Goal: Communication & Community: Participate in discussion

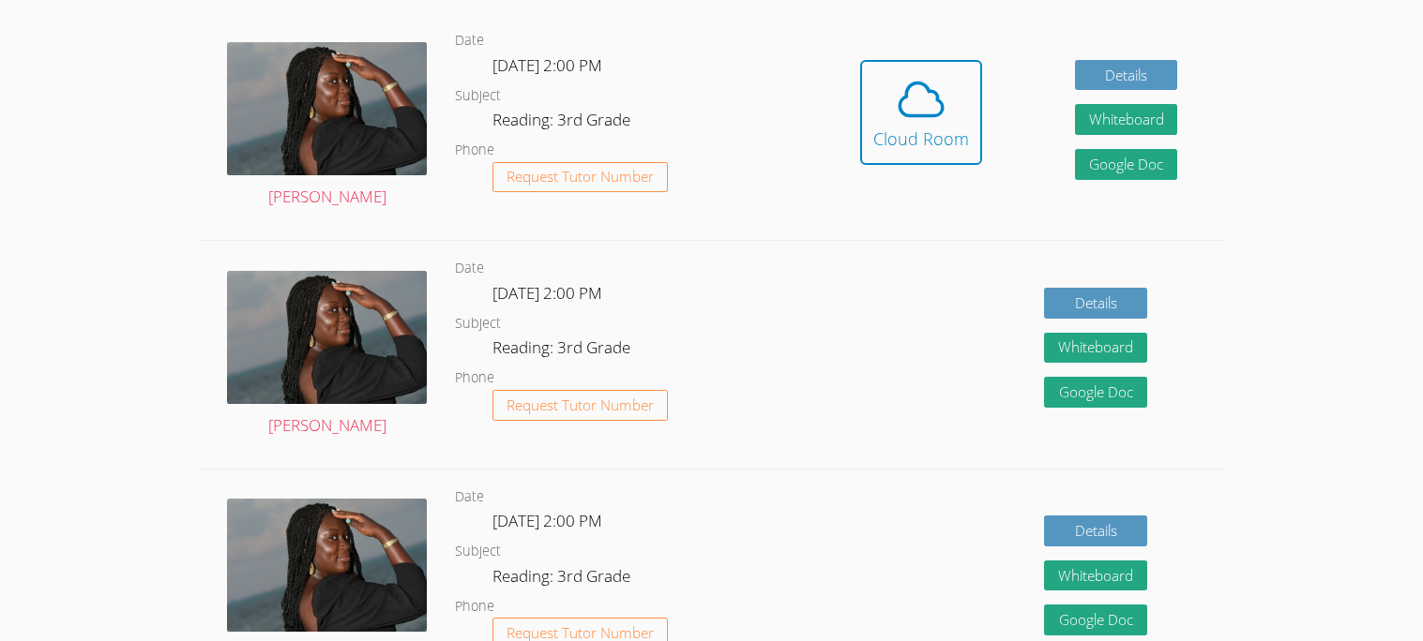
scroll to position [539, 0]
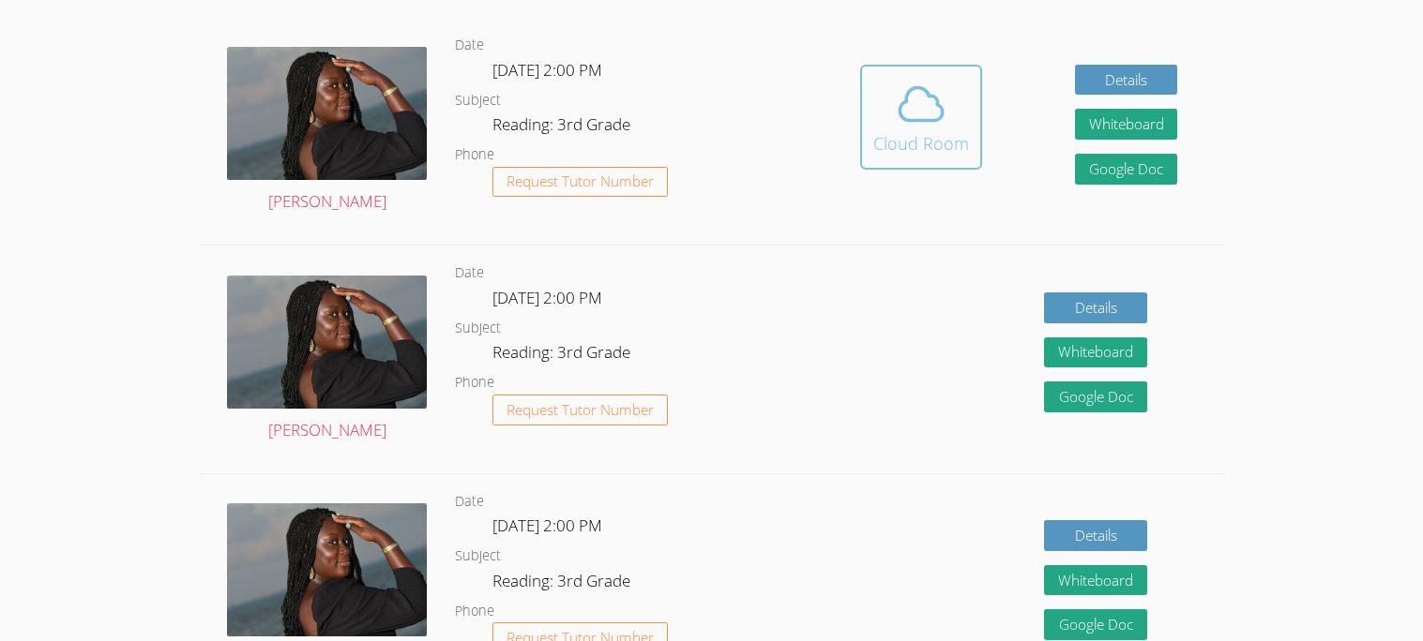
click at [910, 85] on icon at bounding box center [921, 104] width 53 height 53
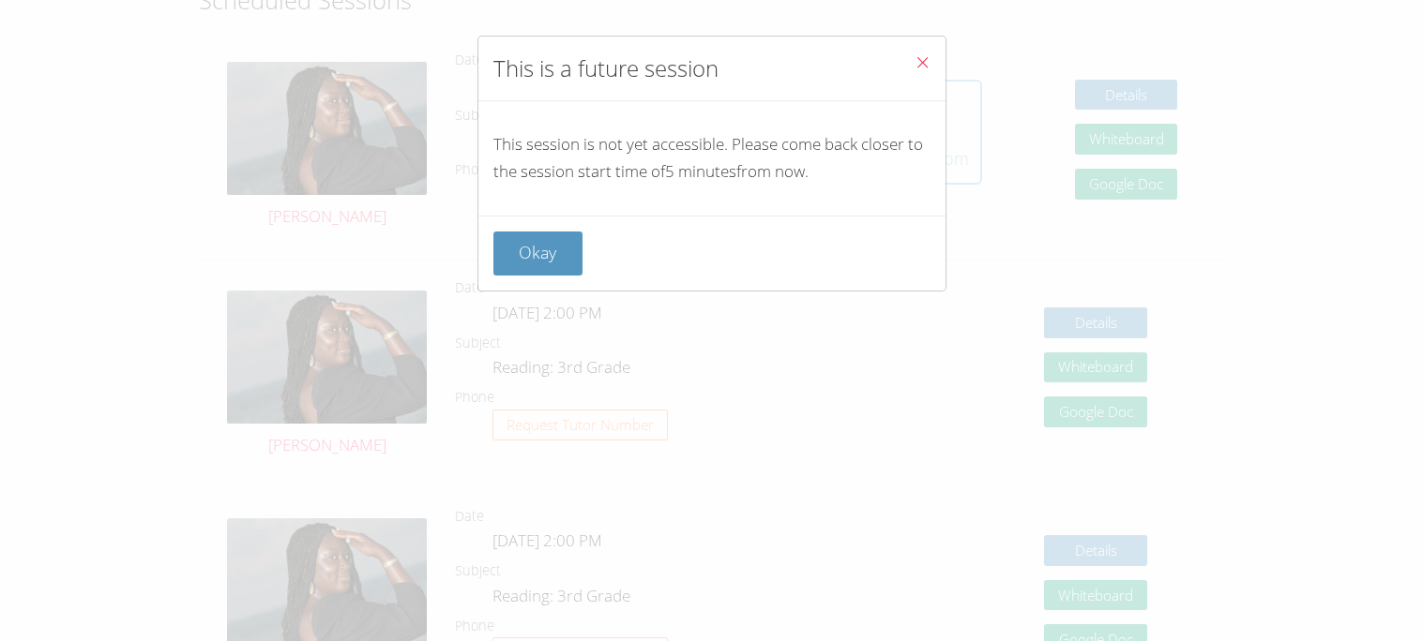
scroll to position [523, 0]
click at [542, 239] on button "Okay" at bounding box center [538, 254] width 90 height 44
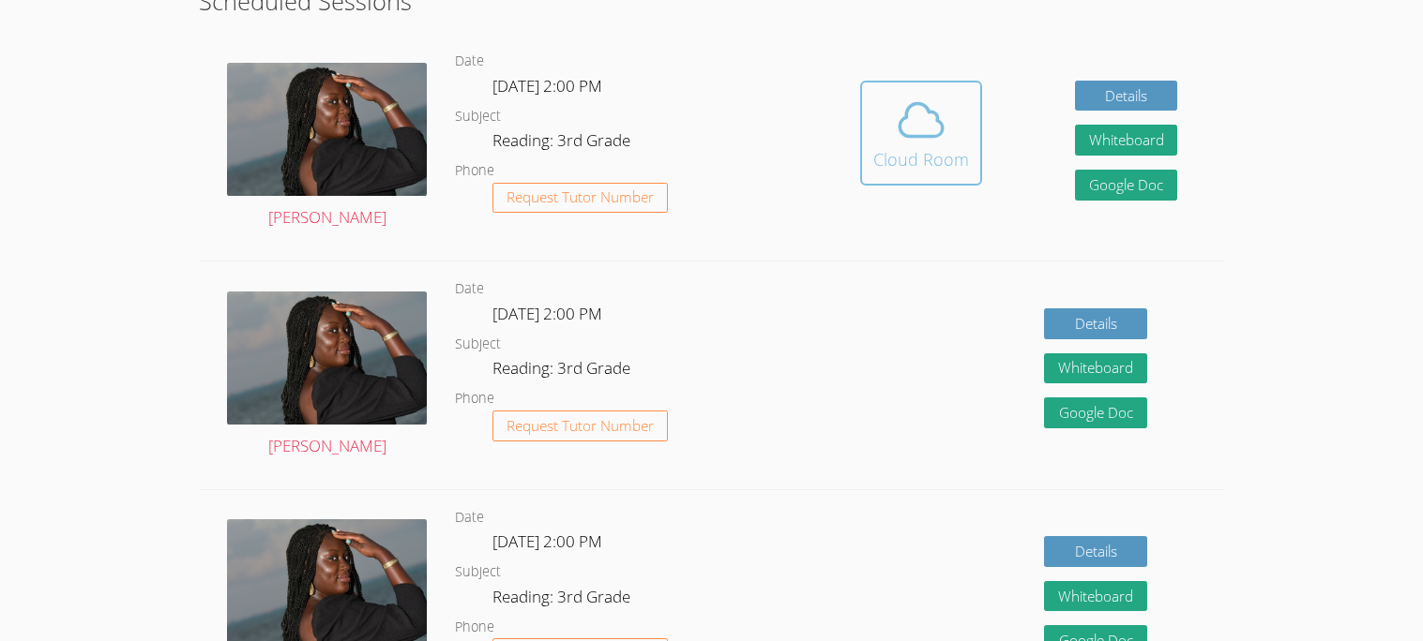
click at [909, 100] on icon at bounding box center [921, 120] width 53 height 53
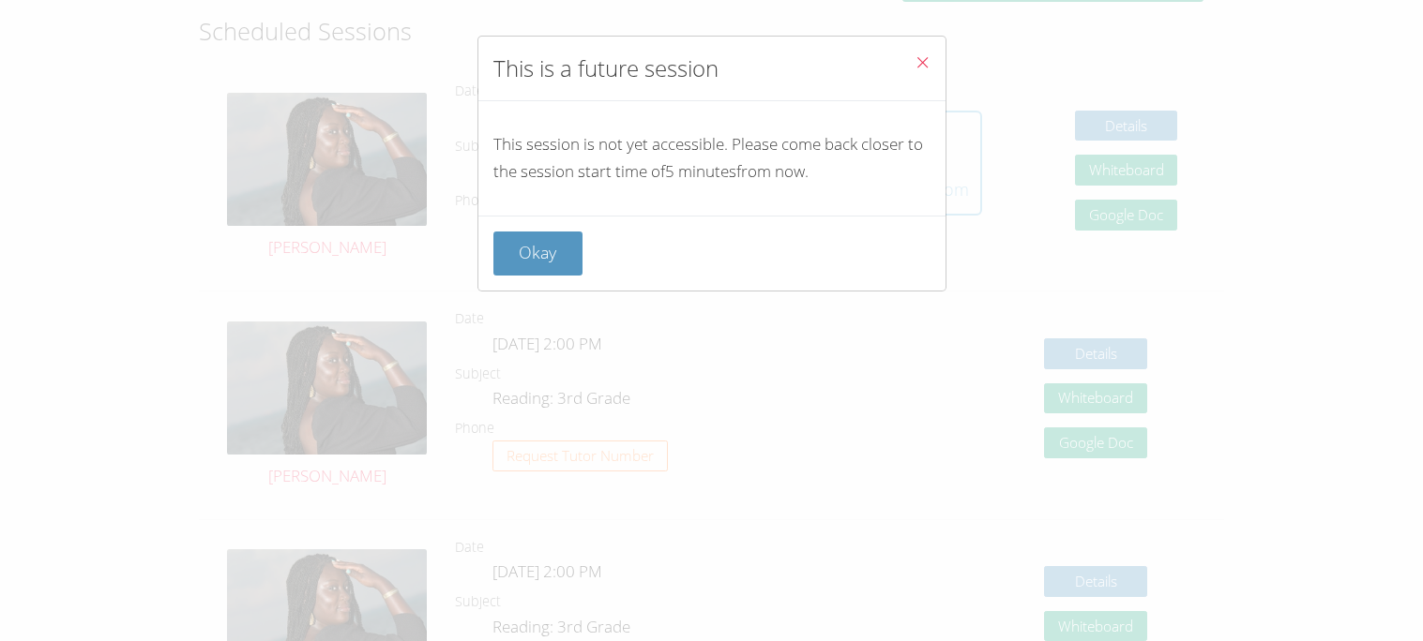
scroll to position [478, 0]
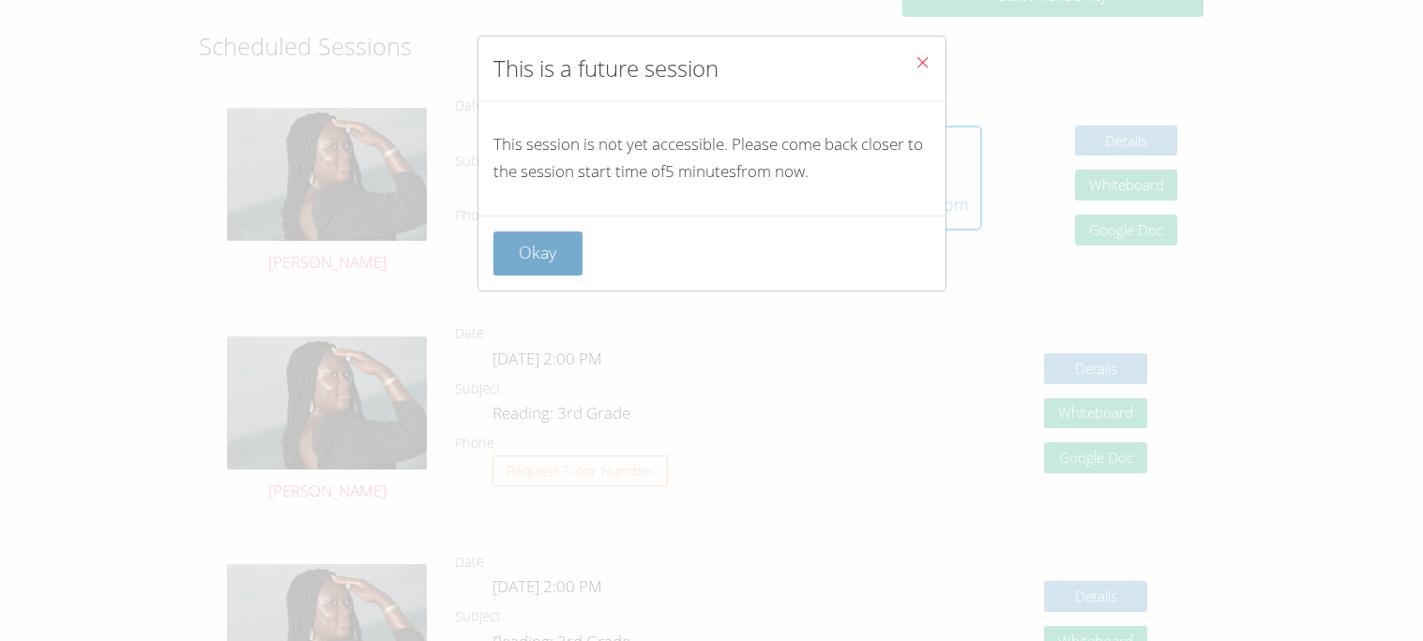
click at [557, 252] on button "Okay" at bounding box center [538, 254] width 90 height 44
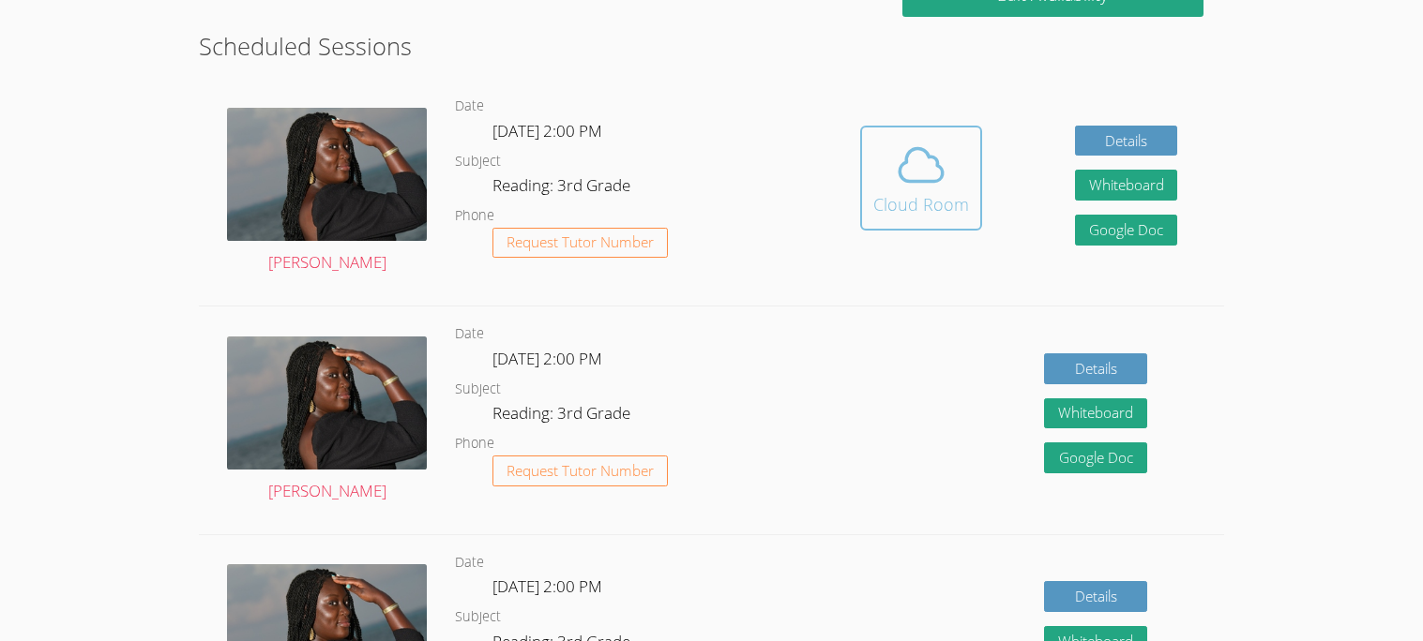
click at [899, 170] on icon at bounding box center [920, 165] width 43 height 33
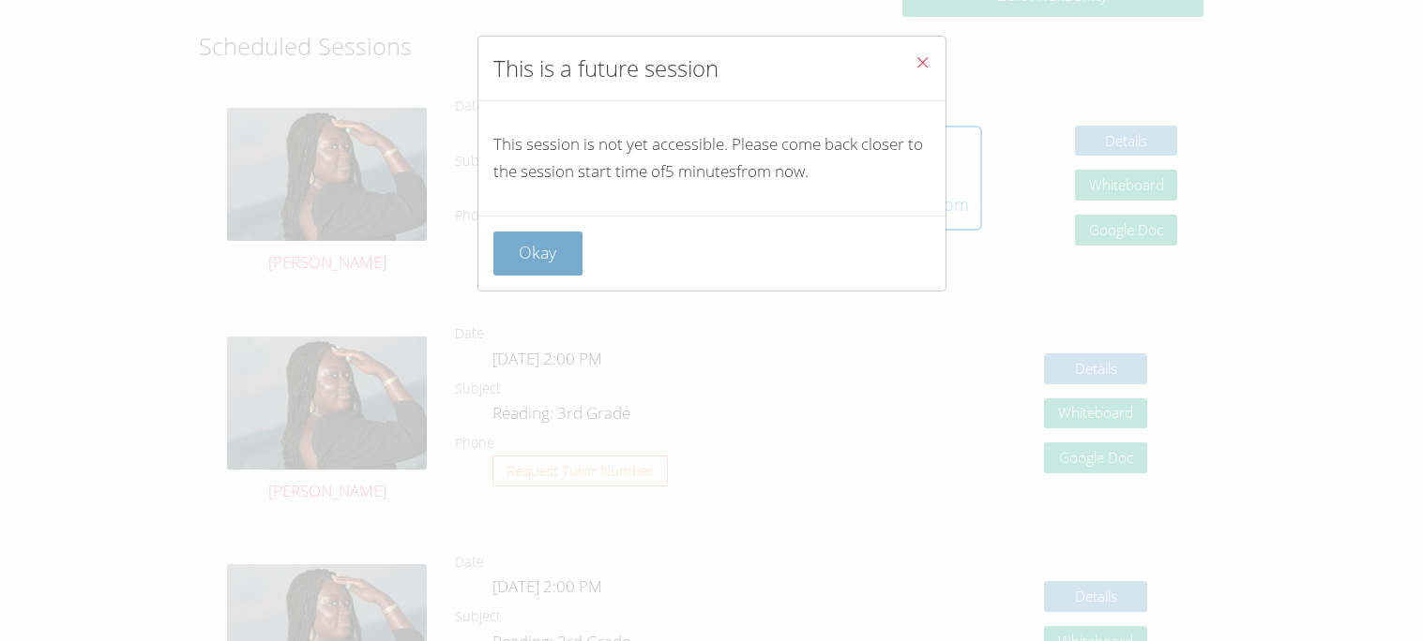
click at [510, 252] on button "Okay" at bounding box center [538, 254] width 90 height 44
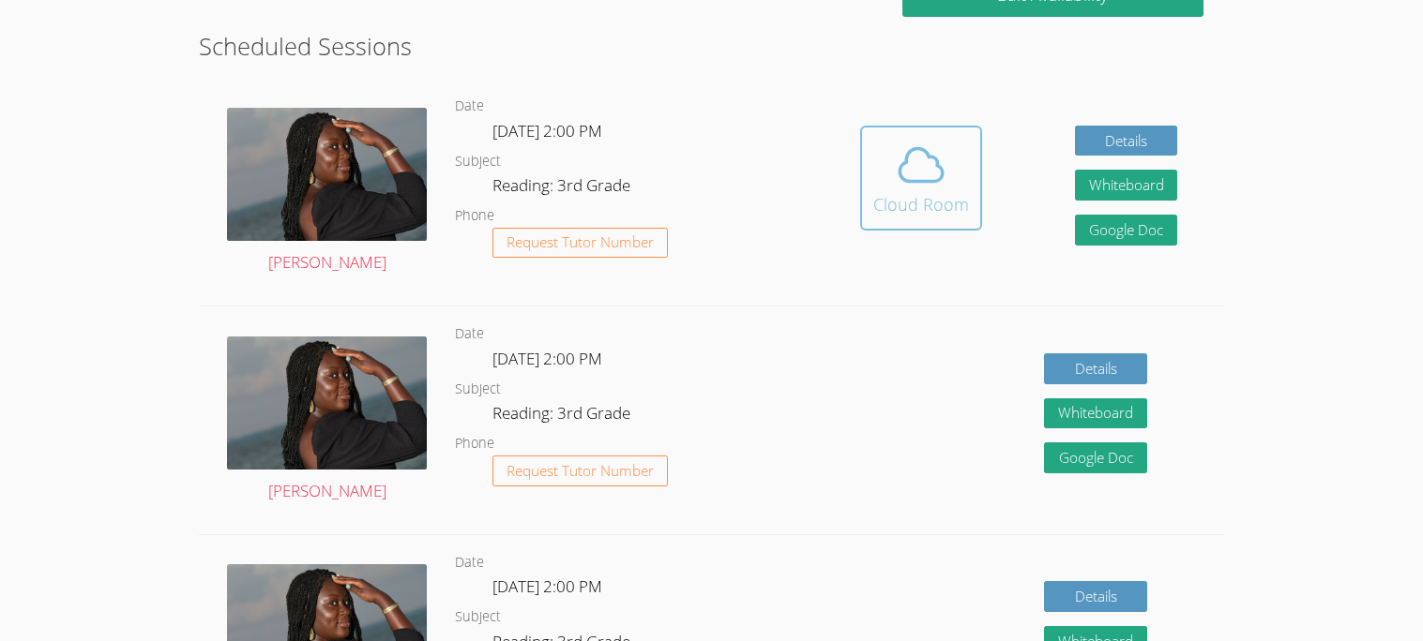
click at [897, 195] on div "Cloud Room" at bounding box center [921, 204] width 96 height 26
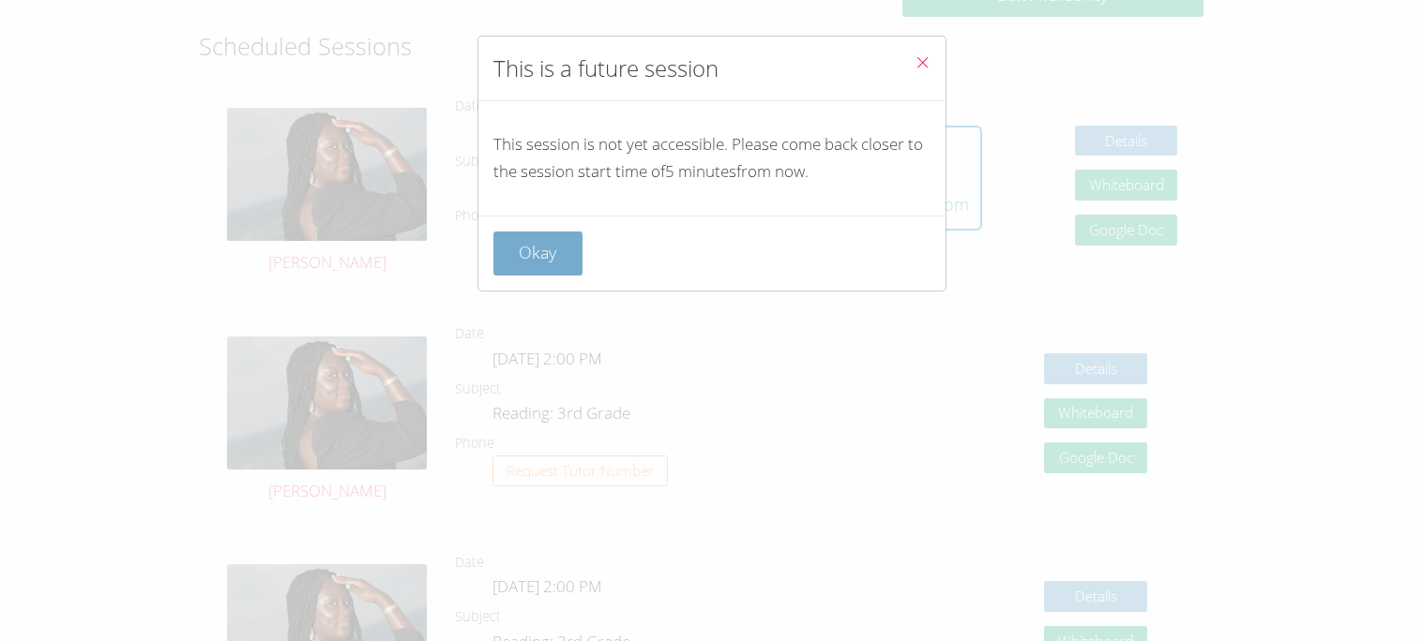
click at [530, 251] on button "Okay" at bounding box center [538, 254] width 90 height 44
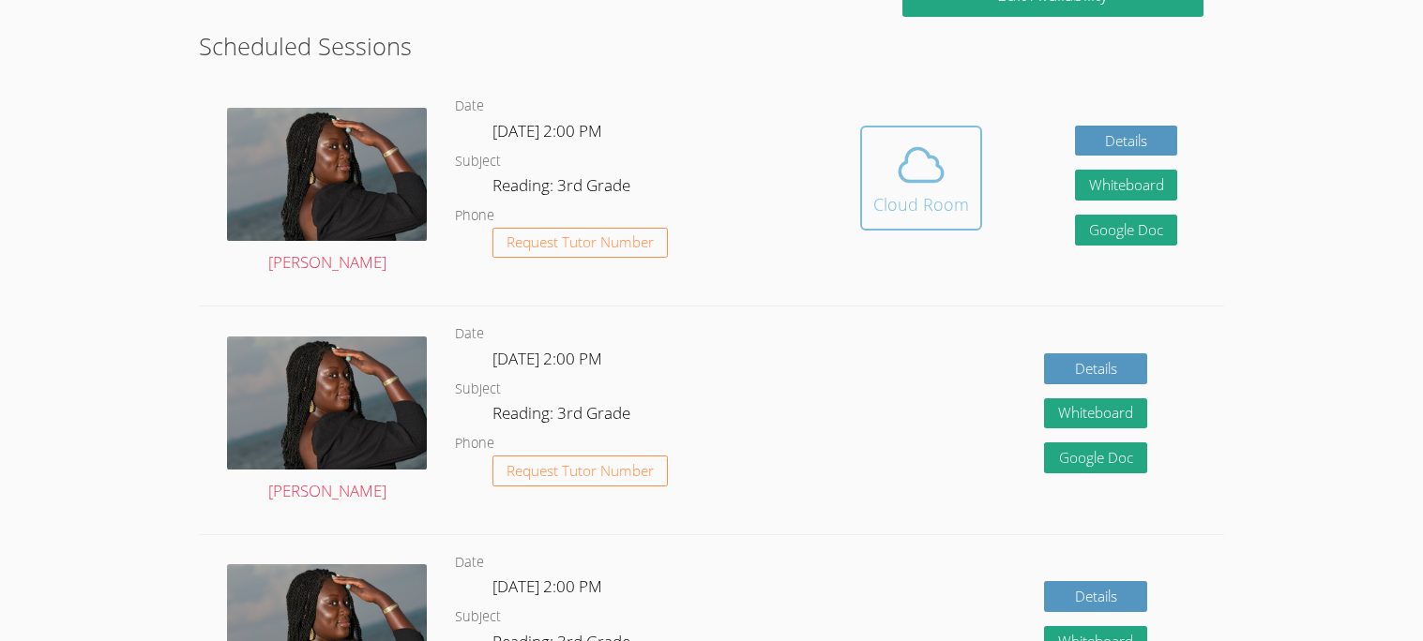
click at [873, 208] on div "Cloud Room" at bounding box center [921, 204] width 96 height 26
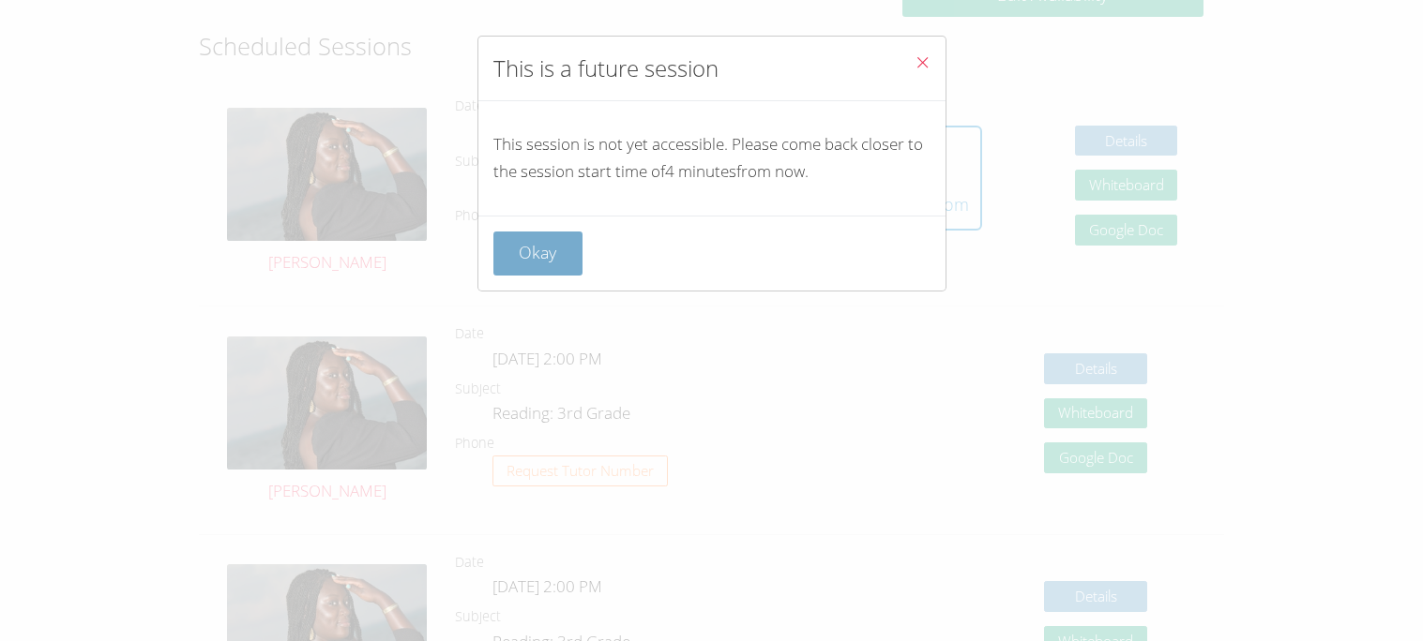
click at [532, 240] on button "Okay" at bounding box center [538, 254] width 90 height 44
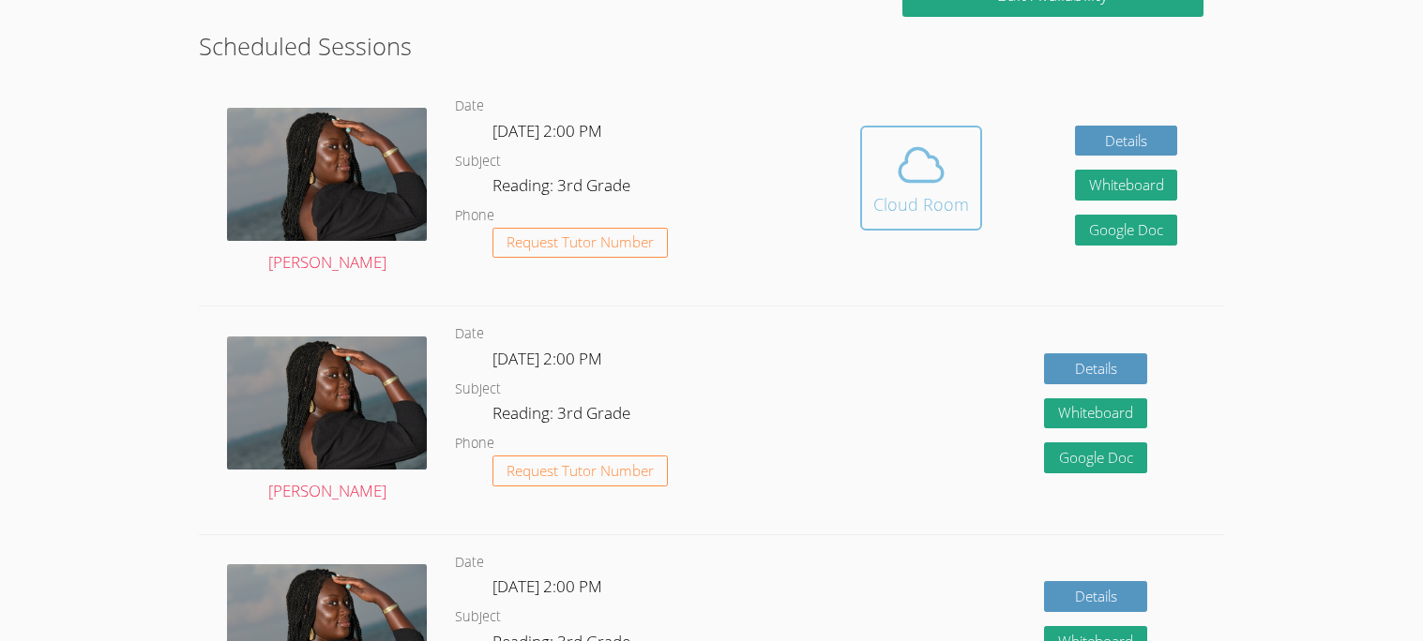
click at [899, 139] on icon at bounding box center [921, 165] width 53 height 53
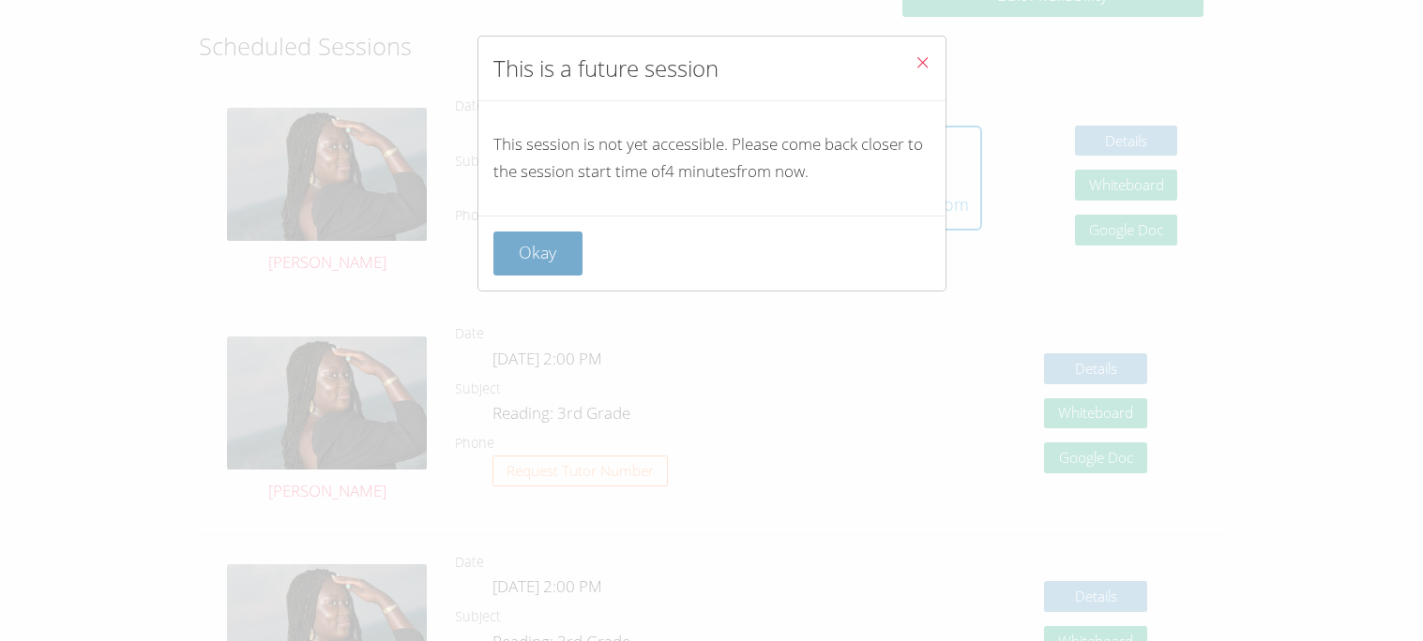
click at [510, 253] on button "Okay" at bounding box center [538, 254] width 90 height 44
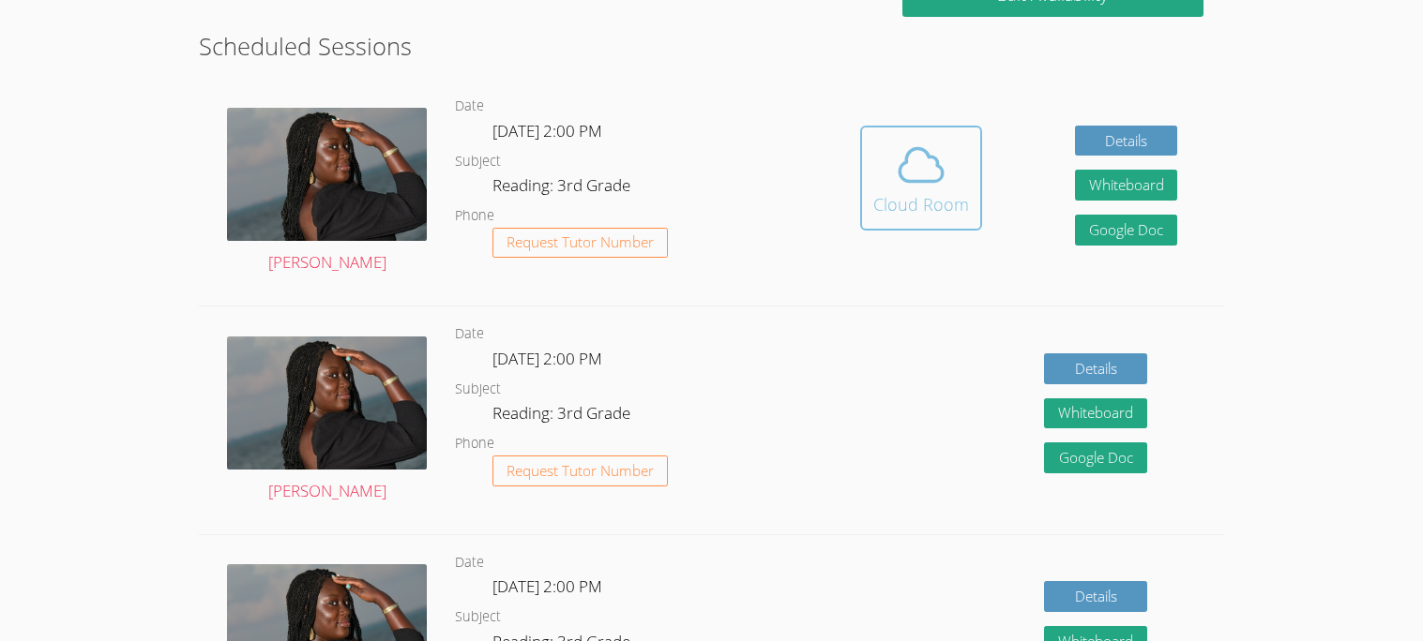
click at [952, 158] on span at bounding box center [921, 165] width 96 height 53
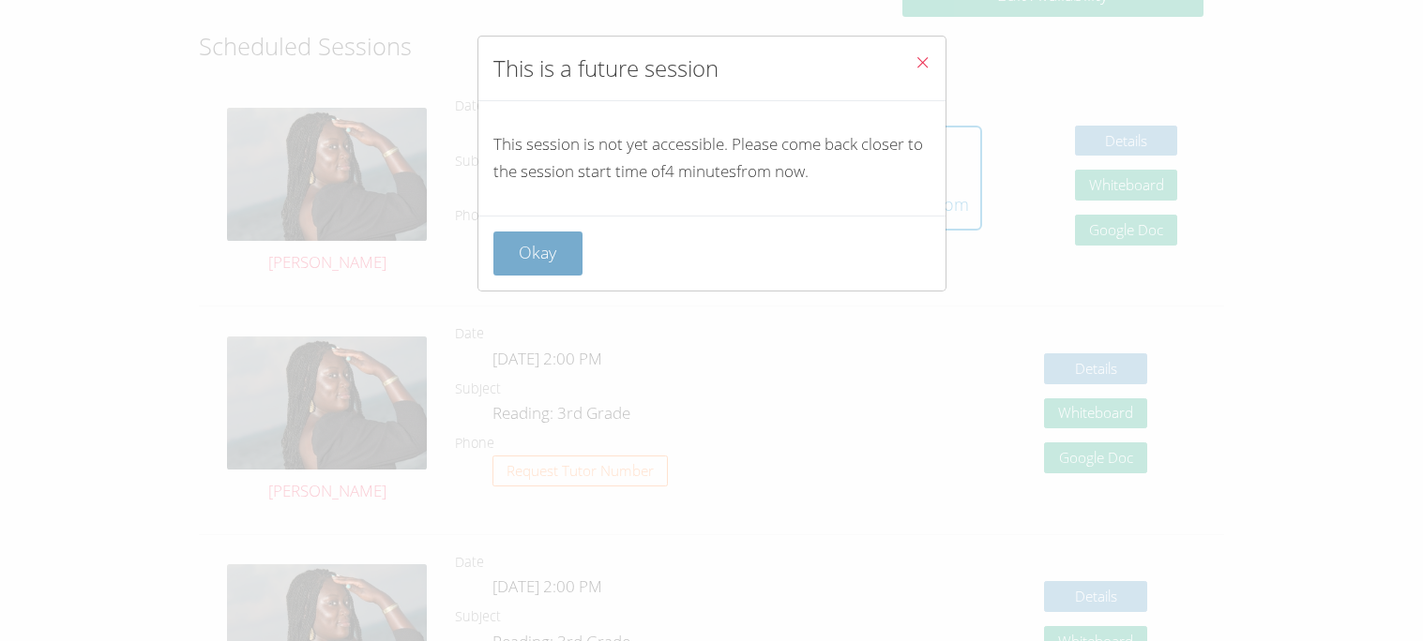
click at [520, 249] on button "Okay" at bounding box center [538, 254] width 90 height 44
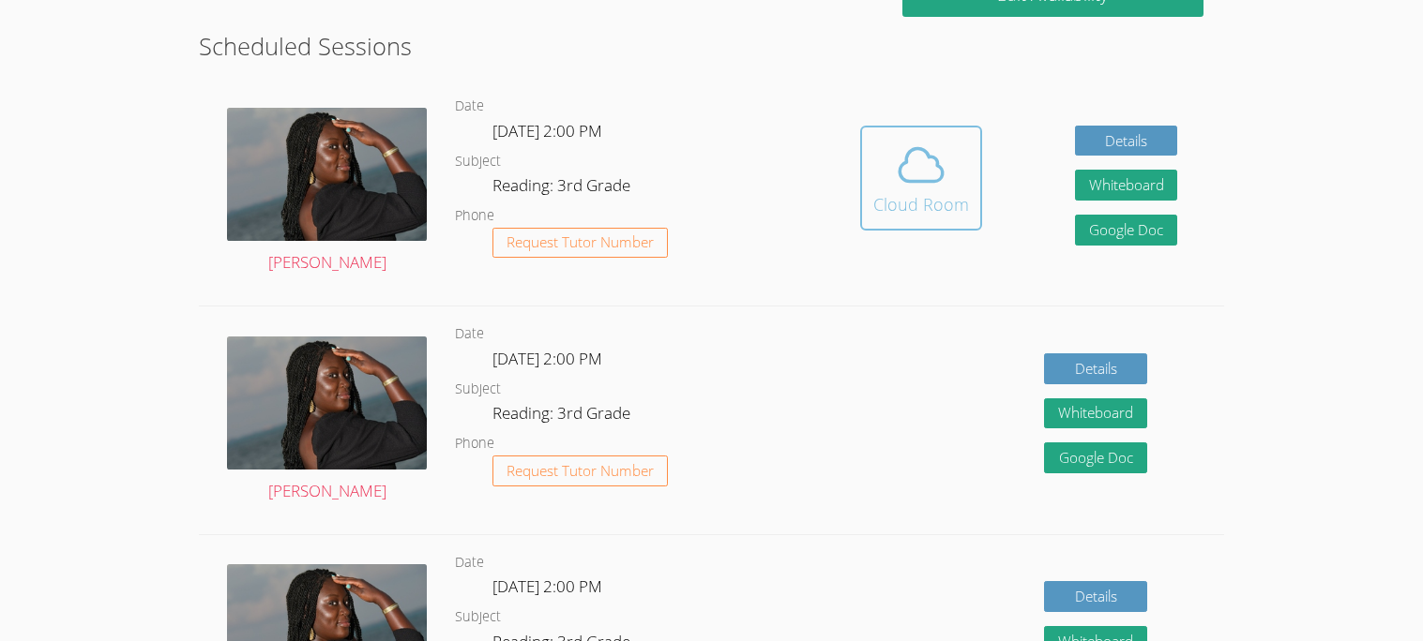
click at [911, 198] on div "Cloud Room" at bounding box center [921, 204] width 96 height 26
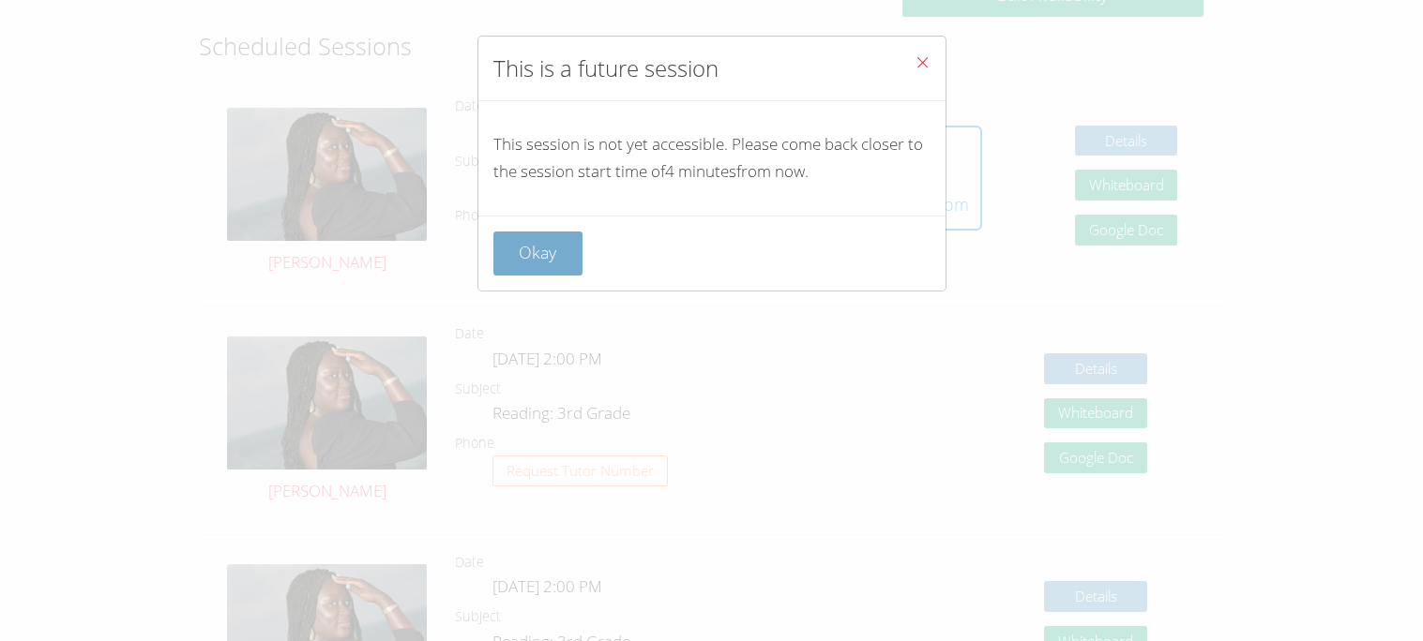
click at [531, 234] on button "Okay" at bounding box center [538, 254] width 90 height 44
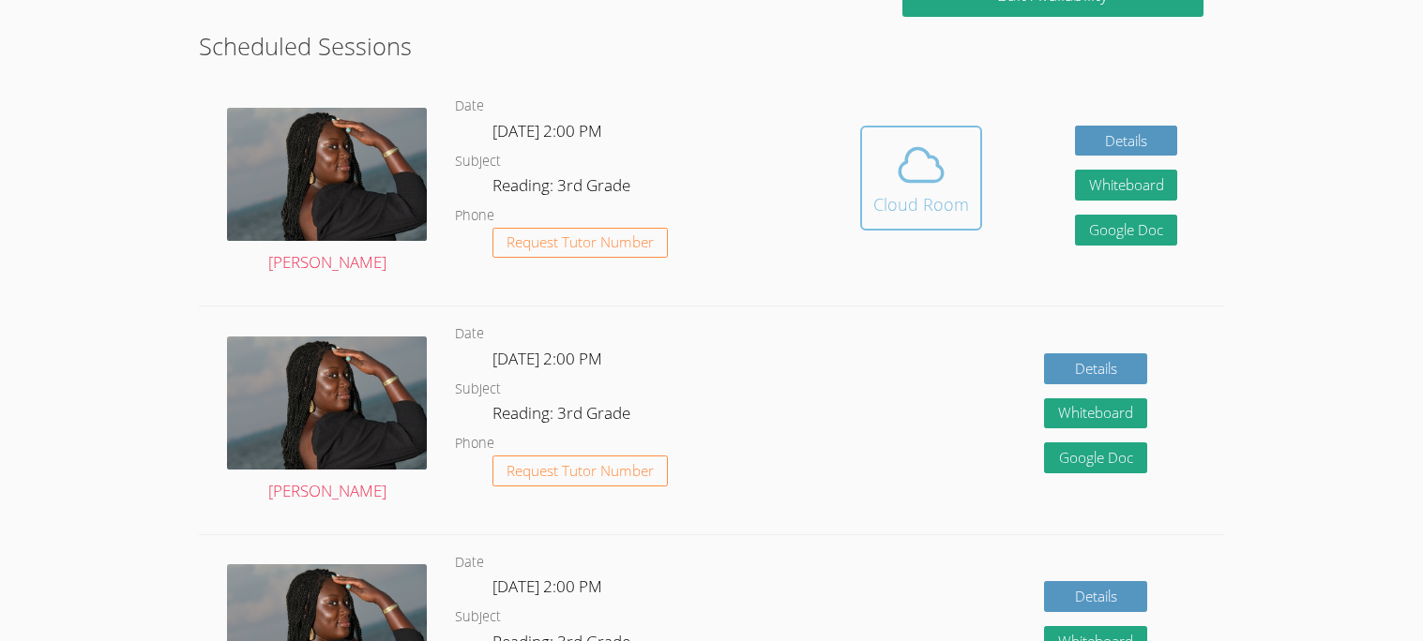
click at [908, 196] on div "Cloud Room" at bounding box center [921, 204] width 96 height 26
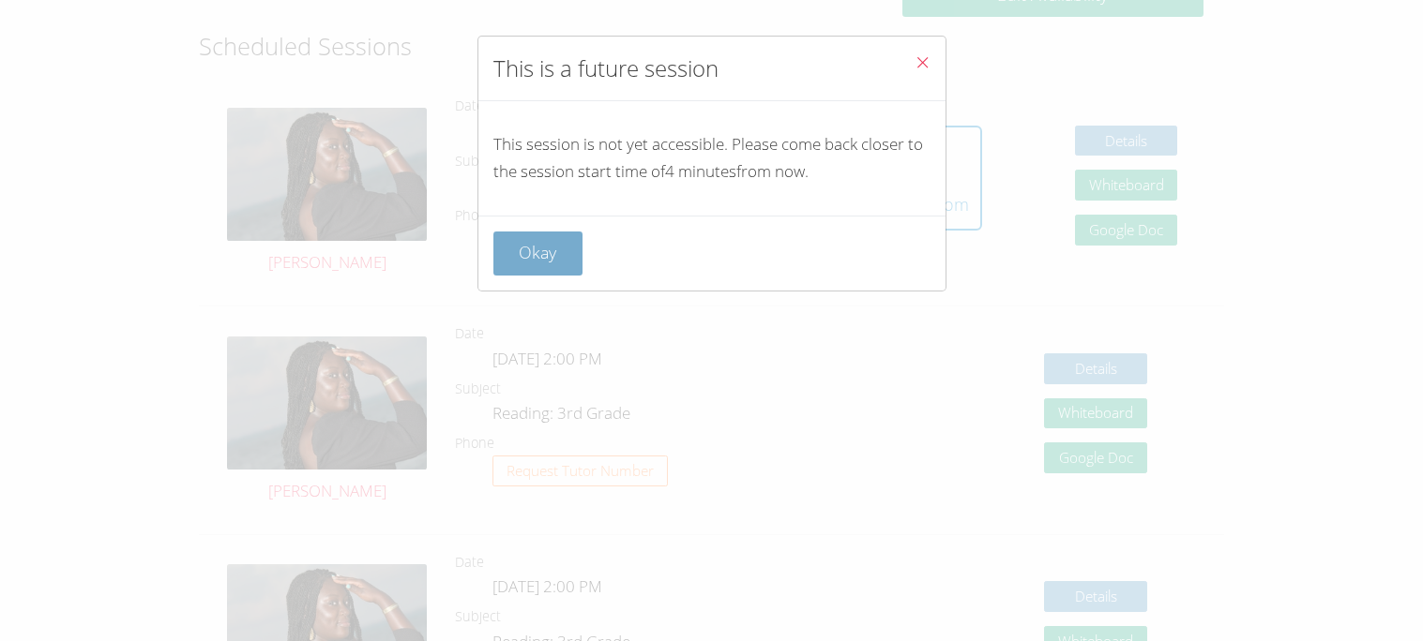
click at [556, 264] on button "Okay" at bounding box center [538, 254] width 90 height 44
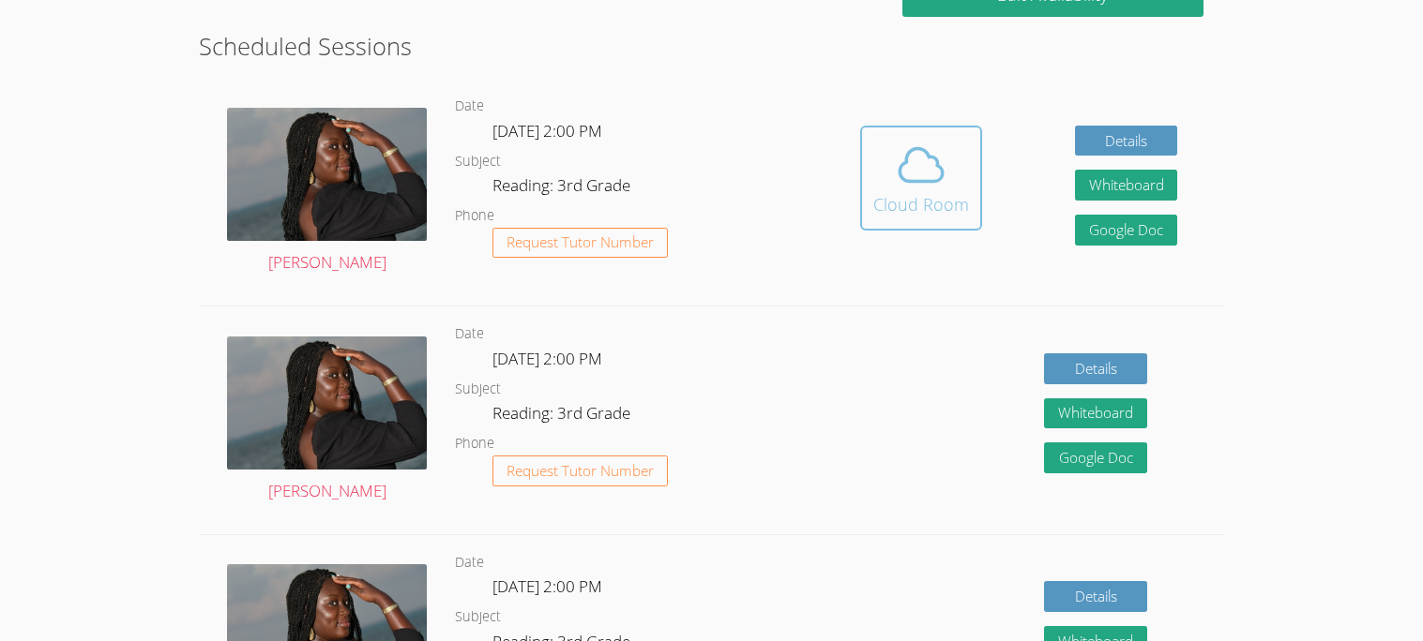
click at [889, 182] on span at bounding box center [921, 165] width 96 height 53
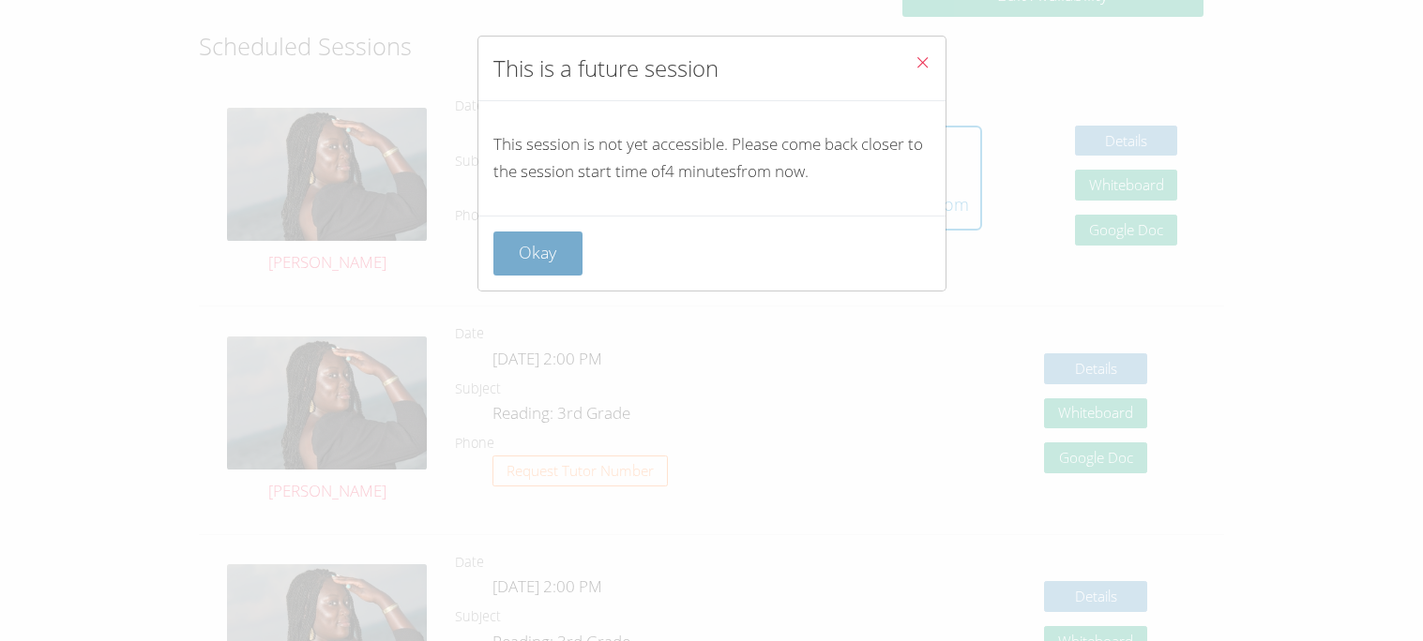
click at [539, 249] on button "Okay" at bounding box center [538, 254] width 90 height 44
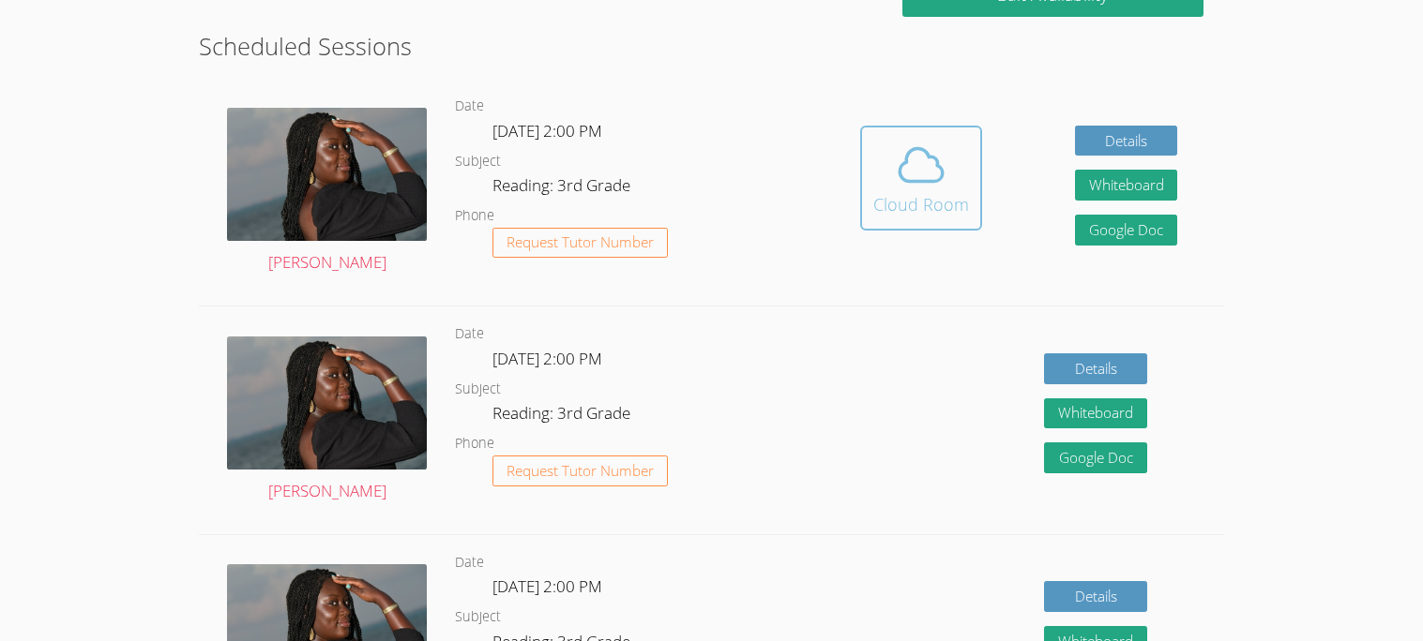
click at [882, 195] on div "Cloud Room" at bounding box center [921, 204] width 96 height 26
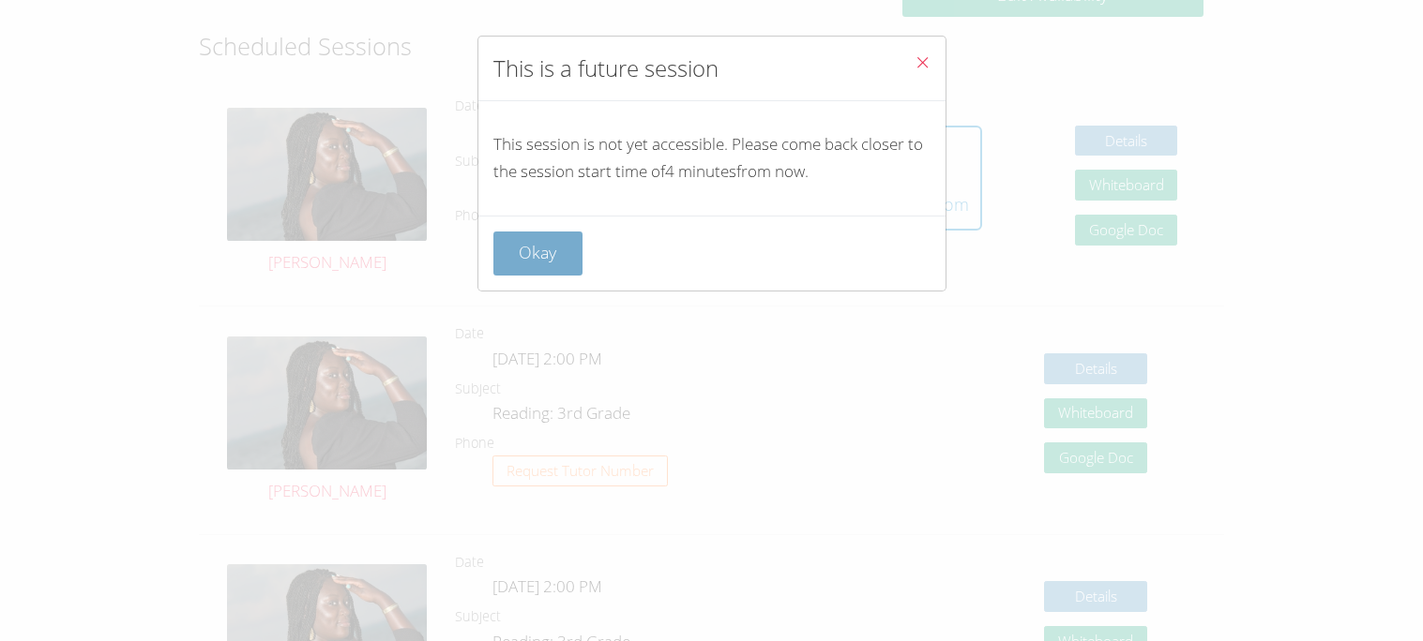
click at [544, 258] on button "Okay" at bounding box center [538, 254] width 90 height 44
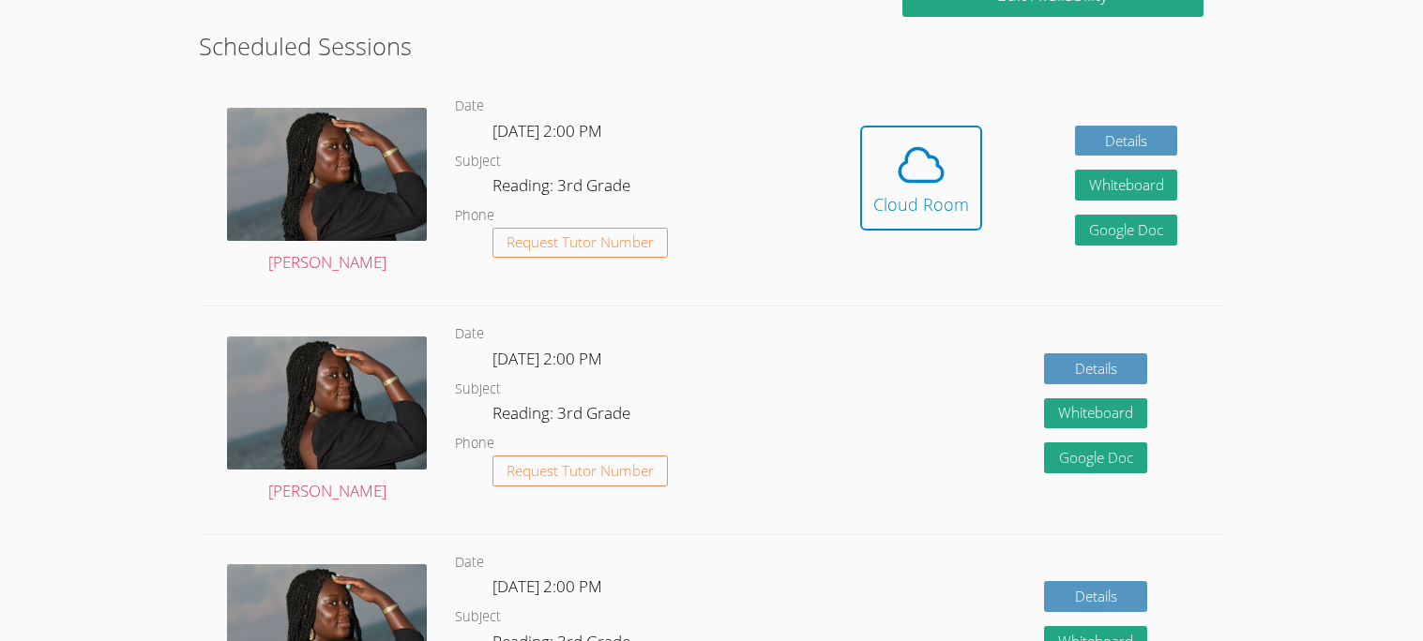
click at [847, 205] on div "Hidden Cloud Room Details Whiteboard Hidden Google Doc" at bounding box center [1019, 192] width 410 height 227
click at [869, 195] on button "Cloud Room" at bounding box center [921, 178] width 122 height 105
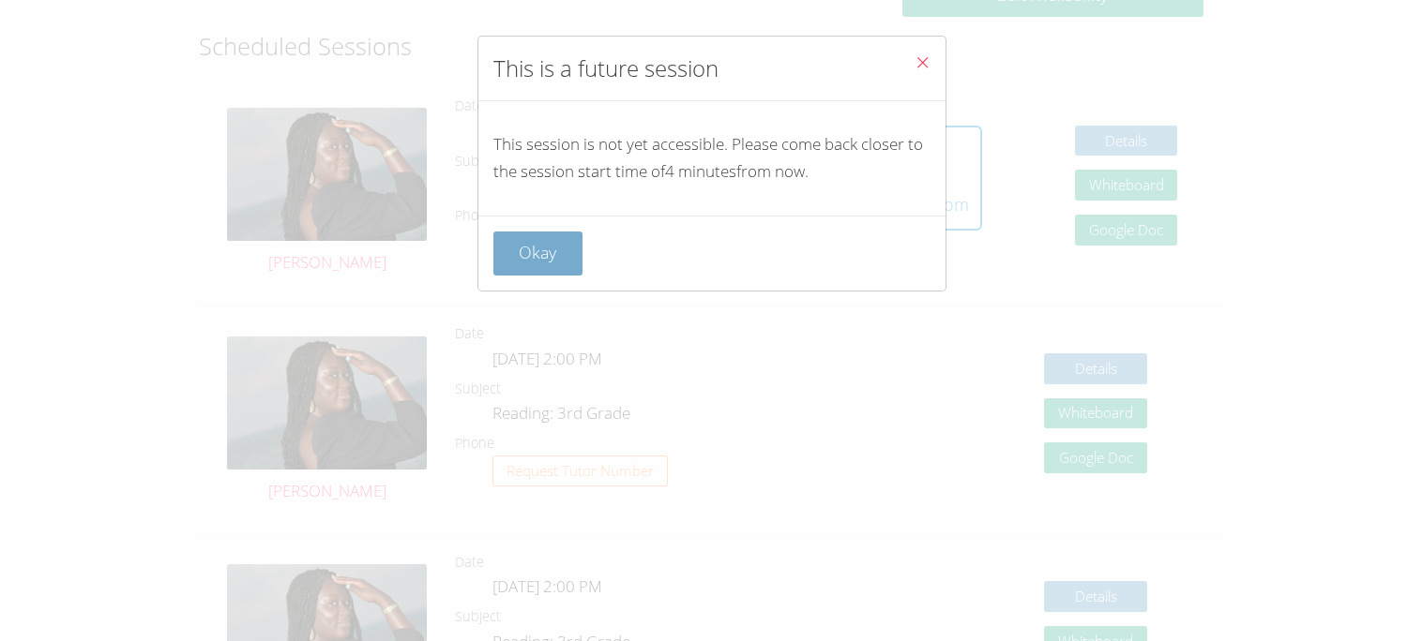
click at [537, 266] on button "Okay" at bounding box center [538, 254] width 90 height 44
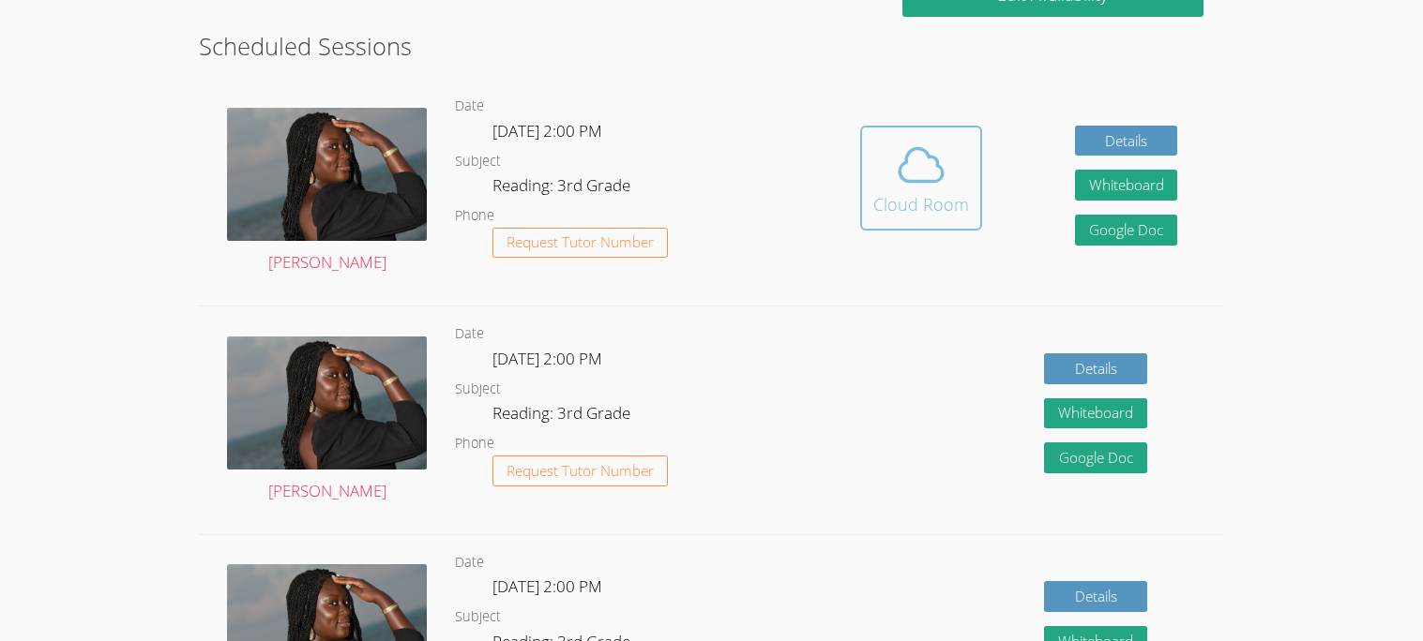
click at [887, 229] on button "Cloud Room" at bounding box center [921, 178] width 122 height 105
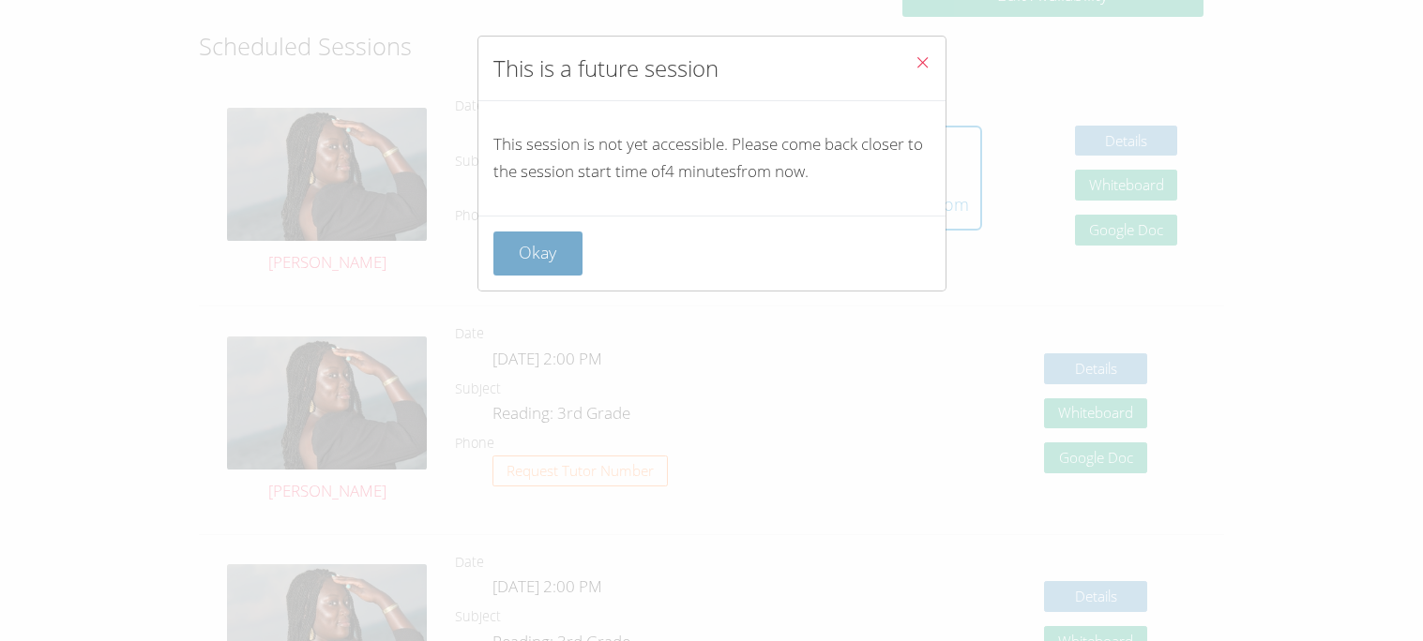
click at [559, 258] on button "Okay" at bounding box center [538, 254] width 90 height 44
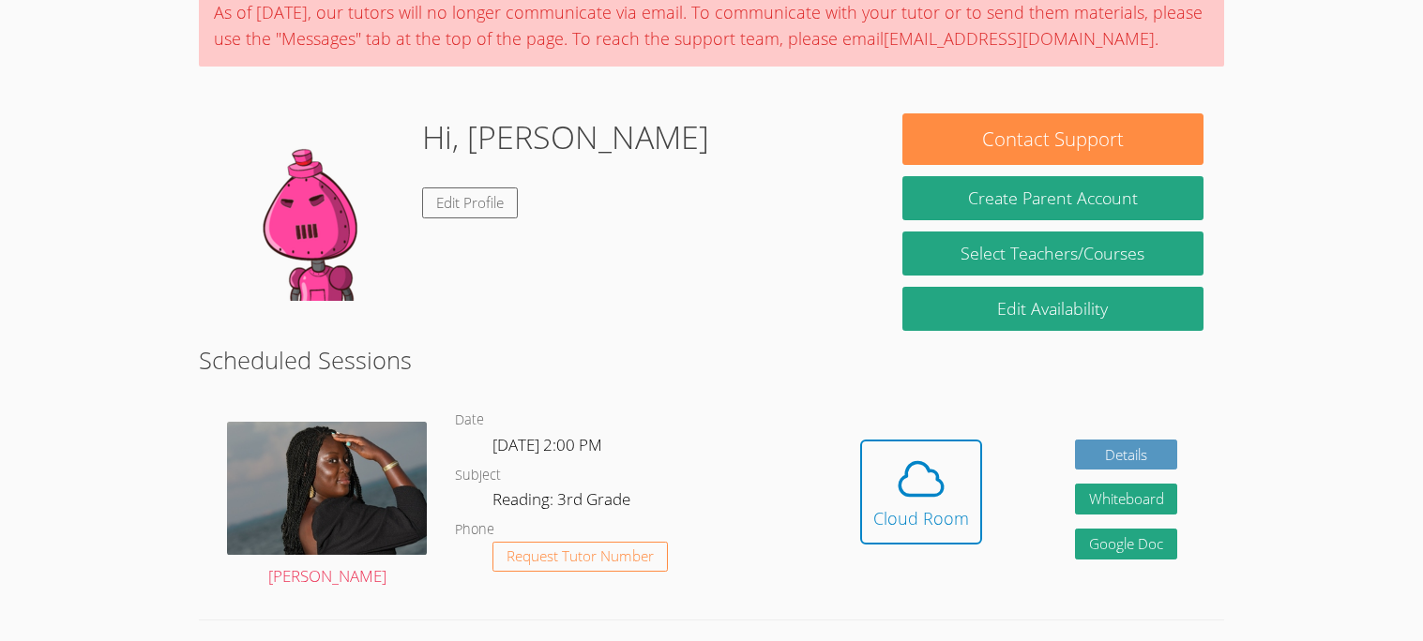
scroll to position [172, 0]
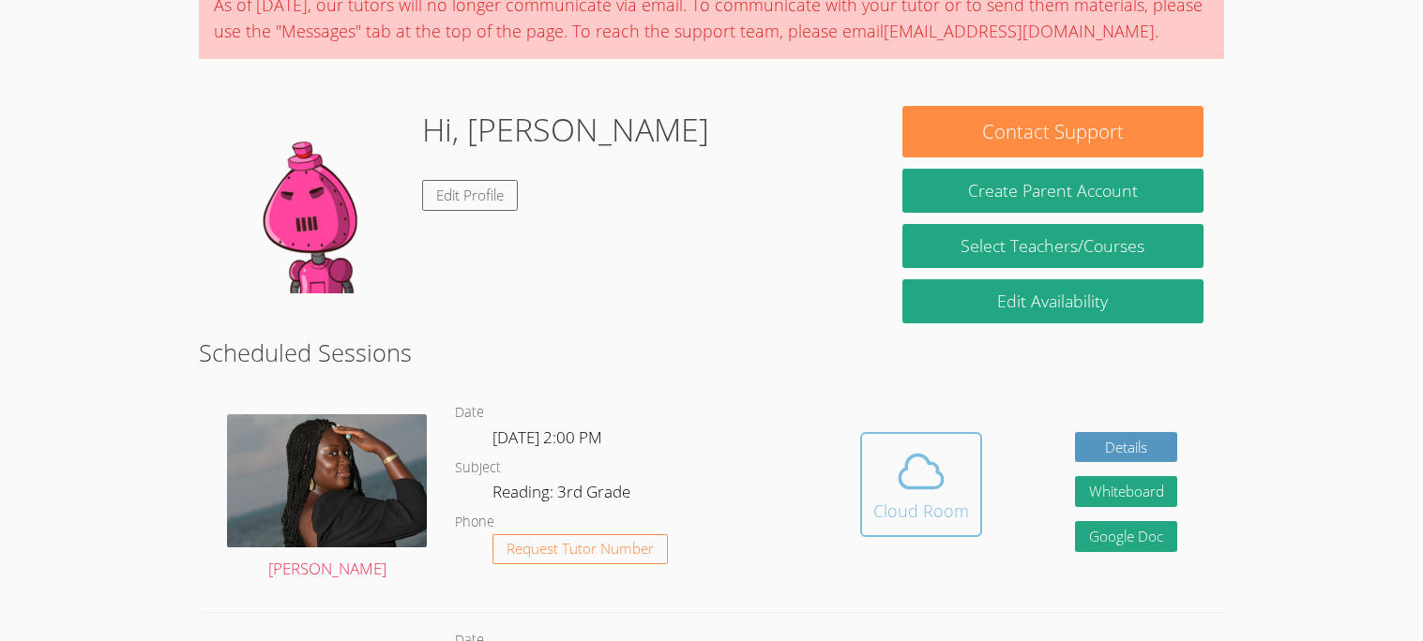
click at [916, 464] on icon at bounding box center [921, 471] width 53 height 53
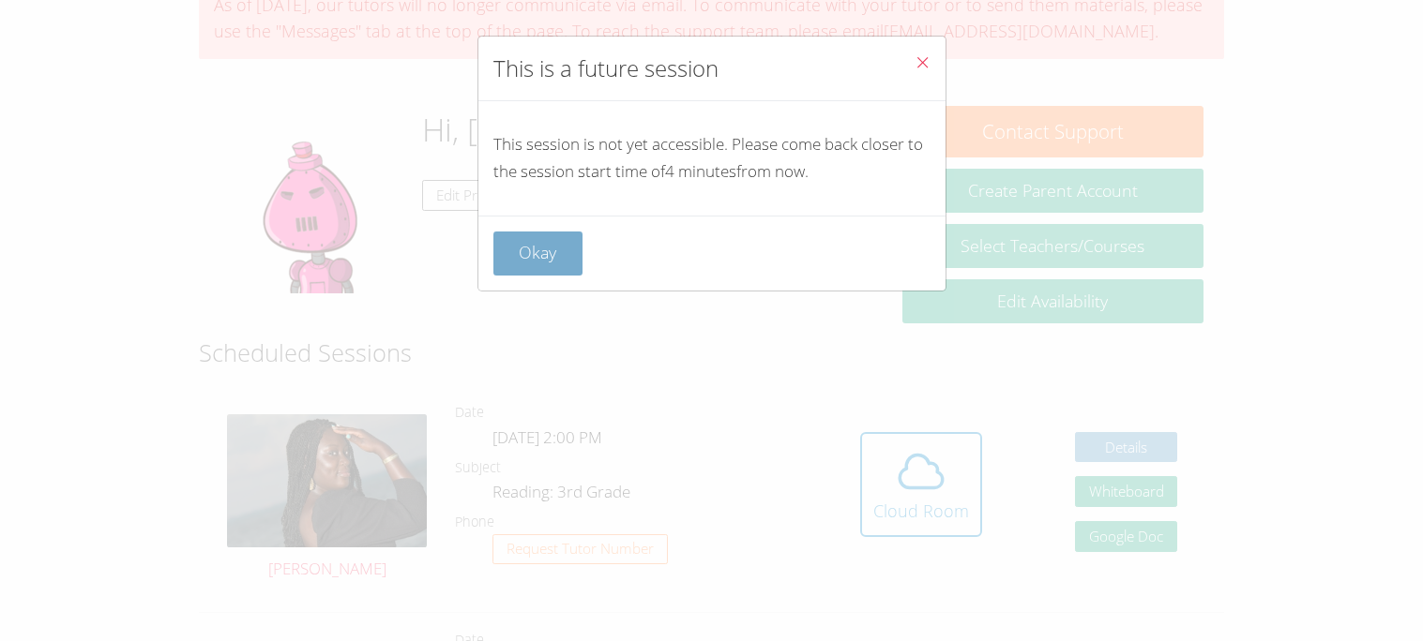
click at [547, 247] on button "Okay" at bounding box center [538, 254] width 90 height 44
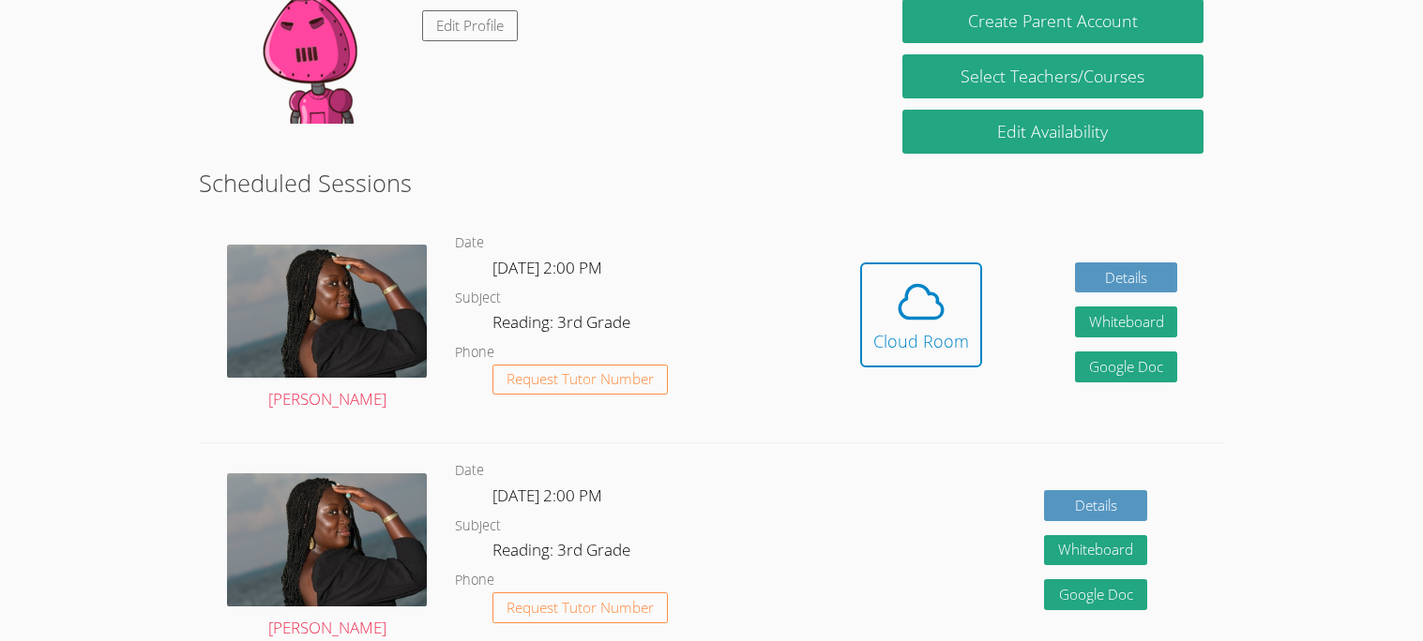
scroll to position [339, 0]
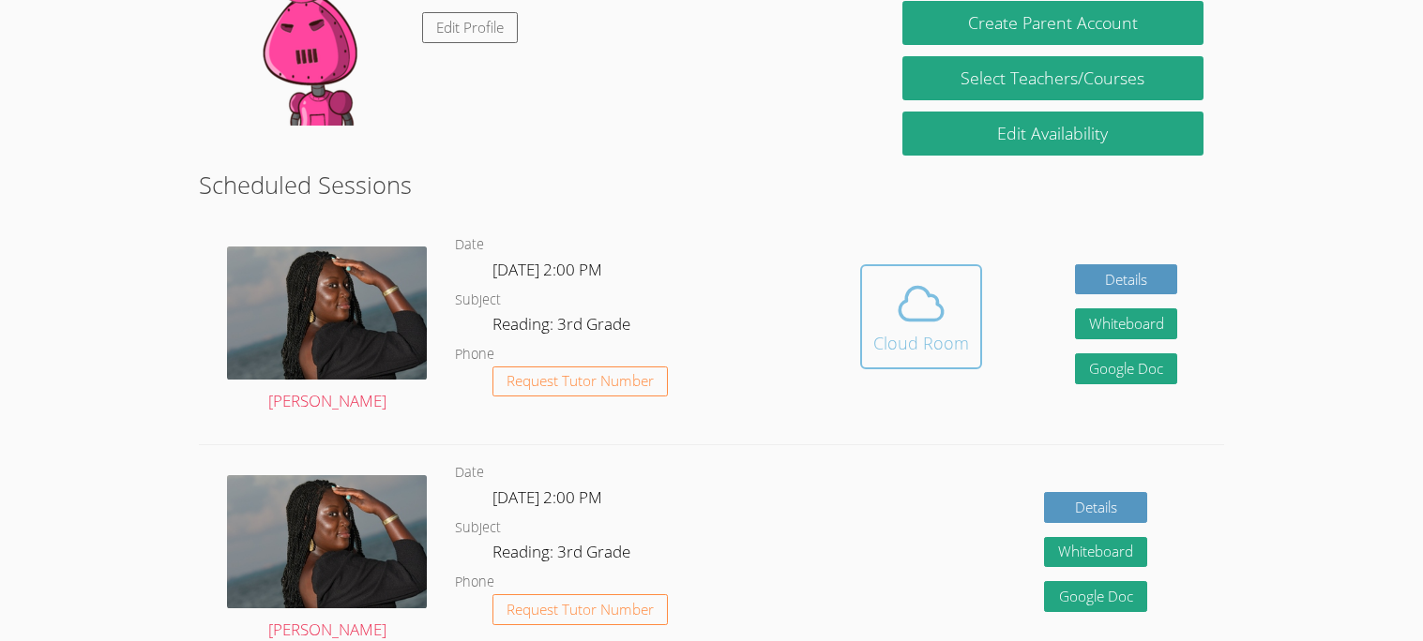
click at [901, 340] on div "Cloud Room" at bounding box center [921, 343] width 96 height 26
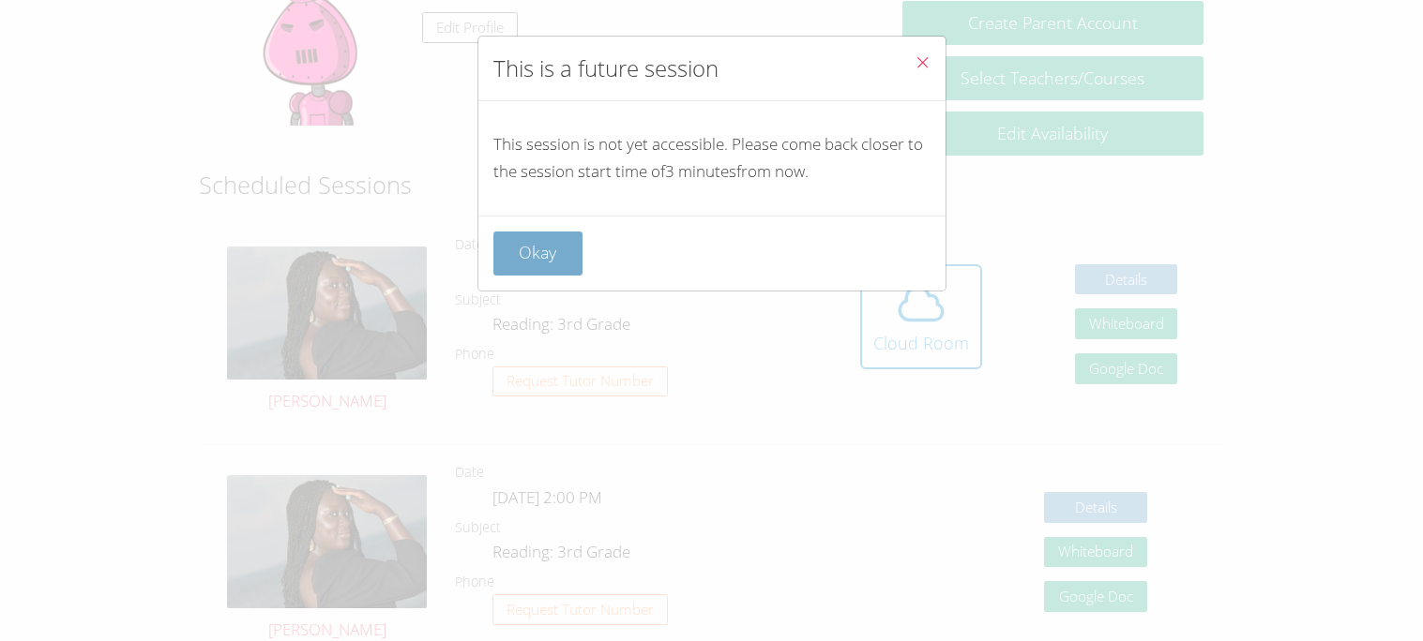
click at [522, 243] on button "Okay" at bounding box center [538, 254] width 90 height 44
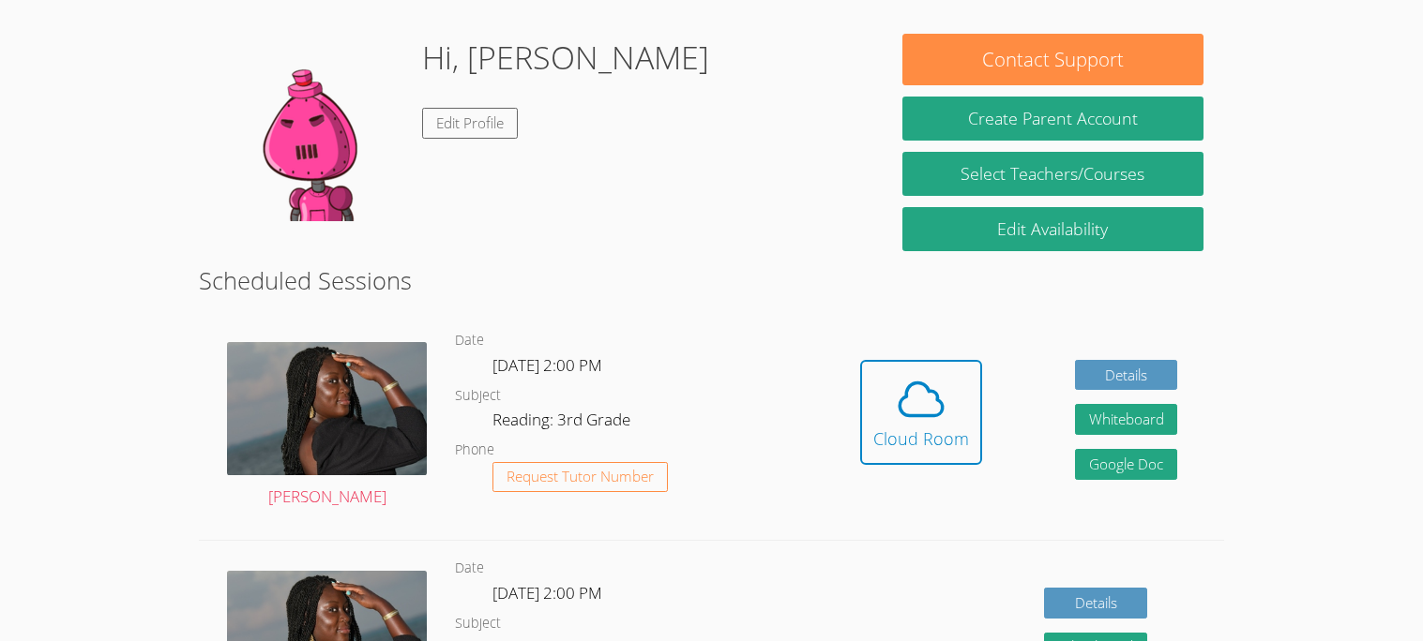
scroll to position [246, 0]
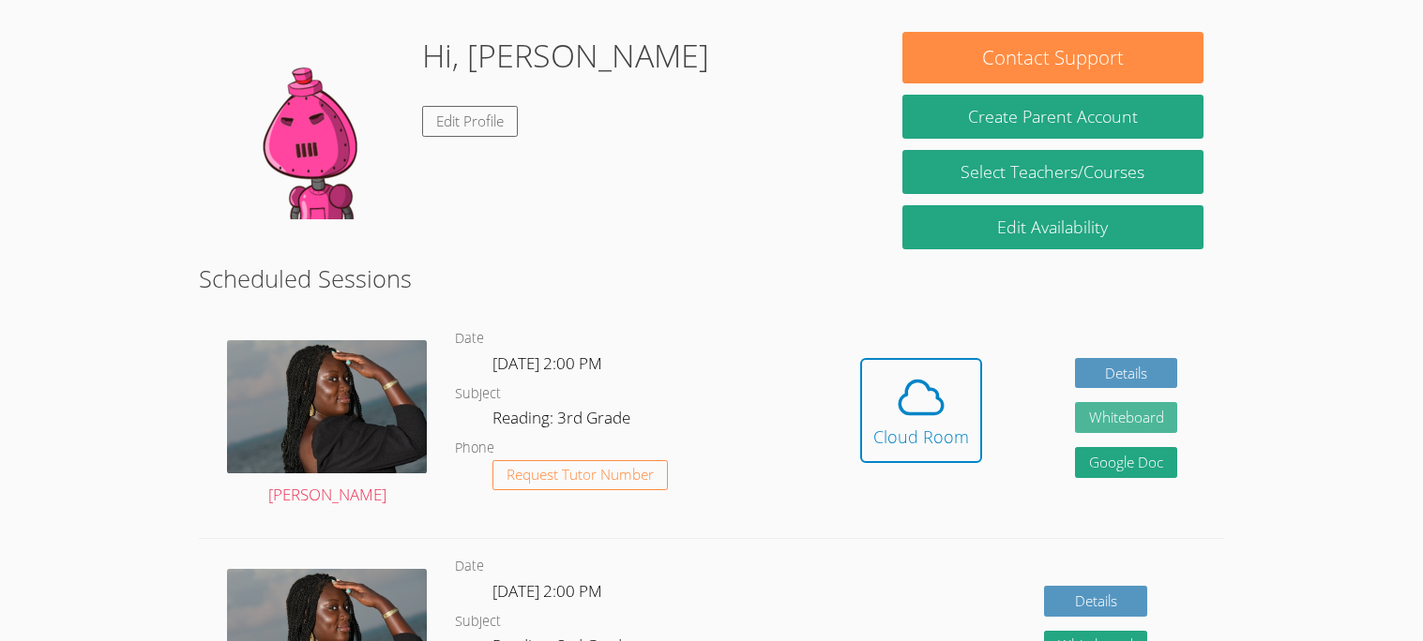
click at [1080, 418] on button "Whiteboard" at bounding box center [1126, 417] width 103 height 31
click at [926, 400] on icon at bounding box center [921, 397] width 53 height 53
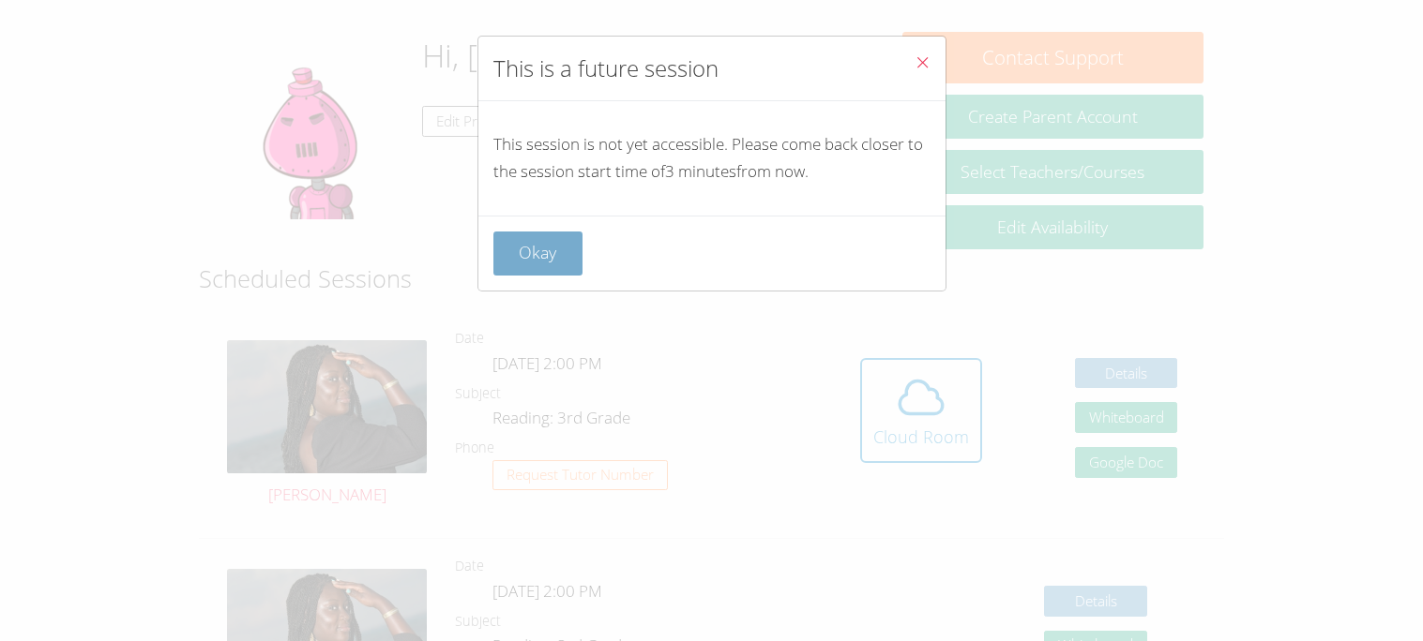
click at [541, 274] on button "Okay" at bounding box center [538, 254] width 90 height 44
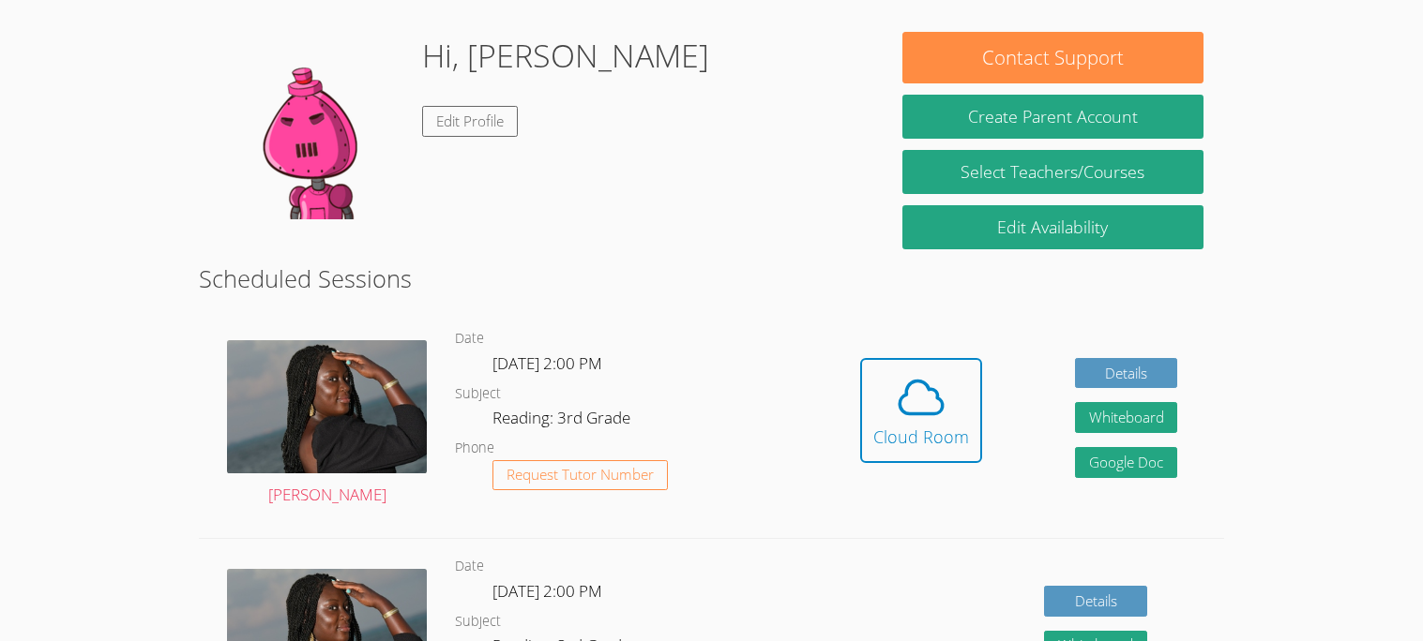
click at [883, 495] on div "Hidden Cloud Room Details Whiteboard Hidden Google Doc" at bounding box center [1019, 424] width 410 height 227
click at [866, 450] on button "Cloud Room" at bounding box center [921, 410] width 122 height 105
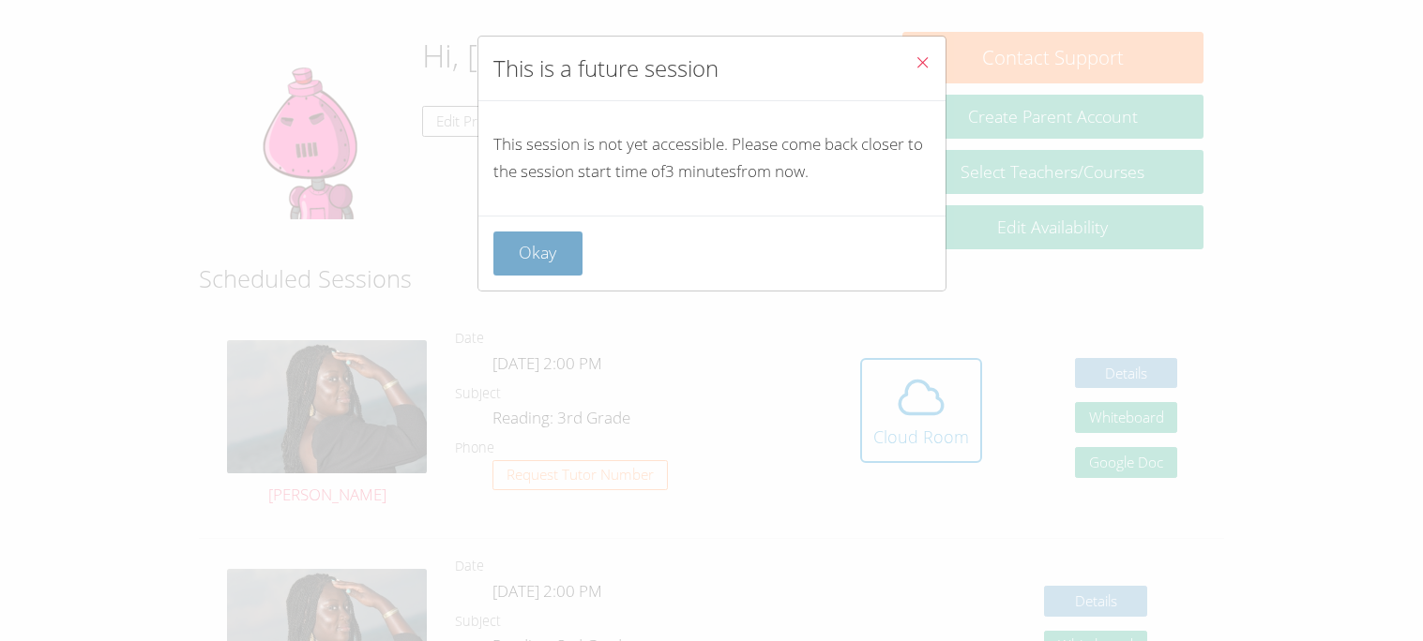
click at [526, 234] on button "Okay" at bounding box center [538, 254] width 90 height 44
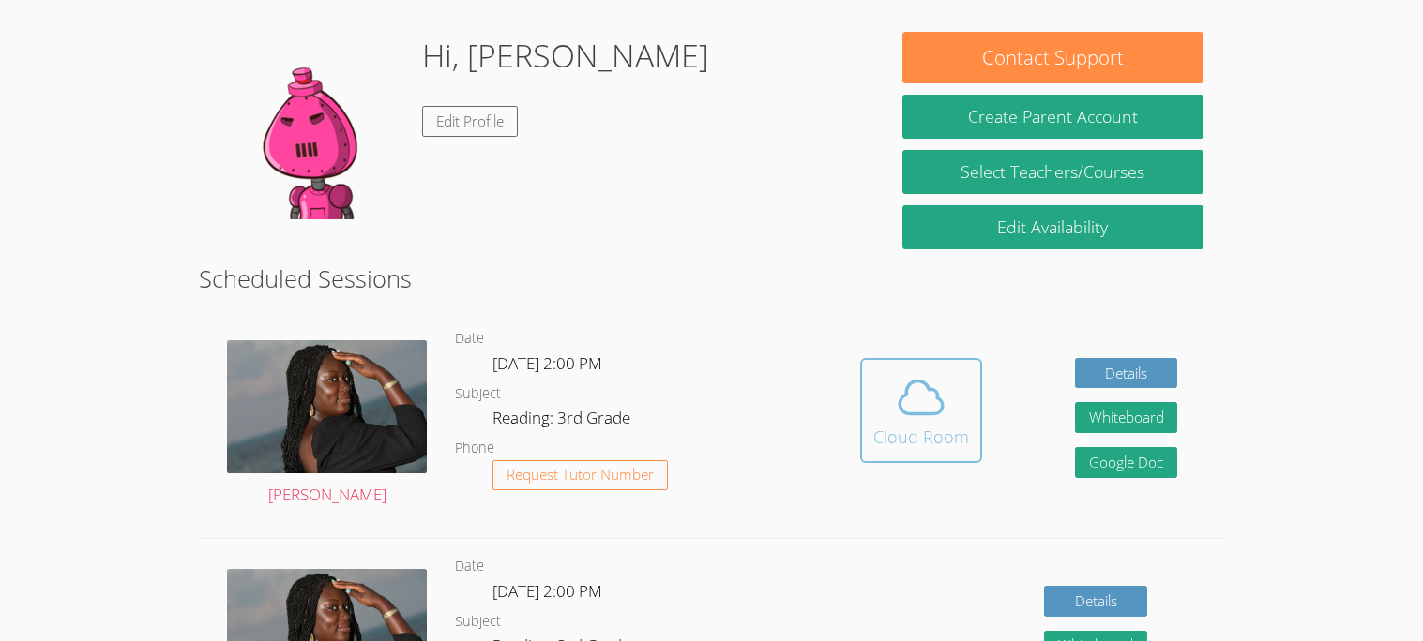
click at [862, 428] on button "Cloud Room" at bounding box center [921, 410] width 122 height 105
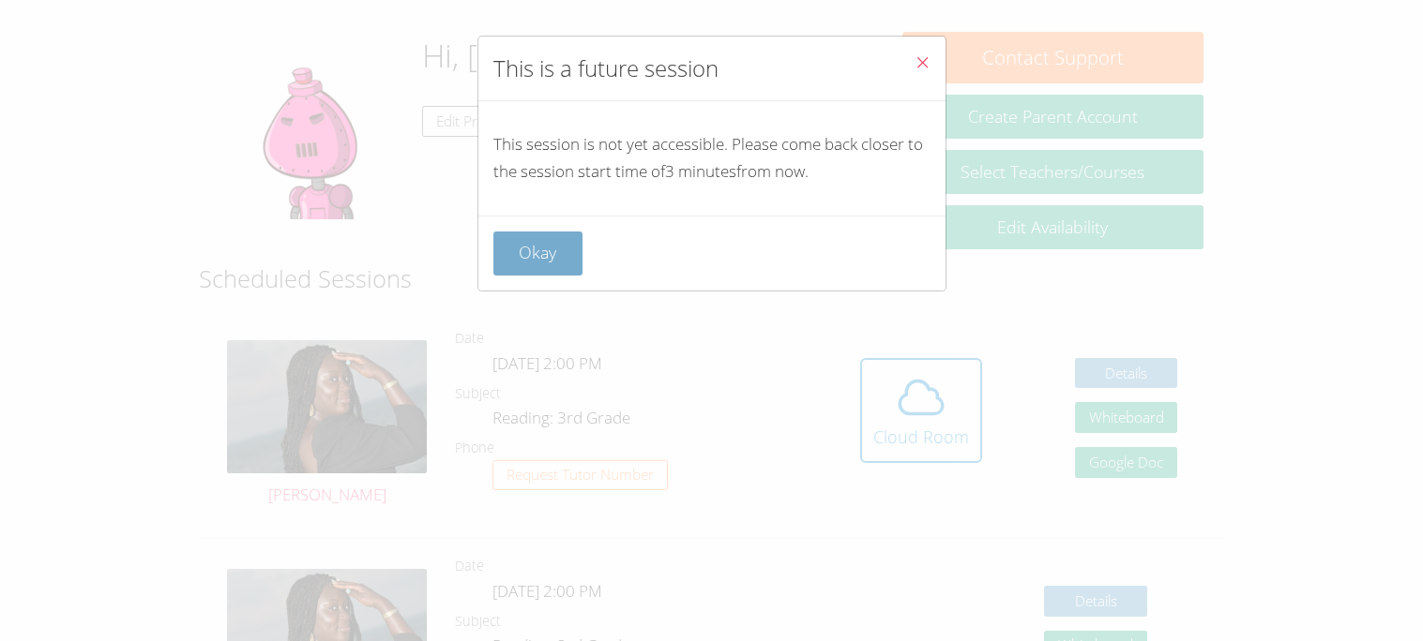
click at [522, 255] on button "Okay" at bounding box center [538, 254] width 90 height 44
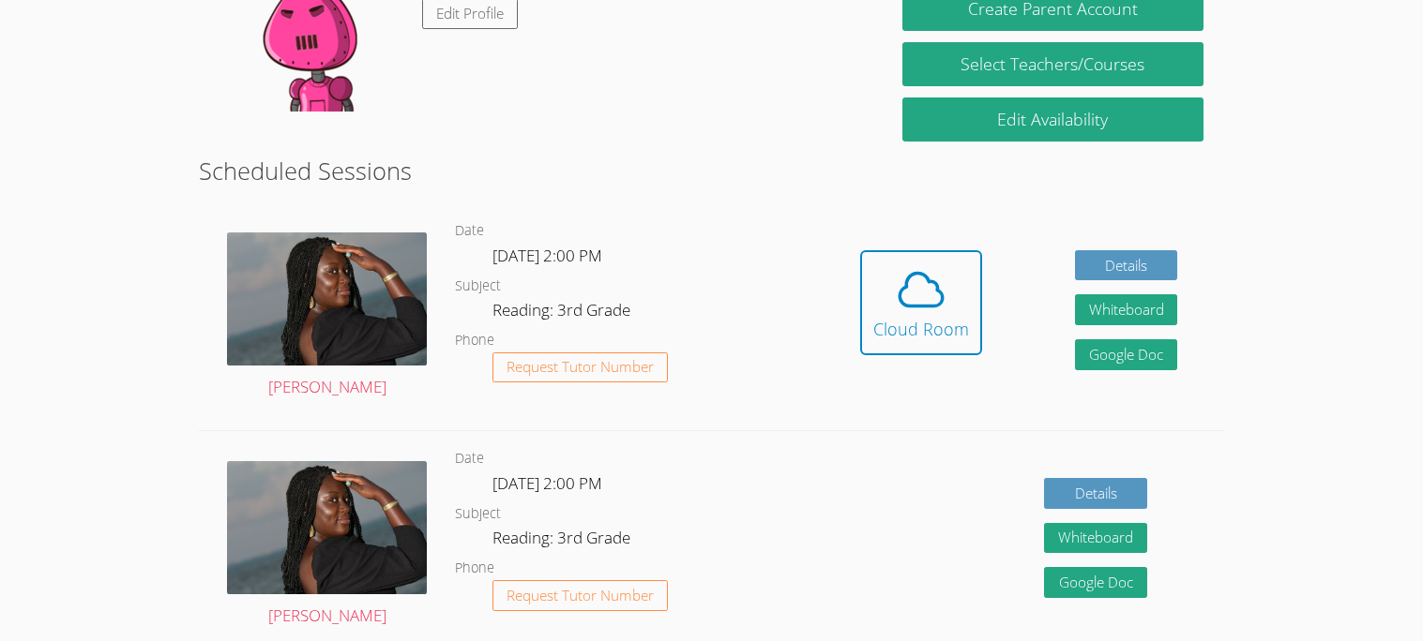
scroll to position [354, 0]
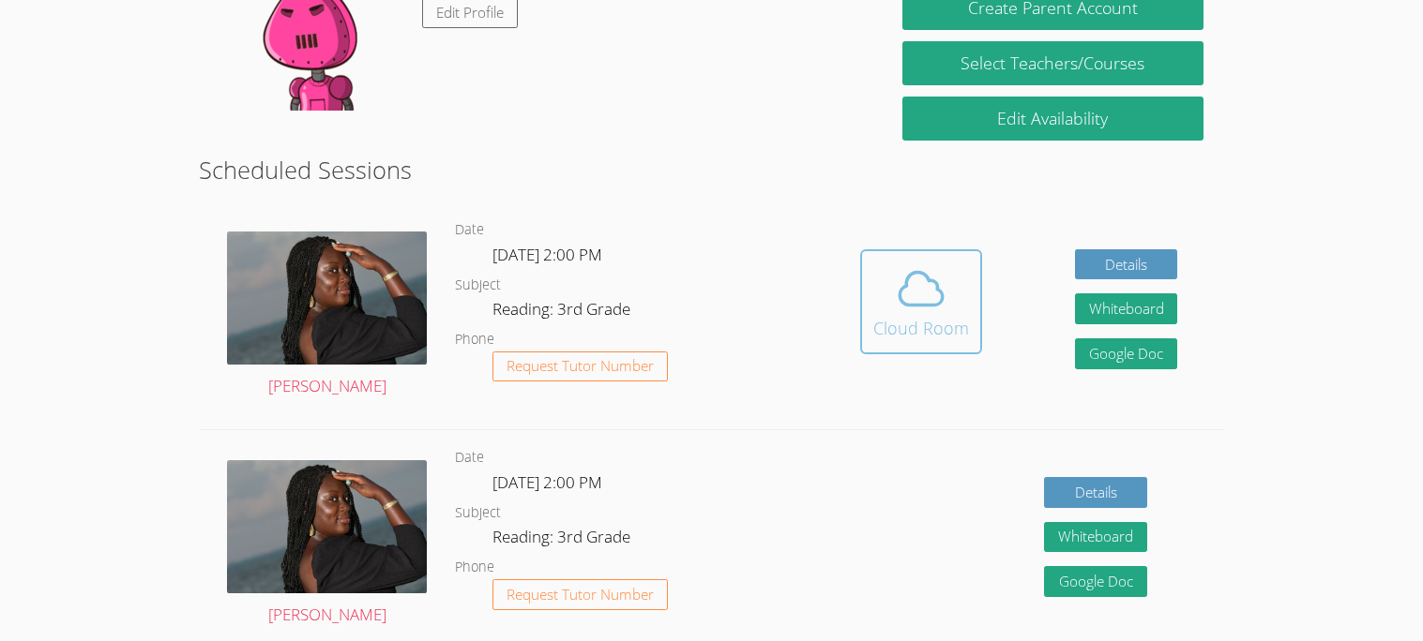
click at [864, 299] on button "Cloud Room" at bounding box center [921, 301] width 122 height 105
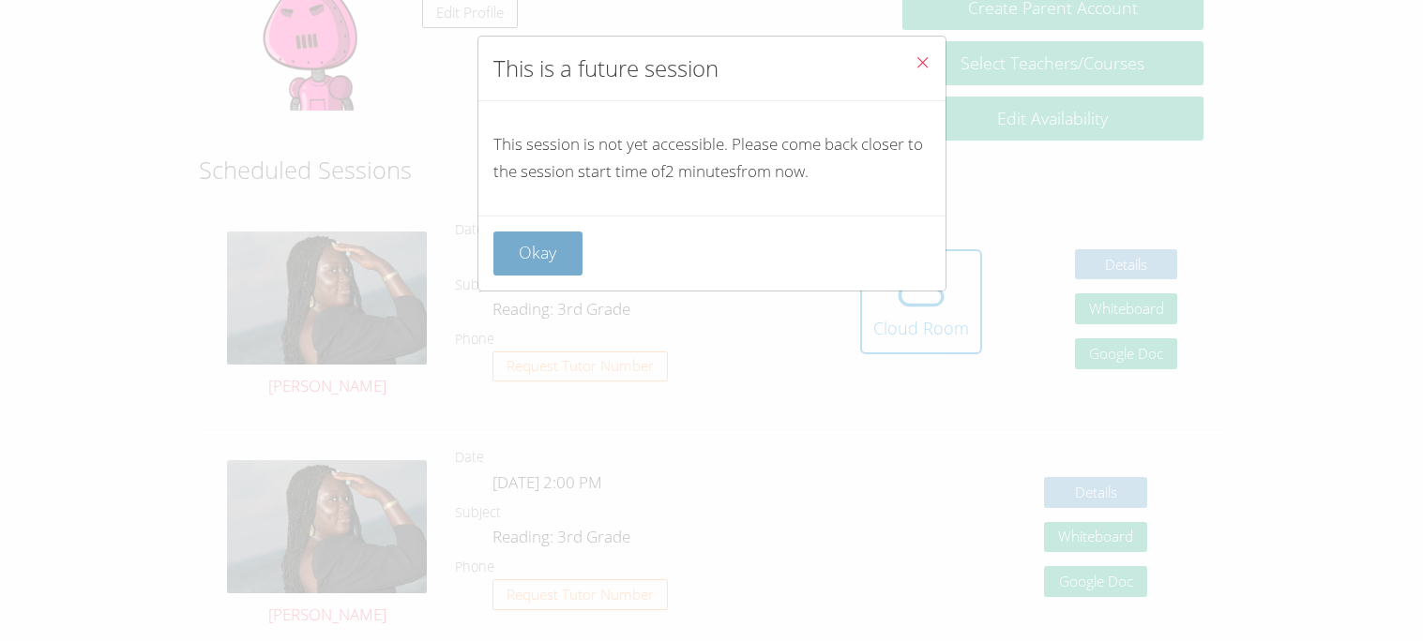
click at [528, 250] on button "Okay" at bounding box center [538, 254] width 90 height 44
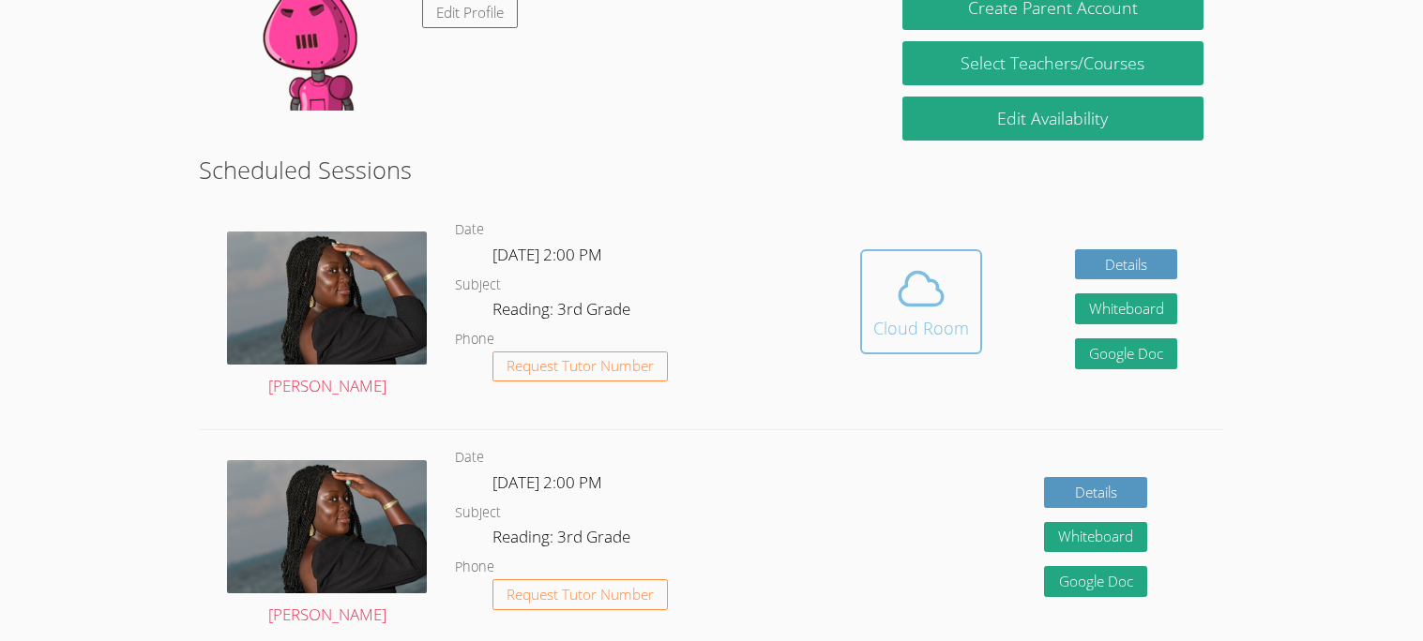
click at [912, 294] on icon at bounding box center [921, 289] width 53 height 53
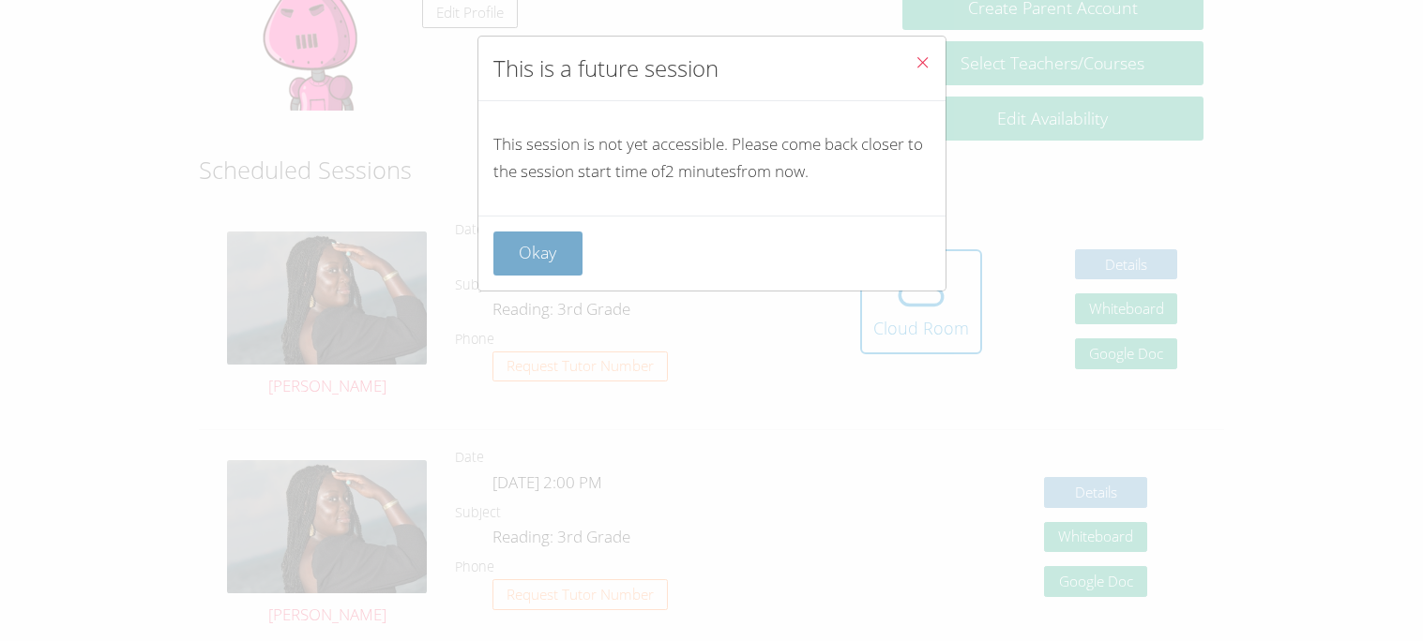
click at [538, 242] on button "Okay" at bounding box center [538, 254] width 90 height 44
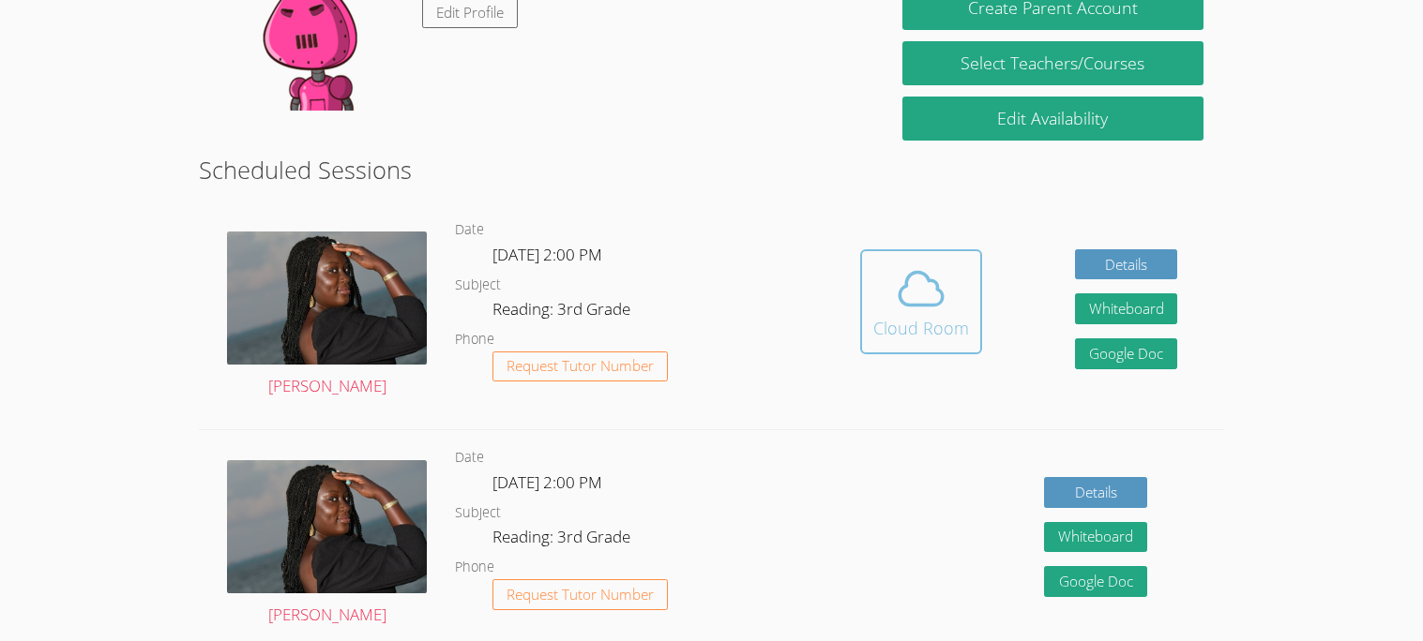
click at [917, 325] on div "Cloud Room" at bounding box center [921, 328] width 96 height 26
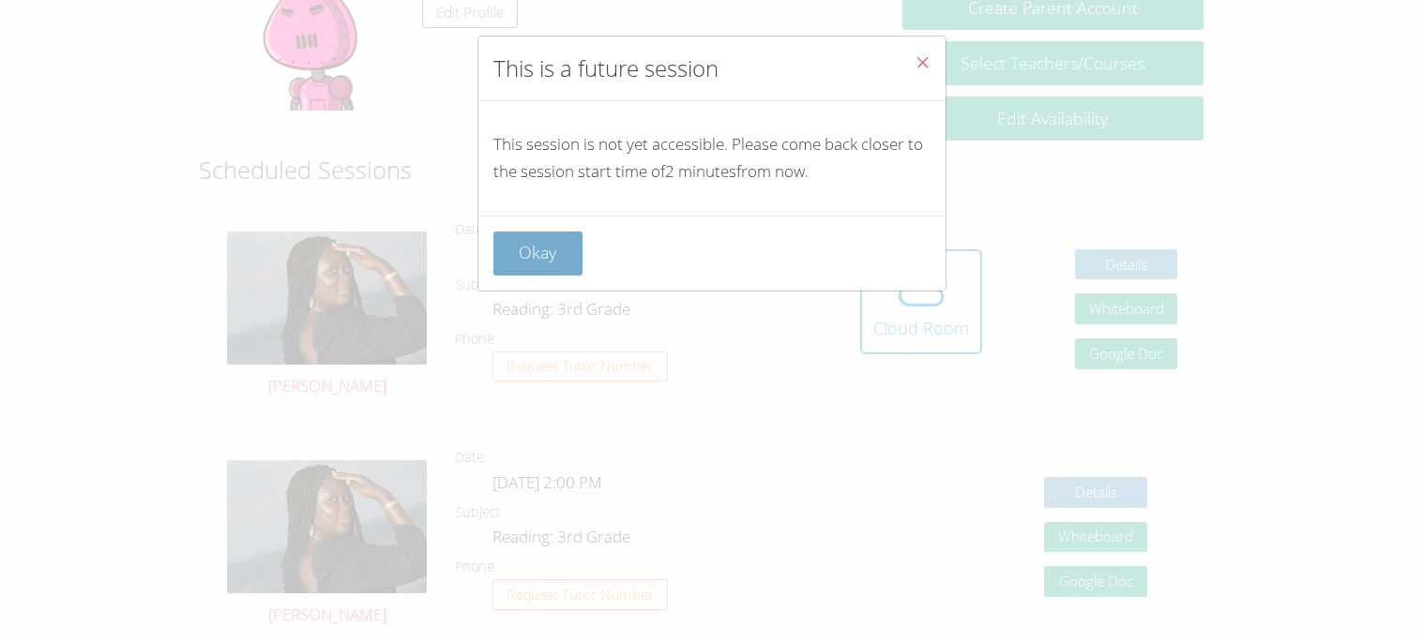
click at [533, 249] on button "Okay" at bounding box center [538, 254] width 90 height 44
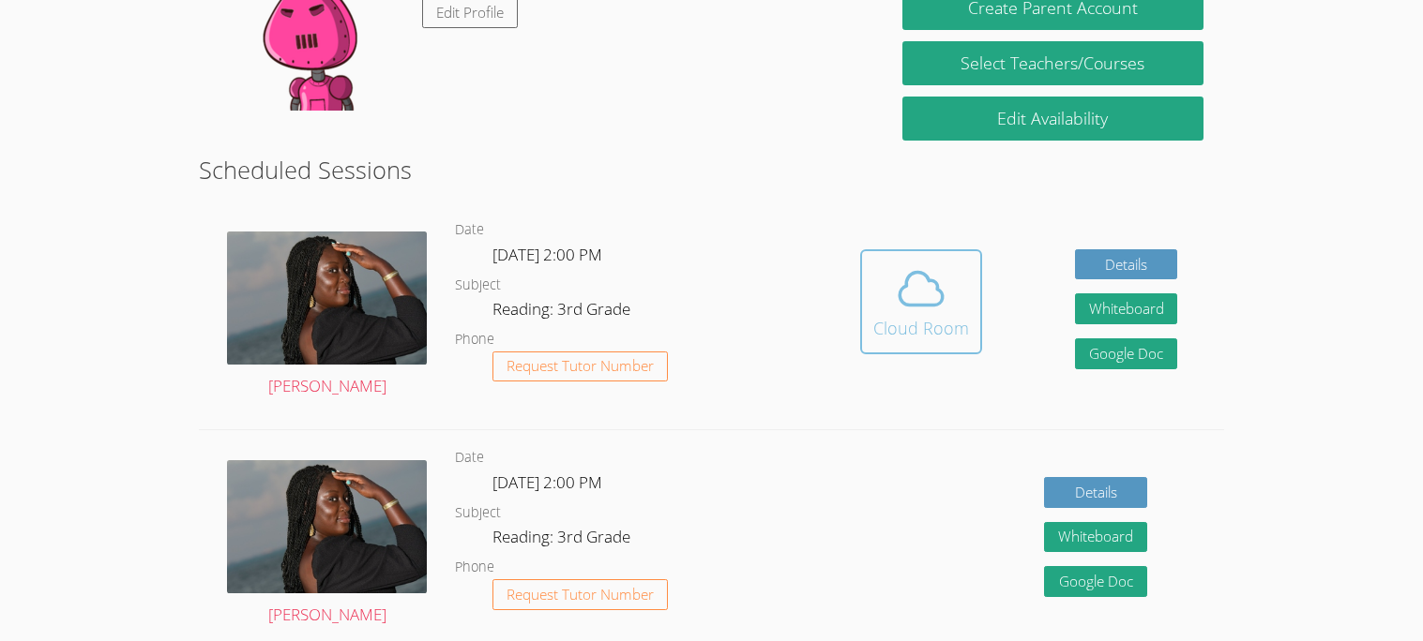
click at [864, 331] on button "Cloud Room" at bounding box center [921, 301] width 122 height 105
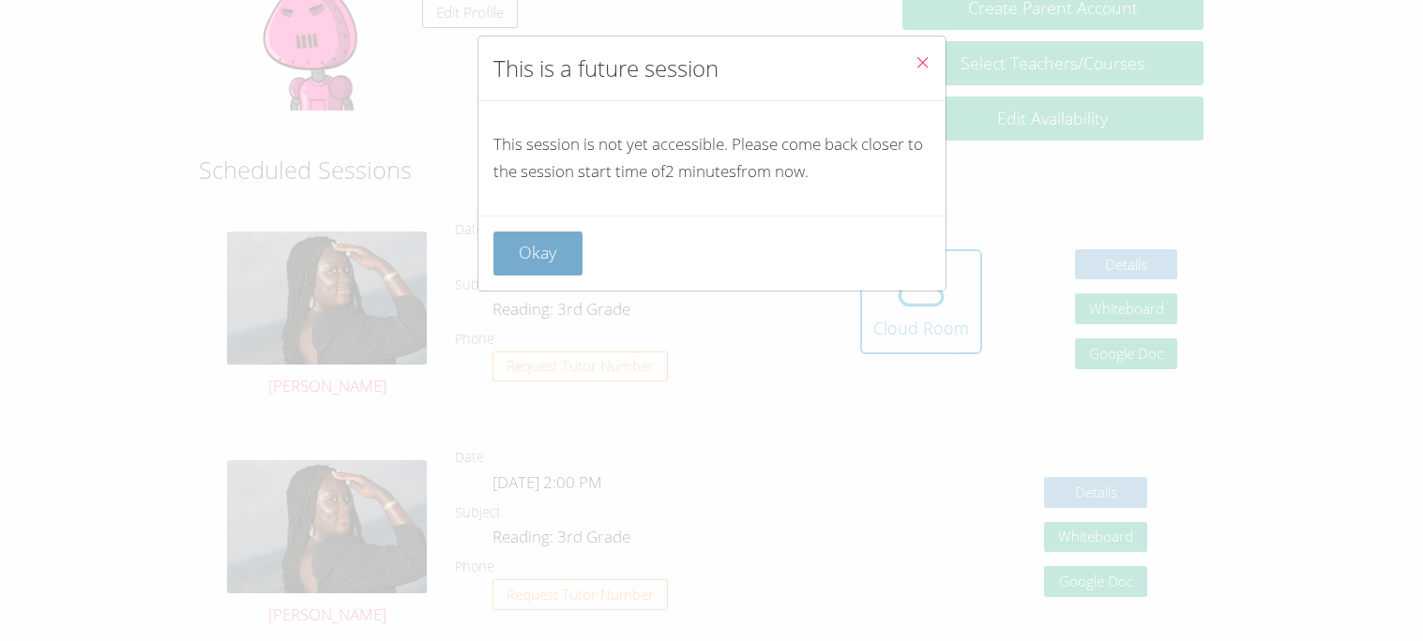
click at [523, 260] on button "Okay" at bounding box center [538, 254] width 90 height 44
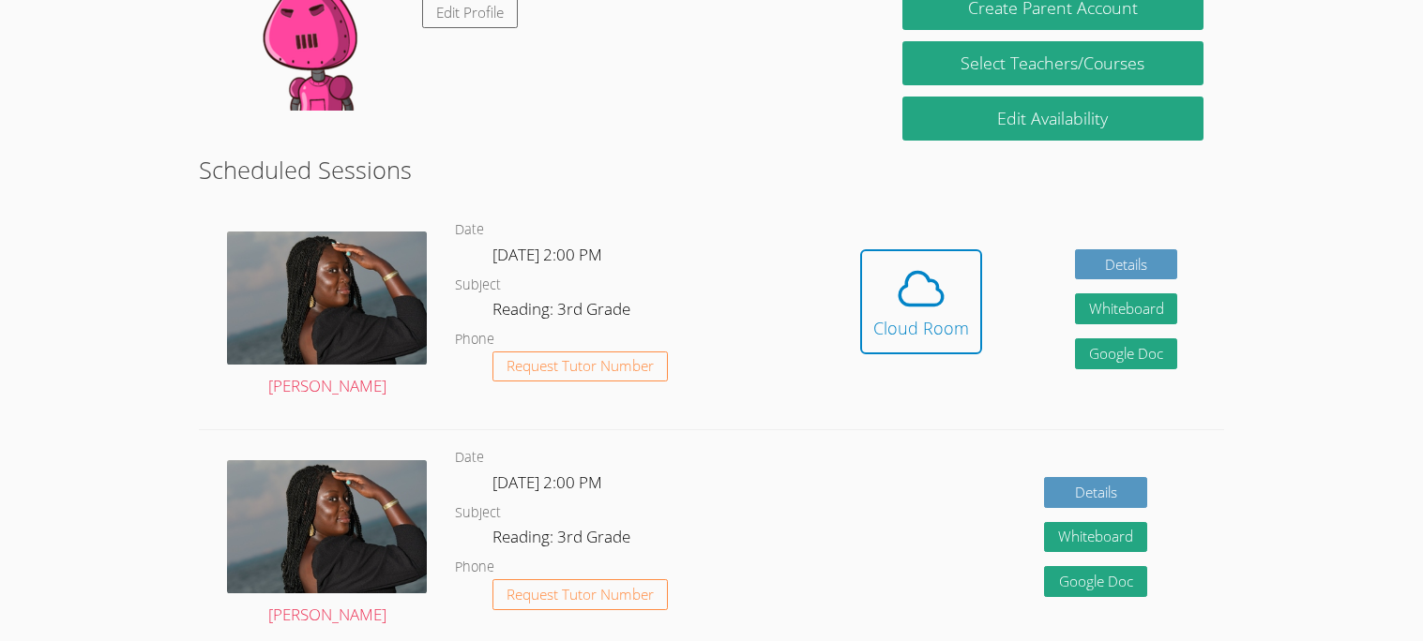
click at [873, 364] on link "Cloud Room" at bounding box center [921, 308] width 122 height 119
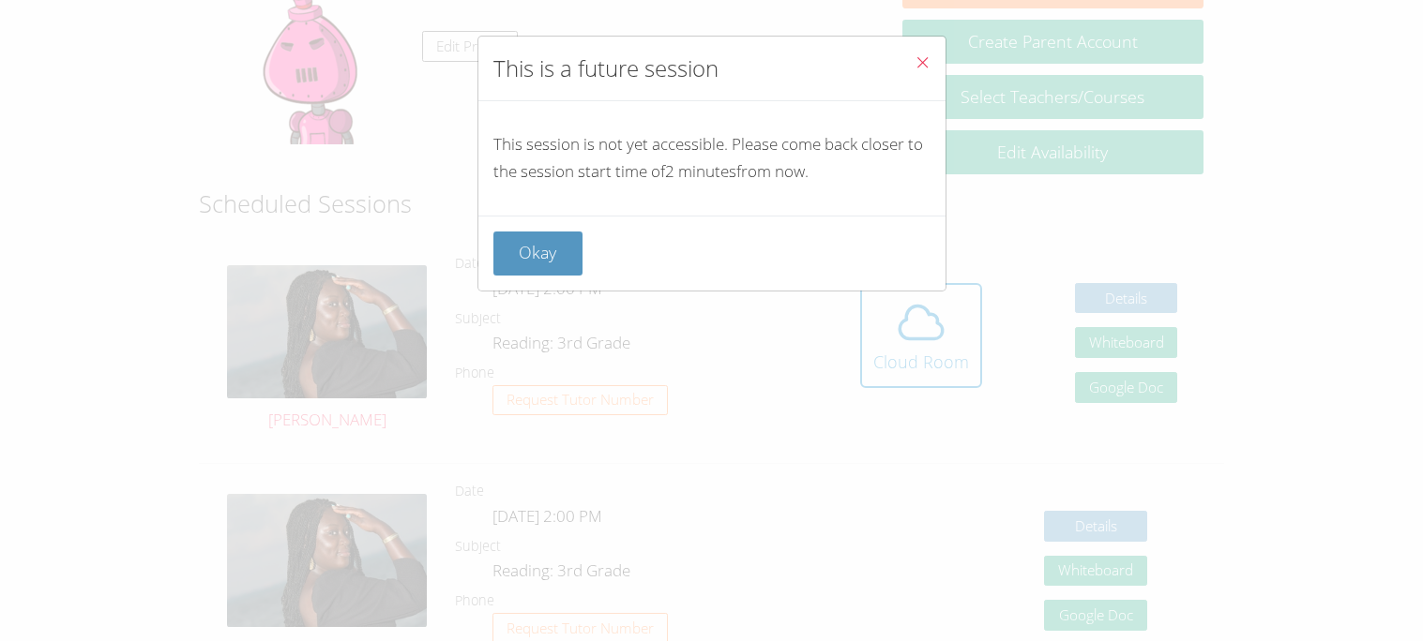
scroll to position [319, 0]
click at [531, 249] on button "Okay" at bounding box center [538, 254] width 90 height 44
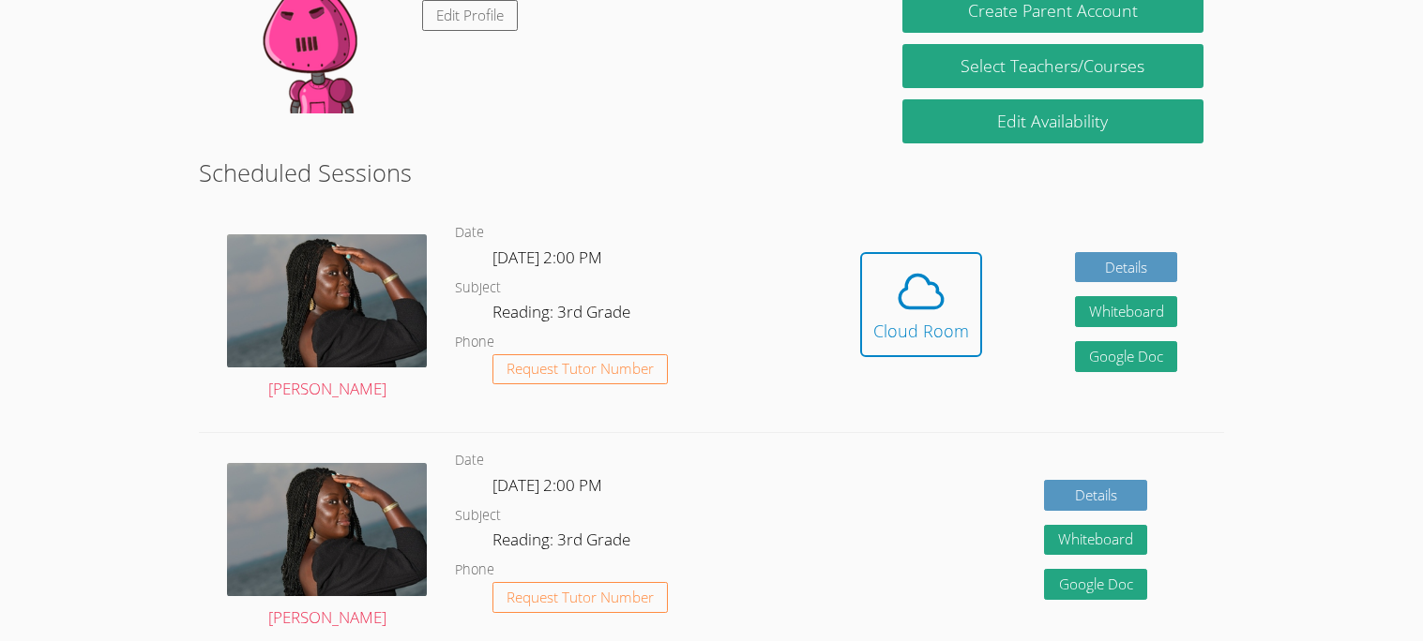
scroll to position [349, 0]
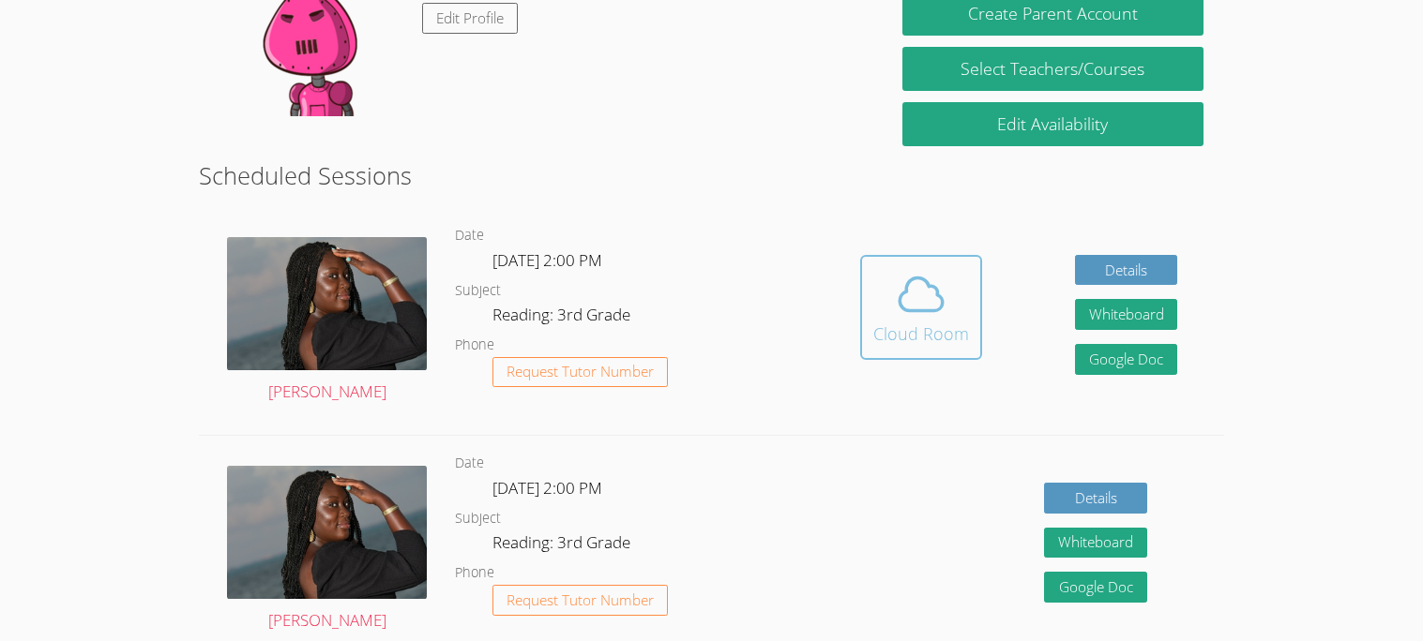
click at [881, 340] on div "Cloud Room" at bounding box center [921, 334] width 96 height 26
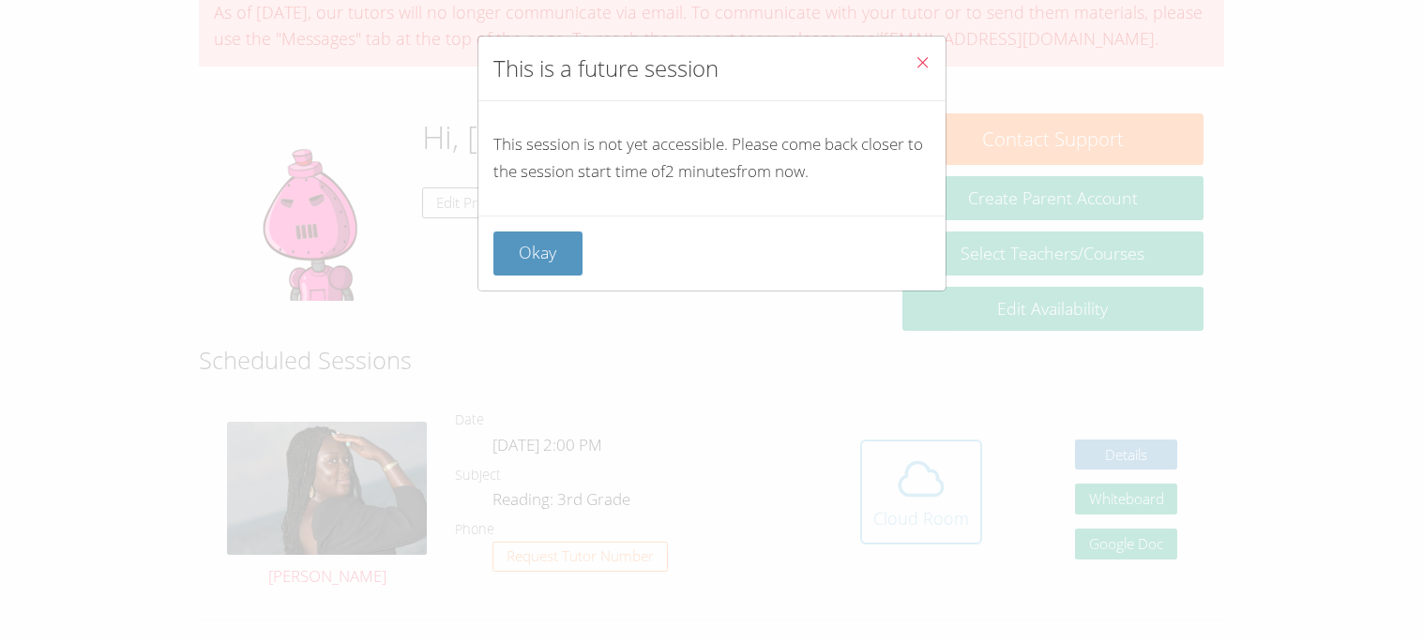
scroll to position [0, 0]
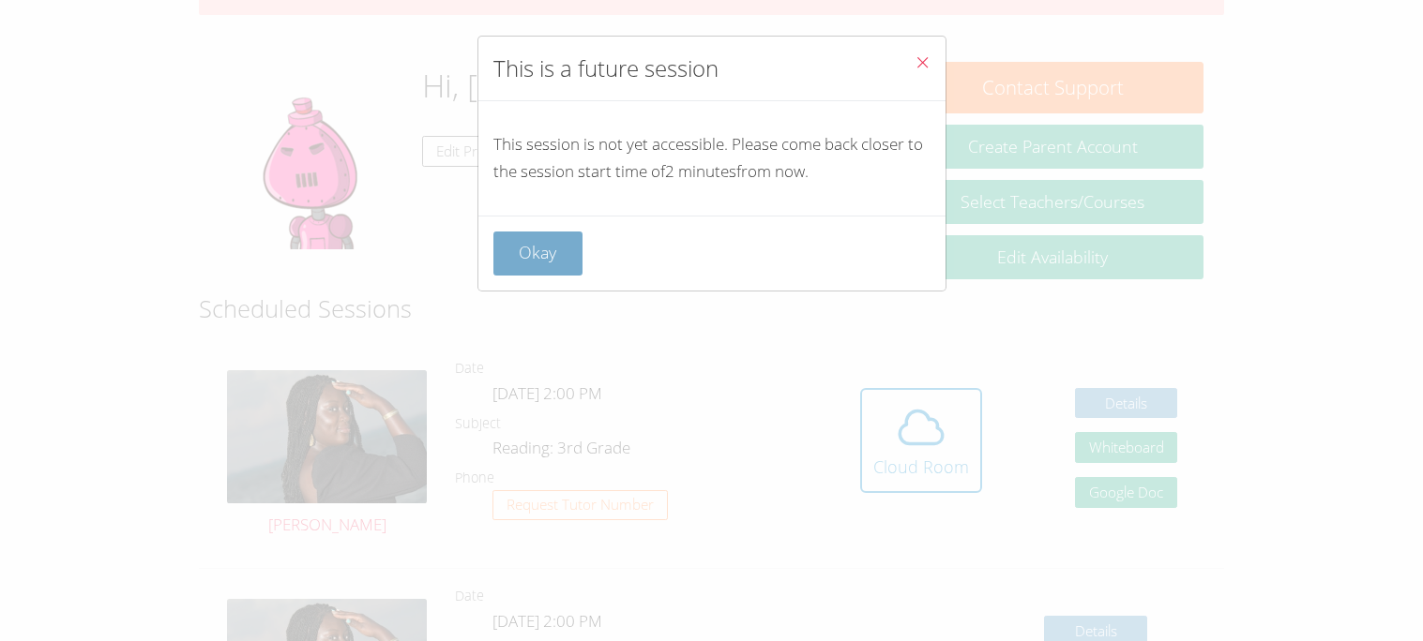
click at [528, 267] on button "Okay" at bounding box center [538, 254] width 90 height 44
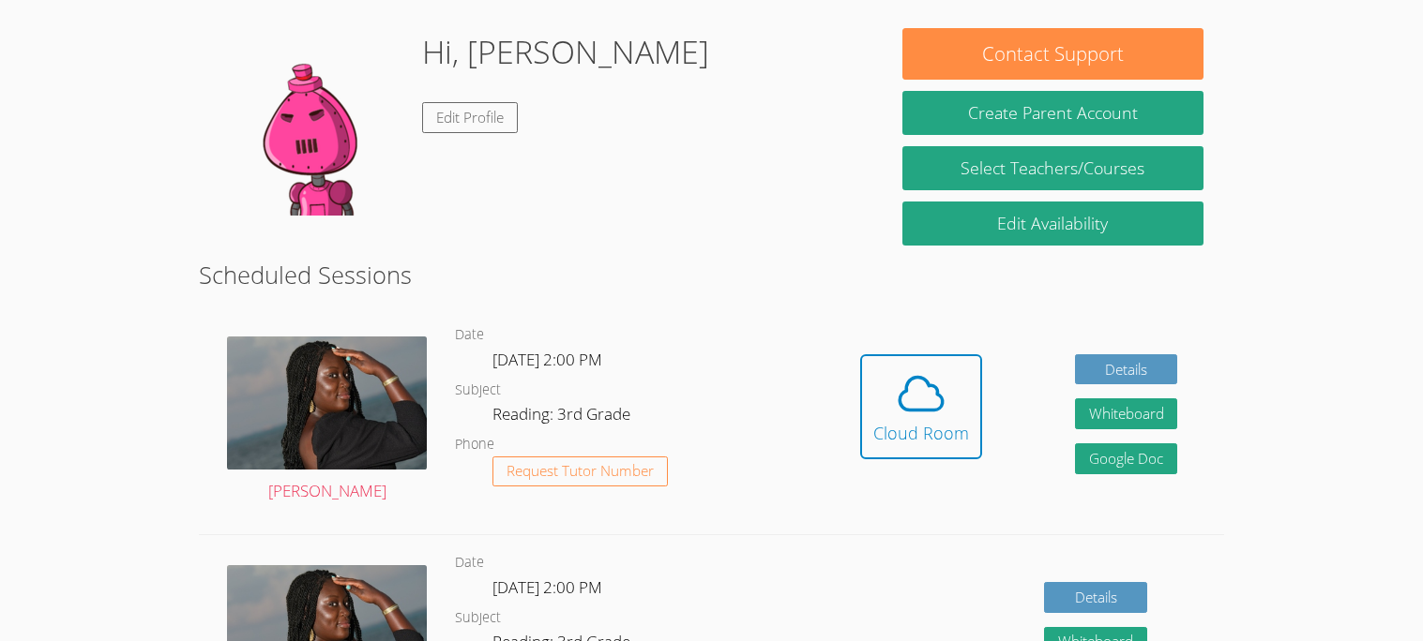
scroll to position [238, 0]
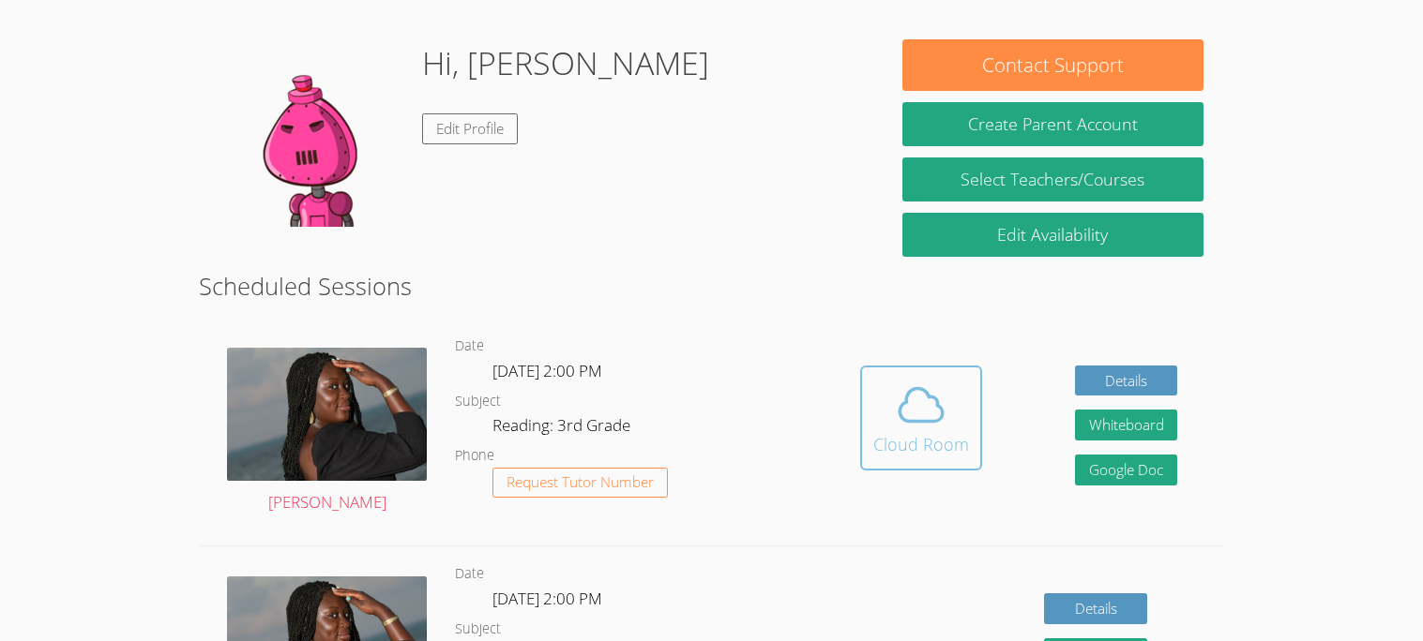
click at [900, 394] on icon at bounding box center [921, 405] width 53 height 53
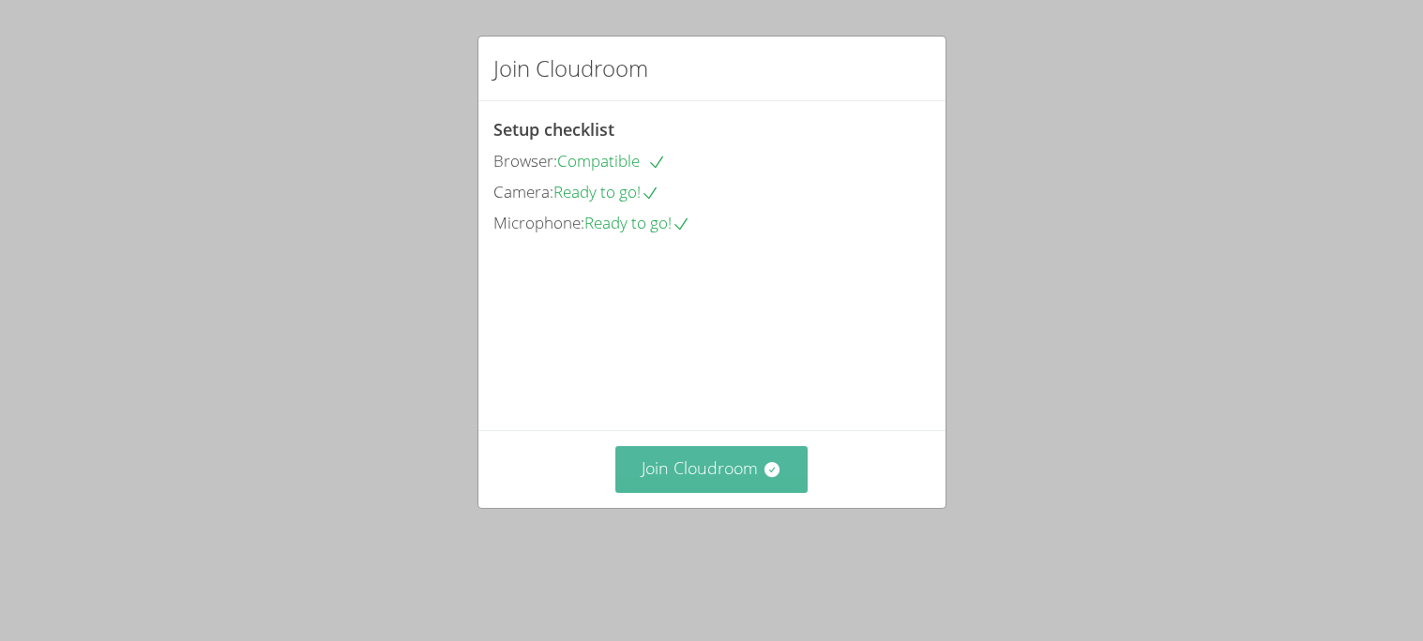
click at [685, 492] on button "Join Cloudroom" at bounding box center [711, 469] width 192 height 46
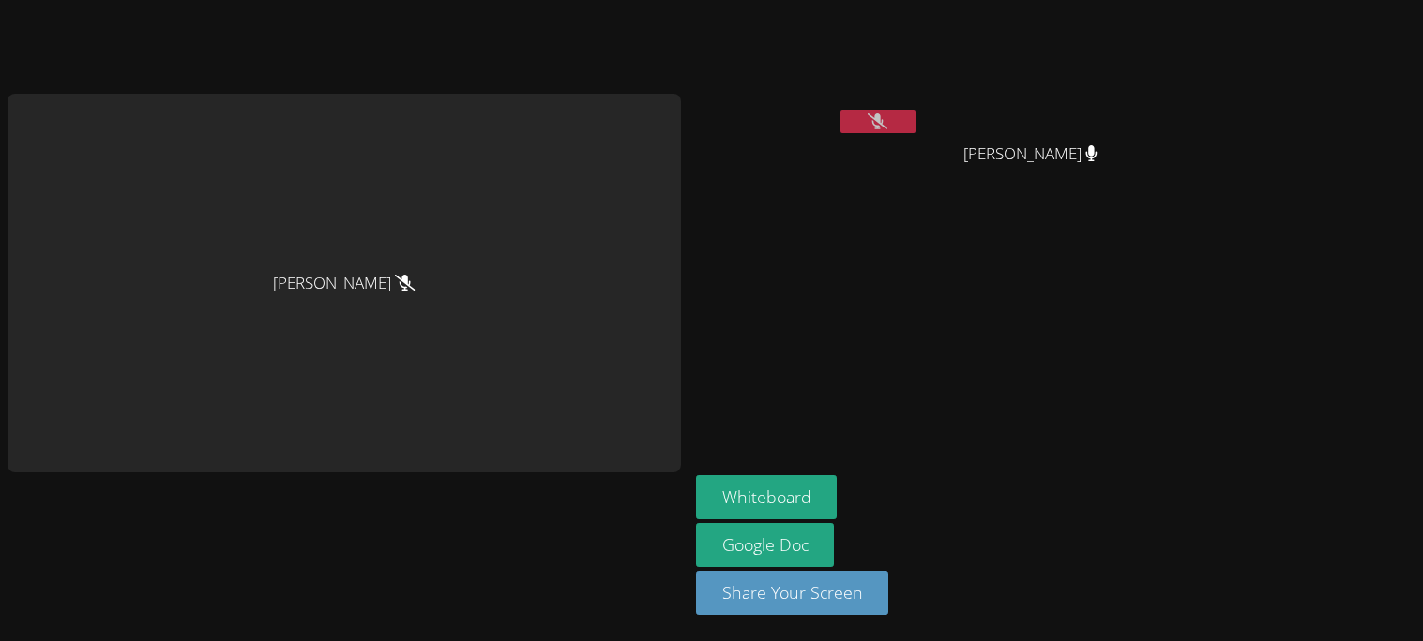
click at [881, 100] on video at bounding box center [807, 71] width 223 height 126
click at [871, 117] on button at bounding box center [877, 121] width 75 height 23
click at [860, 117] on button at bounding box center [877, 121] width 75 height 23
click at [872, 113] on button at bounding box center [877, 121] width 75 height 23
click at [852, 124] on button at bounding box center [877, 121] width 75 height 23
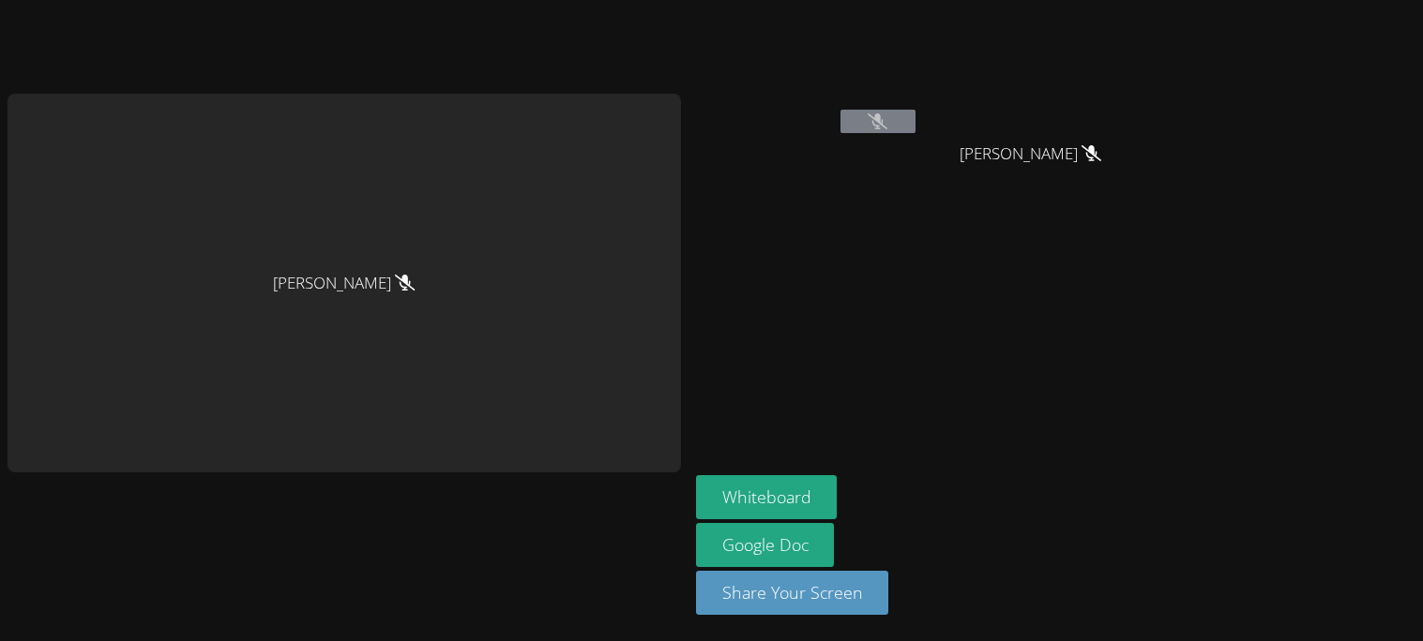
click at [851, 120] on button at bounding box center [877, 121] width 75 height 23
click at [875, 132] on button at bounding box center [877, 121] width 75 height 23
click at [865, 111] on button at bounding box center [877, 121] width 75 height 23
click at [861, 117] on button at bounding box center [877, 121] width 75 height 23
click at [865, 128] on button at bounding box center [877, 121] width 75 height 23
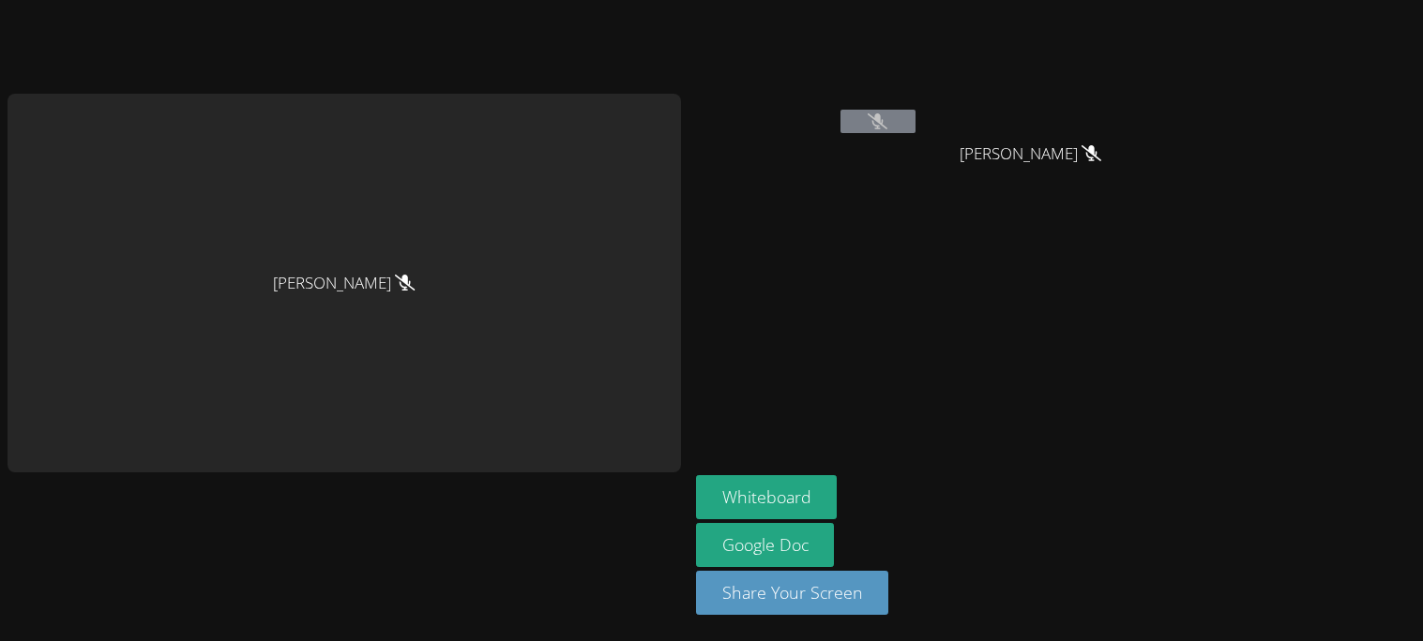
click at [863, 115] on button at bounding box center [877, 121] width 75 height 23
click at [869, 113] on button at bounding box center [877, 121] width 75 height 23
click at [870, 130] on button at bounding box center [877, 121] width 75 height 23
click at [860, 123] on button at bounding box center [877, 121] width 75 height 23
click at [859, 126] on button at bounding box center [877, 121] width 75 height 23
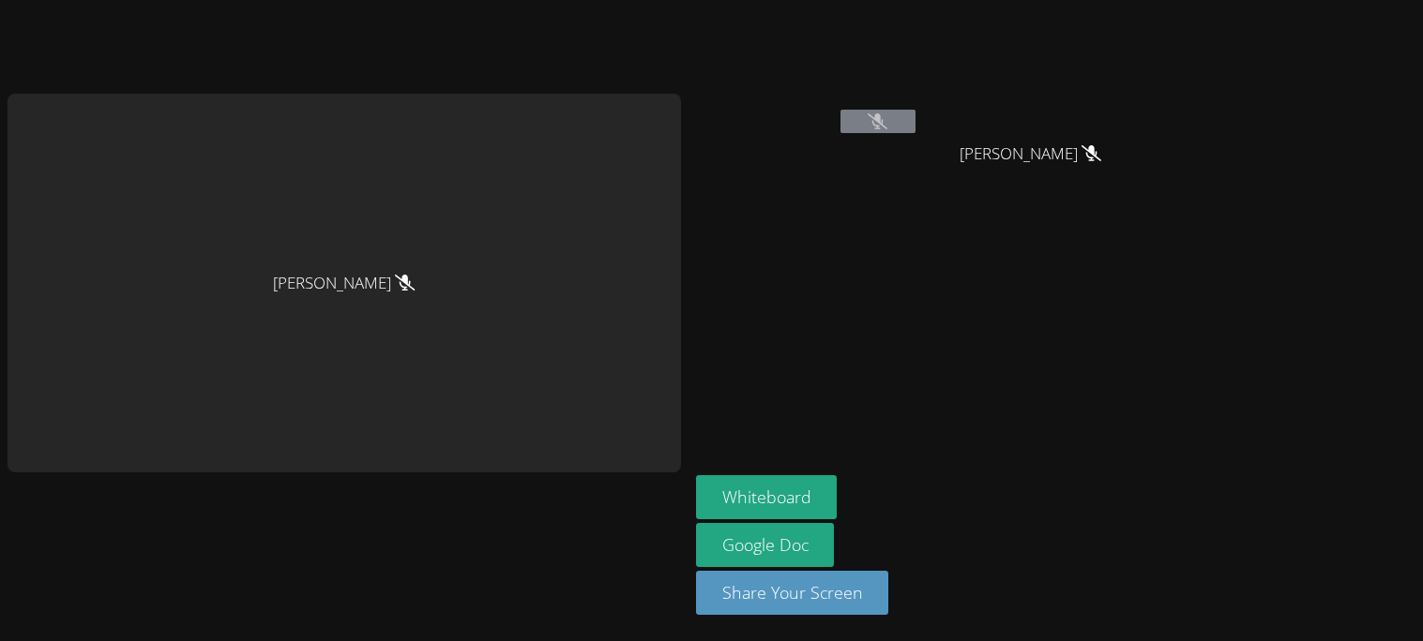
click at [858, 128] on button at bounding box center [877, 121] width 75 height 23
click at [861, 126] on button at bounding box center [877, 121] width 75 height 23
click at [862, 119] on button at bounding box center [877, 121] width 75 height 23
click at [865, 128] on button at bounding box center [877, 121] width 75 height 23
click at [870, 130] on button at bounding box center [877, 121] width 75 height 23
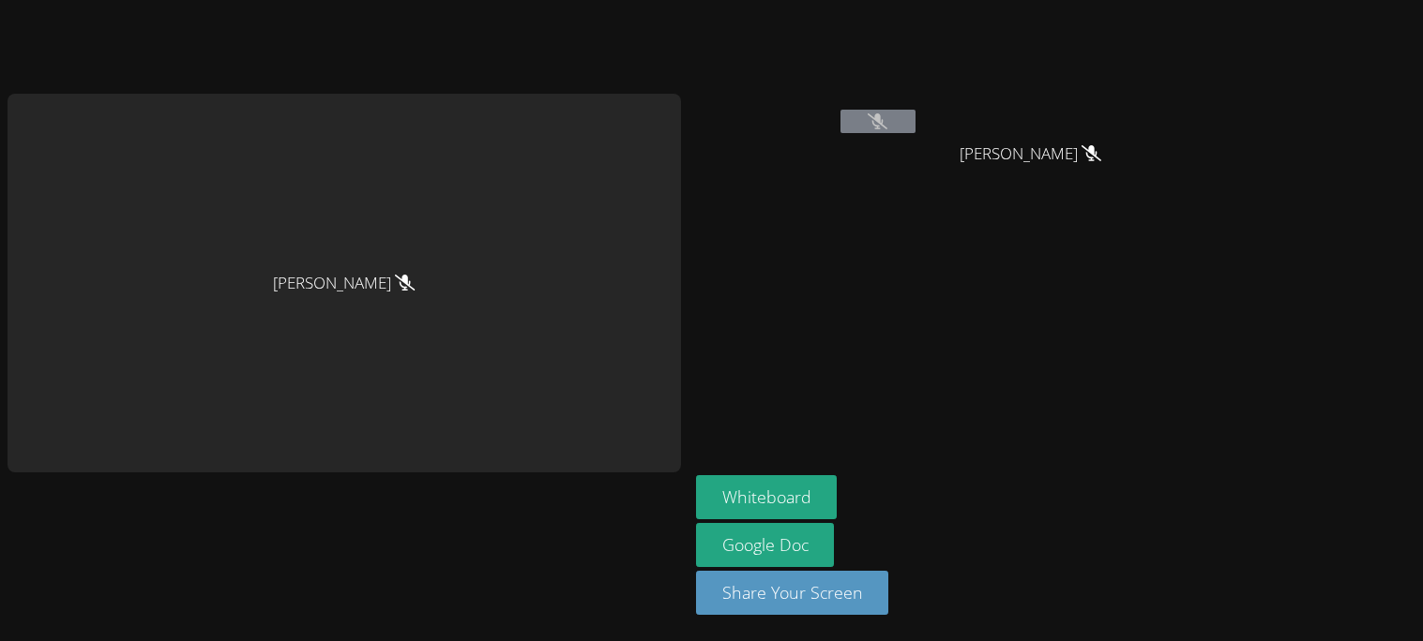
click at [859, 124] on button at bounding box center [877, 121] width 75 height 23
click at [871, 130] on button at bounding box center [877, 121] width 75 height 23
click at [891, 130] on button at bounding box center [877, 121] width 75 height 23
click at [881, 117] on icon at bounding box center [877, 121] width 20 height 16
click at [882, 125] on icon at bounding box center [877, 121] width 20 height 16
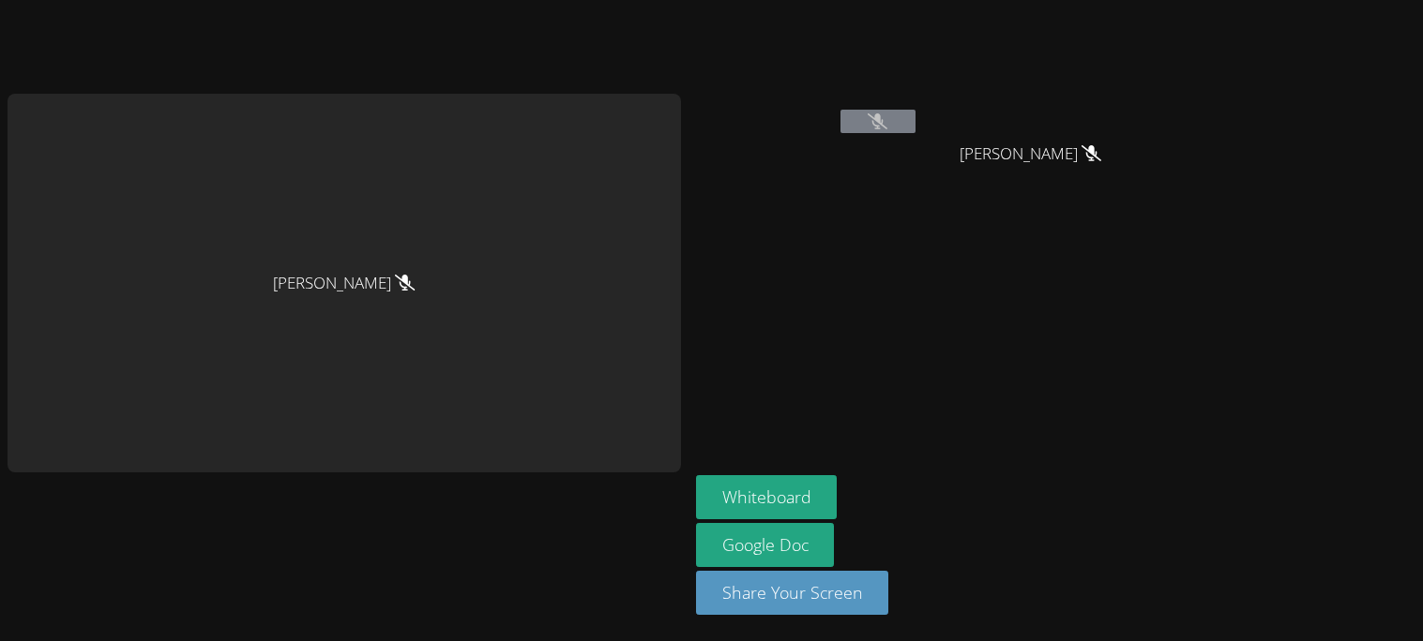
click at [882, 128] on icon at bounding box center [877, 121] width 20 height 16
click at [884, 145] on div "[PERSON_NAME]" at bounding box center [807, 108] width 223 height 201
click at [868, 124] on button at bounding box center [877, 121] width 75 height 23
click at [891, 145] on div "[PERSON_NAME]" at bounding box center [807, 108] width 223 height 201
click at [883, 100] on video at bounding box center [807, 71] width 223 height 126
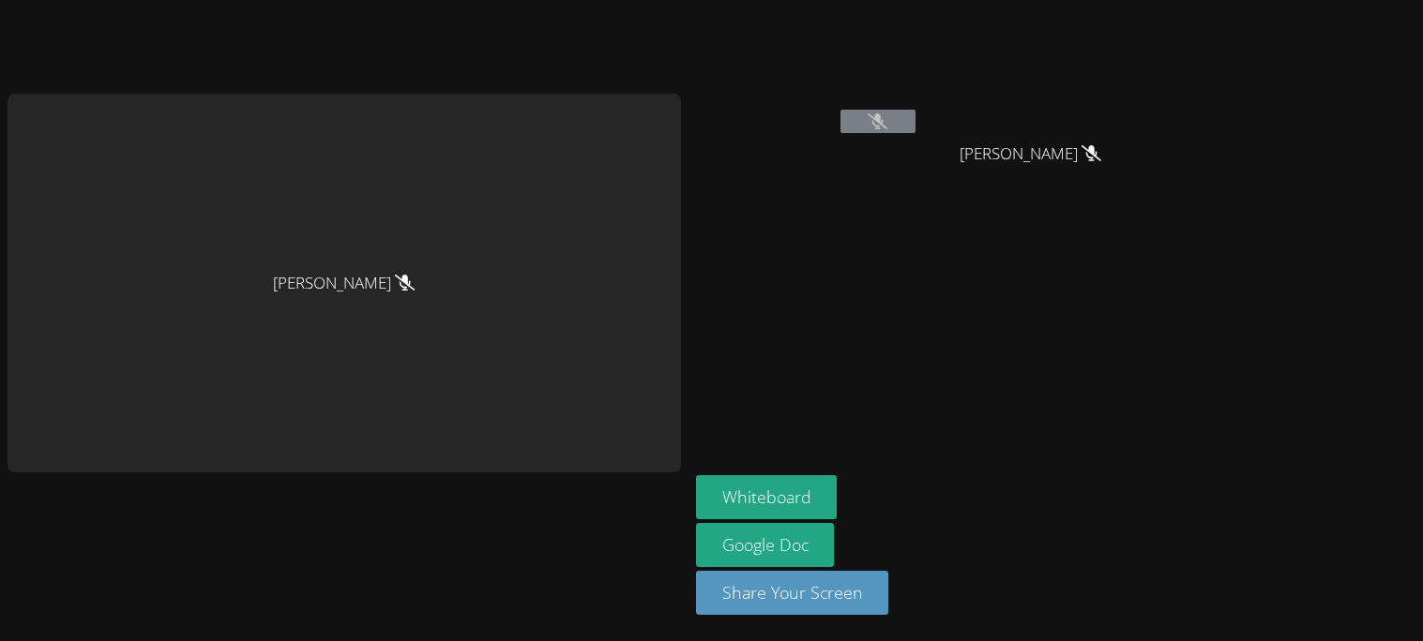
click at [887, 127] on icon at bounding box center [877, 121] width 20 height 16
click at [881, 124] on icon at bounding box center [877, 121] width 20 height 16
click at [881, 121] on icon at bounding box center [877, 121] width 20 height 16
click at [881, 118] on icon at bounding box center [877, 121] width 20 height 16
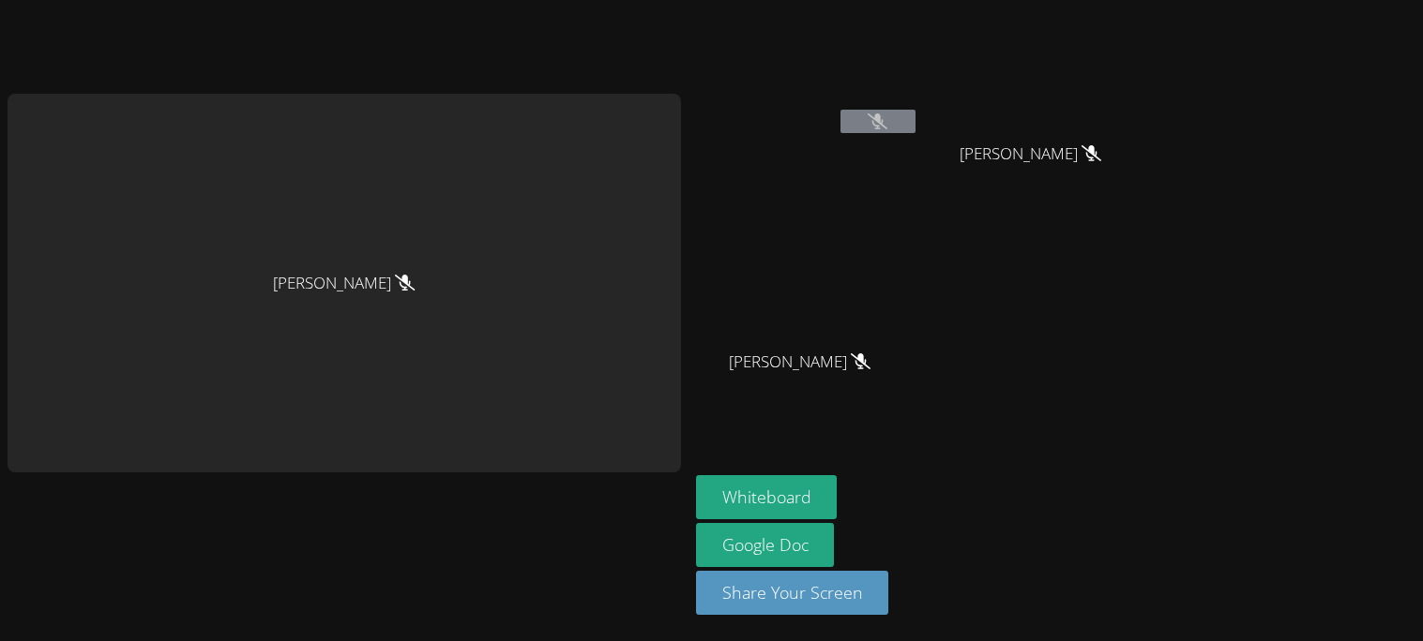
click at [881, 118] on icon at bounding box center [877, 121] width 20 height 16
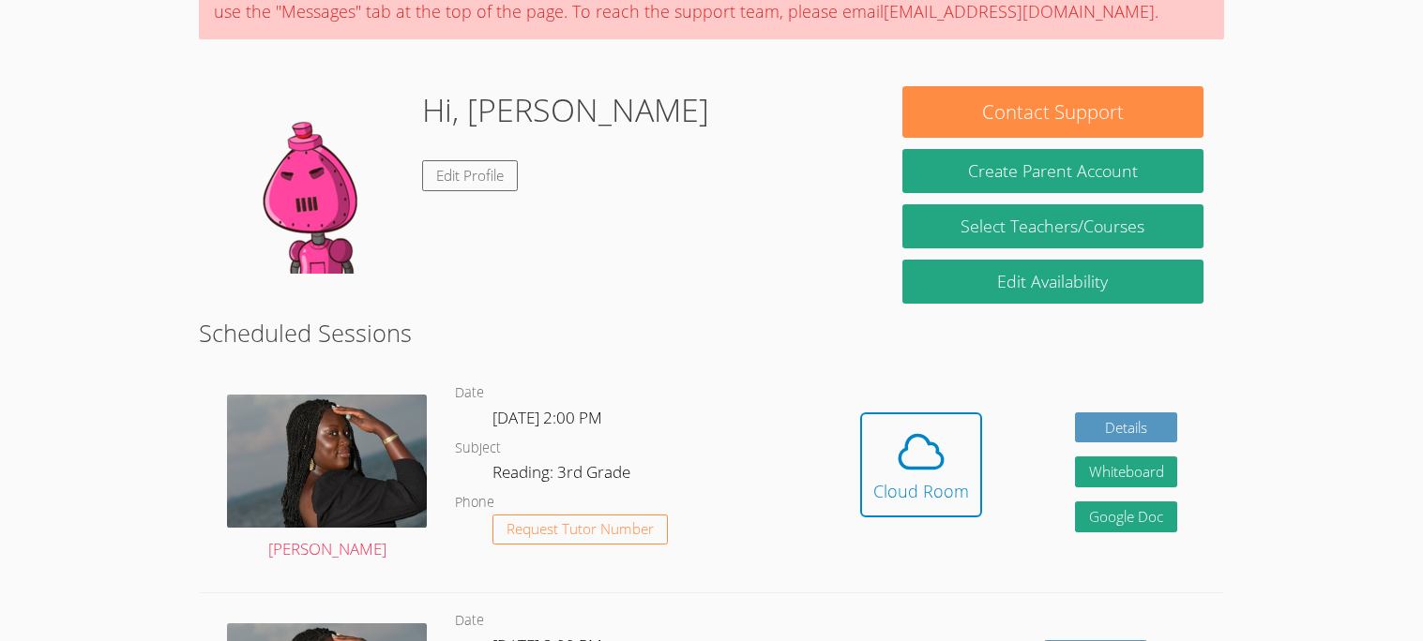
scroll to position [212, 0]
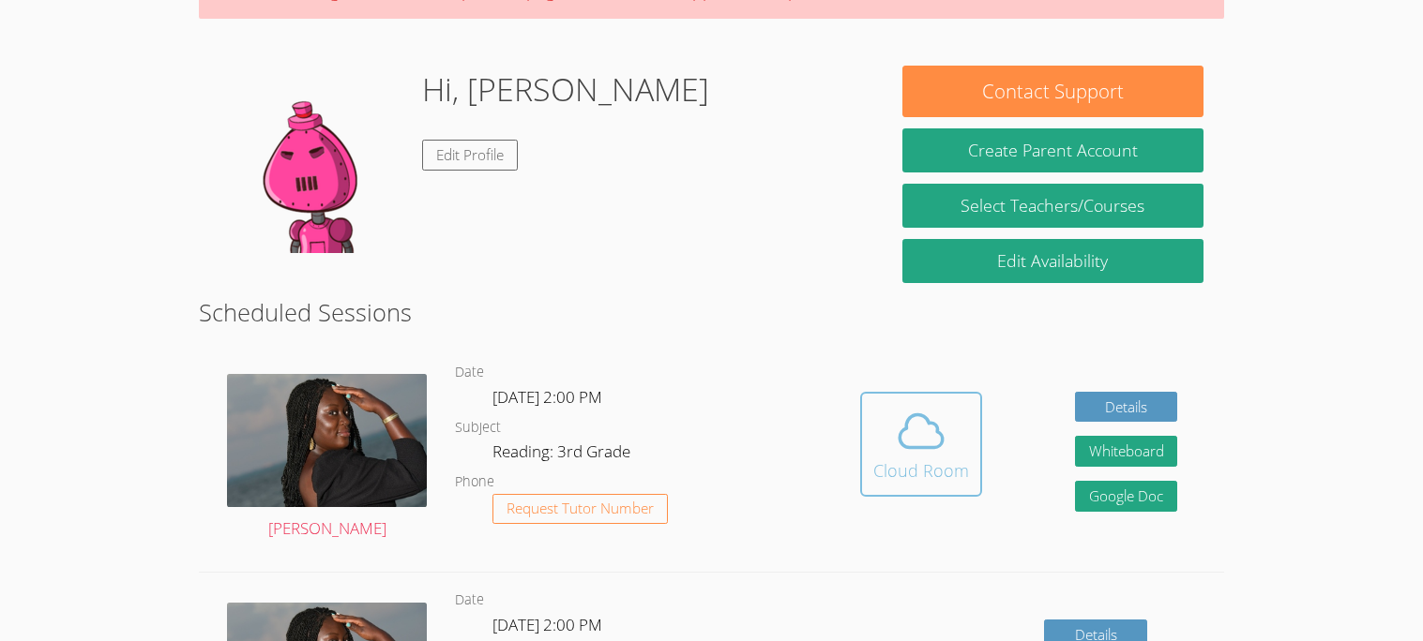
click at [918, 440] on icon at bounding box center [921, 431] width 53 height 53
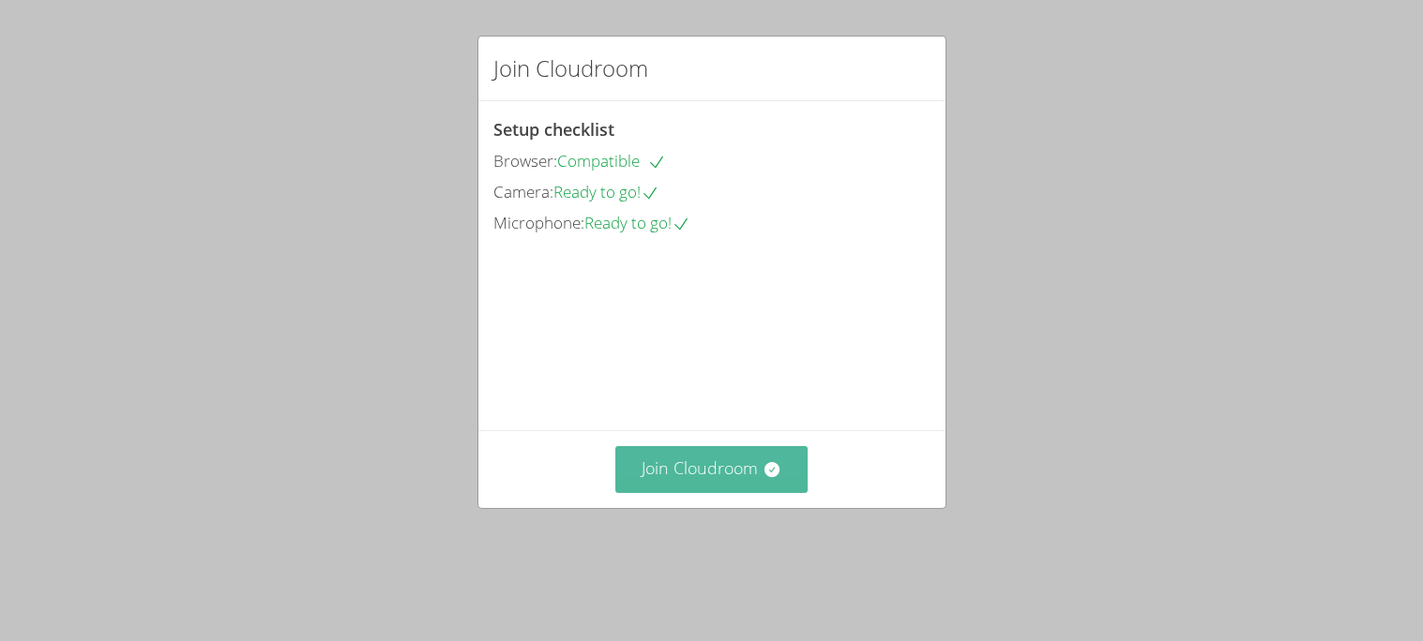
click at [681, 488] on button "Join Cloudroom" at bounding box center [711, 469] width 192 height 46
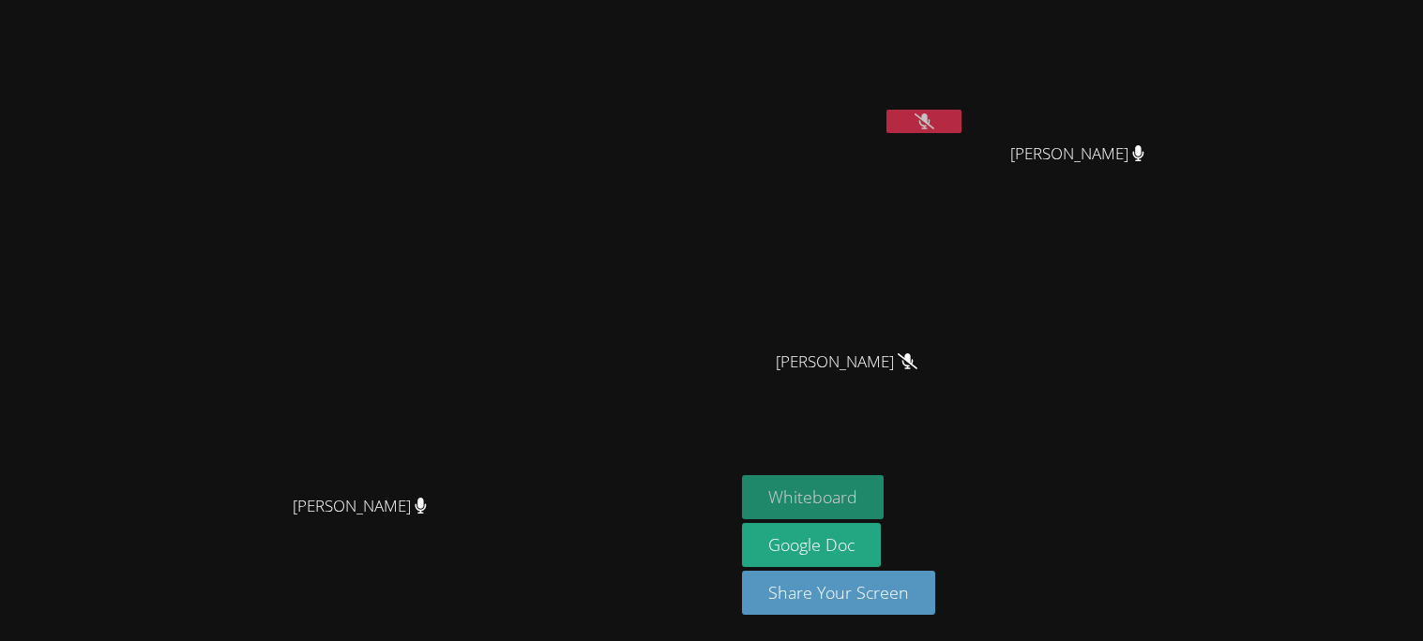
click at [883, 478] on button "Whiteboard" at bounding box center [813, 497] width 142 height 44
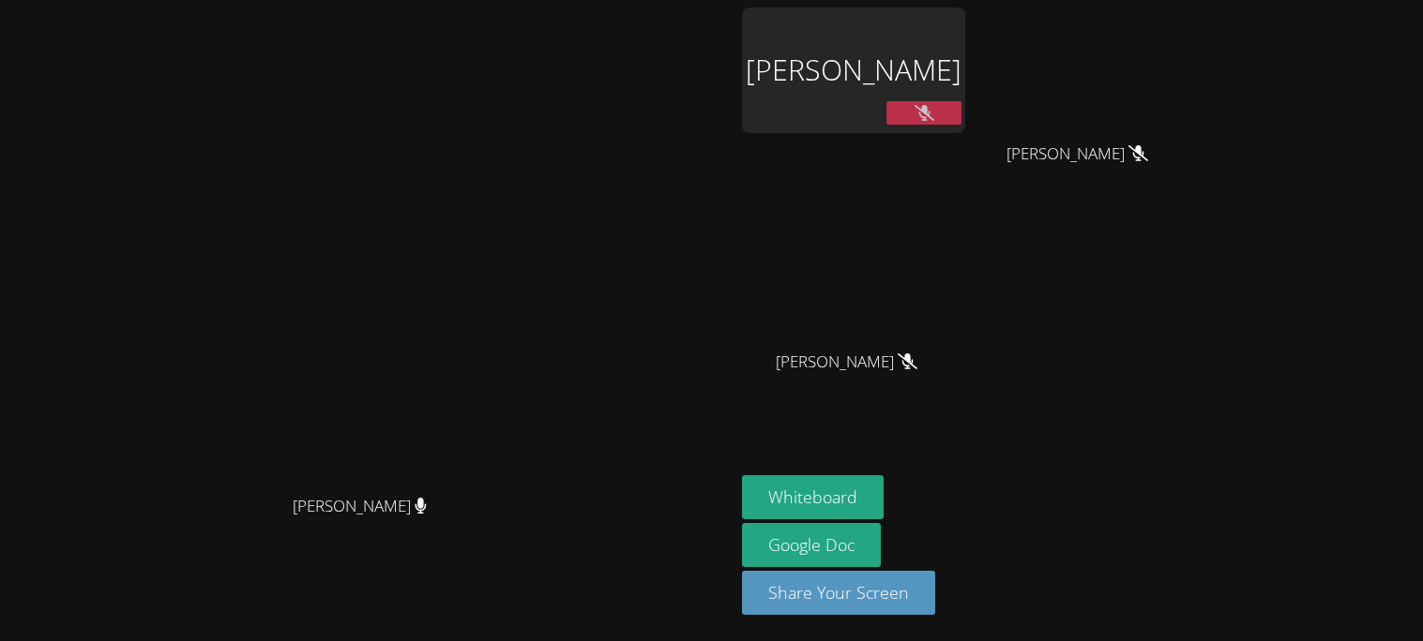
click at [961, 115] on button at bounding box center [923, 112] width 75 height 23
click at [961, 114] on button at bounding box center [923, 112] width 75 height 23
click at [961, 121] on button at bounding box center [923, 112] width 75 height 23
click at [961, 114] on button at bounding box center [923, 112] width 75 height 23
click at [961, 107] on button at bounding box center [923, 112] width 75 height 23
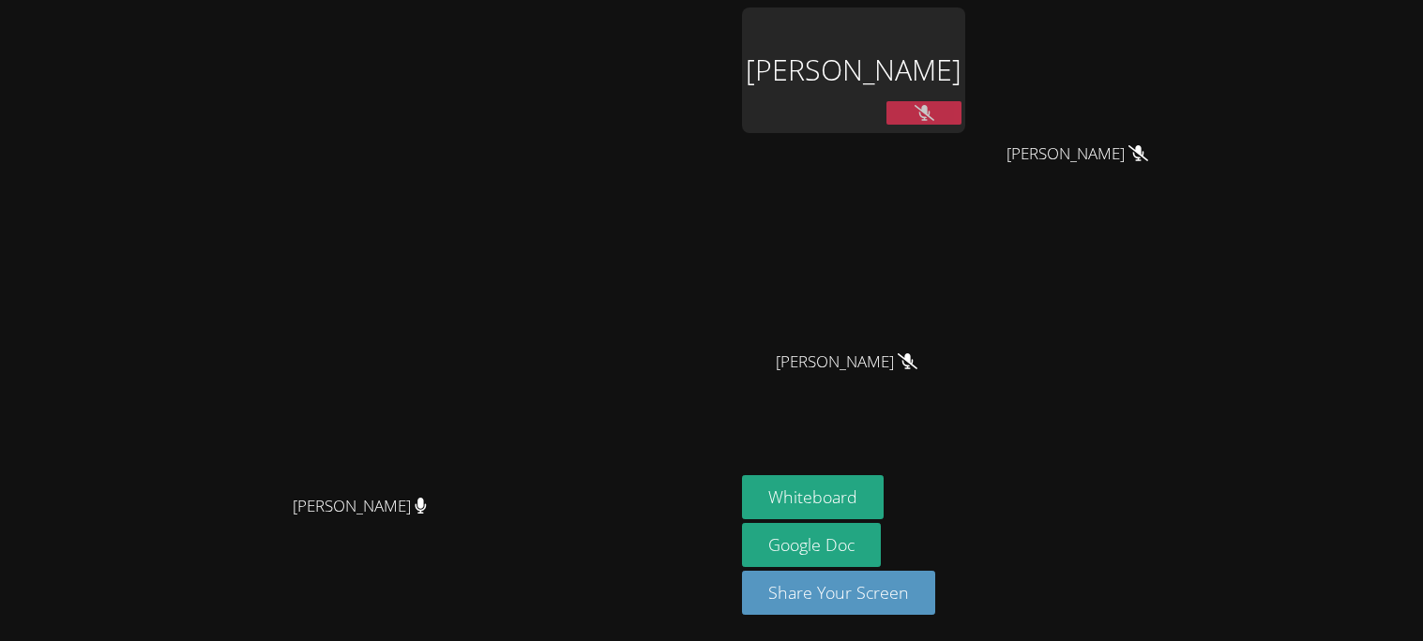
click at [961, 124] on button at bounding box center [923, 112] width 75 height 23
click at [961, 109] on button at bounding box center [923, 112] width 75 height 23
click at [961, 123] on button at bounding box center [923, 112] width 75 height 23
click at [961, 117] on button at bounding box center [923, 112] width 75 height 23
click at [961, 101] on button at bounding box center [923, 112] width 75 height 23
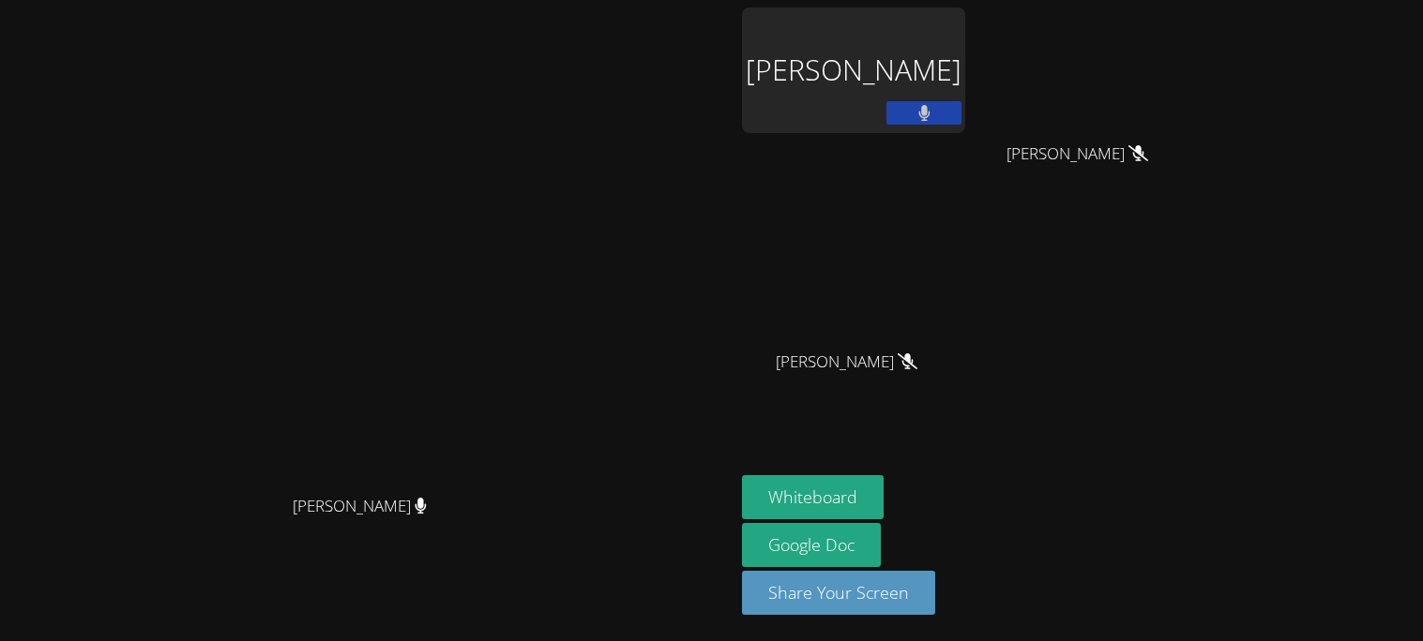
click at [961, 125] on button at bounding box center [923, 112] width 75 height 23
click at [961, 124] on button at bounding box center [923, 112] width 75 height 23
click at [961, 125] on button at bounding box center [923, 112] width 75 height 23
click at [961, 119] on button at bounding box center [923, 112] width 75 height 23
click at [961, 108] on button at bounding box center [923, 112] width 75 height 23
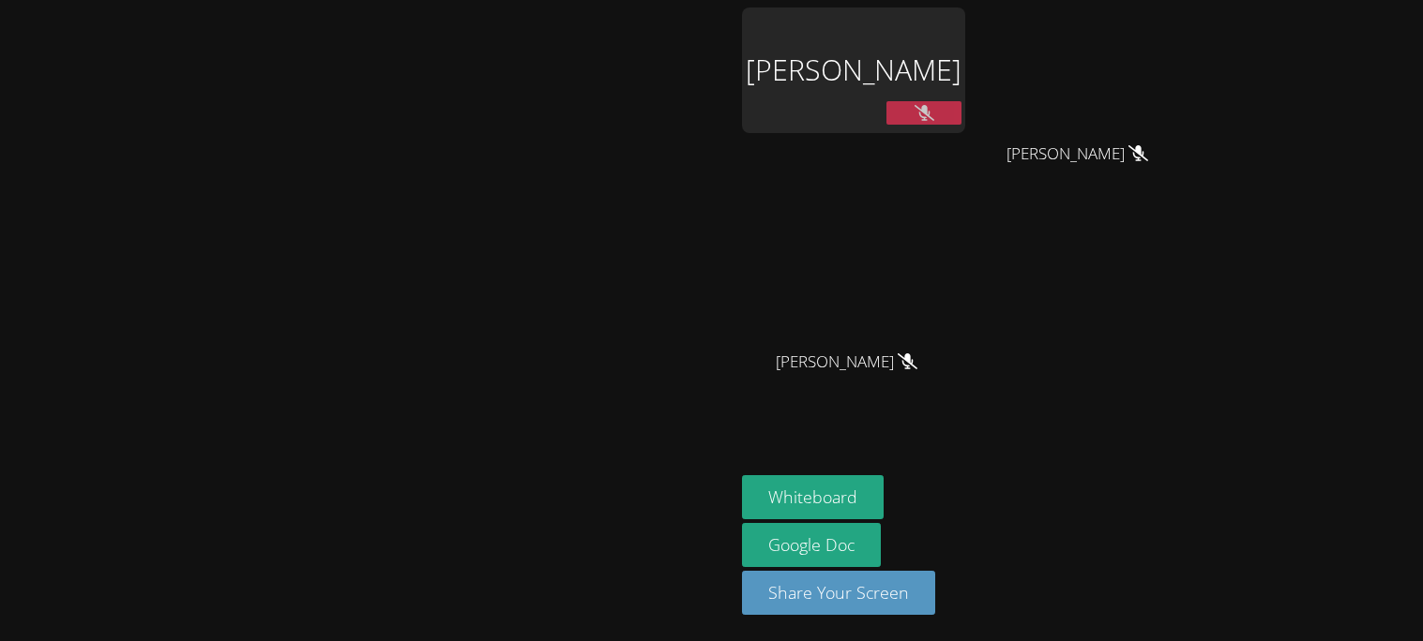
click at [934, 117] on icon at bounding box center [924, 113] width 20 height 16
click at [961, 117] on button at bounding box center [923, 112] width 75 height 23
click at [961, 123] on button at bounding box center [923, 112] width 75 height 23
click at [929, 114] on icon at bounding box center [923, 113] width 11 height 16
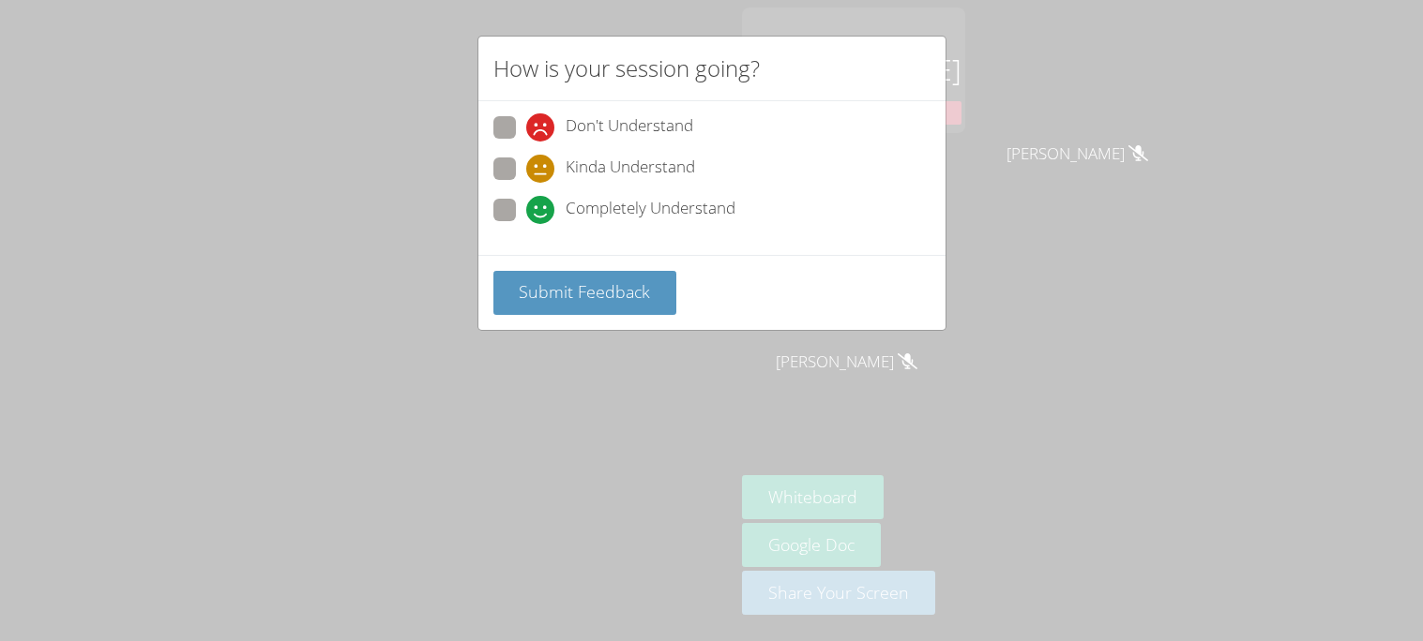
click at [526, 224] on span at bounding box center [526, 224] width 0 height 0
click at [526, 208] on input "Completely Understand" at bounding box center [534, 207] width 16 height 16
radio input "true"
click at [578, 333] on div "How is your session going? Don't Understand Kinda Understand Completely Underst…" at bounding box center [711, 320] width 1423 height 641
click at [505, 271] on button "Submit Feedback" at bounding box center [585, 293] width 184 height 44
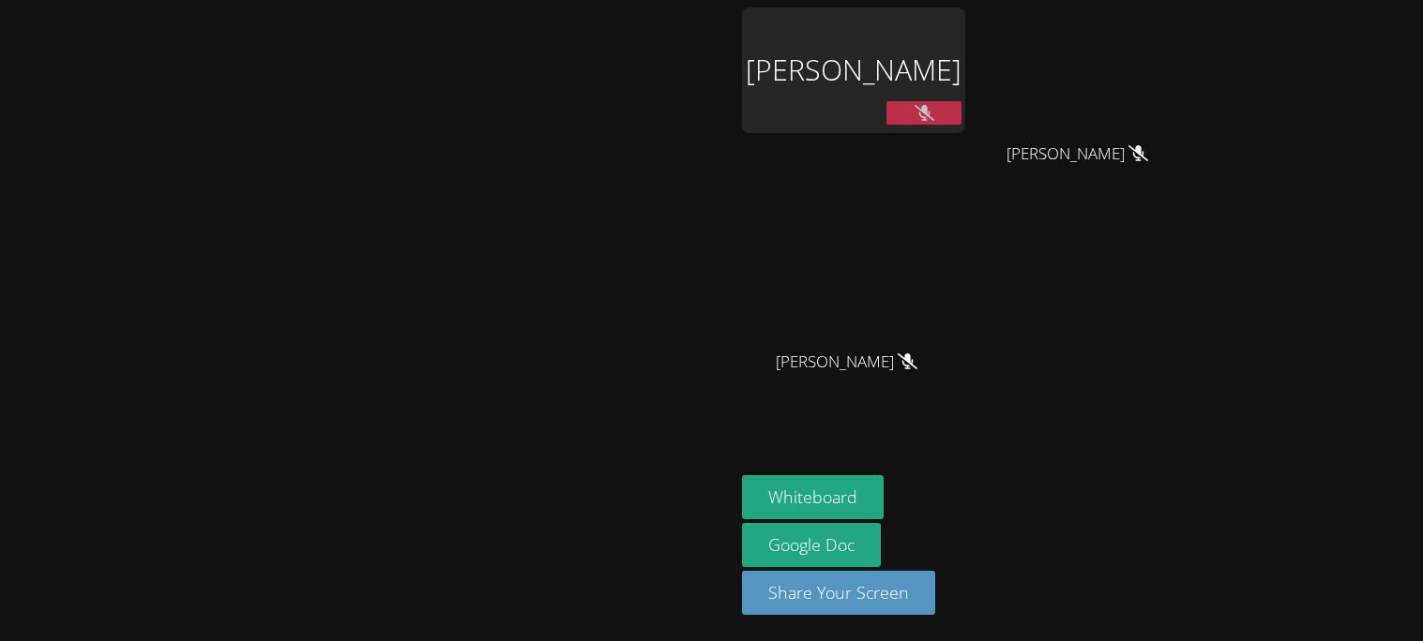
click at [934, 121] on icon at bounding box center [924, 113] width 20 height 16
click at [961, 121] on button at bounding box center [923, 112] width 75 height 23
